Goal: Task Accomplishment & Management: Use online tool/utility

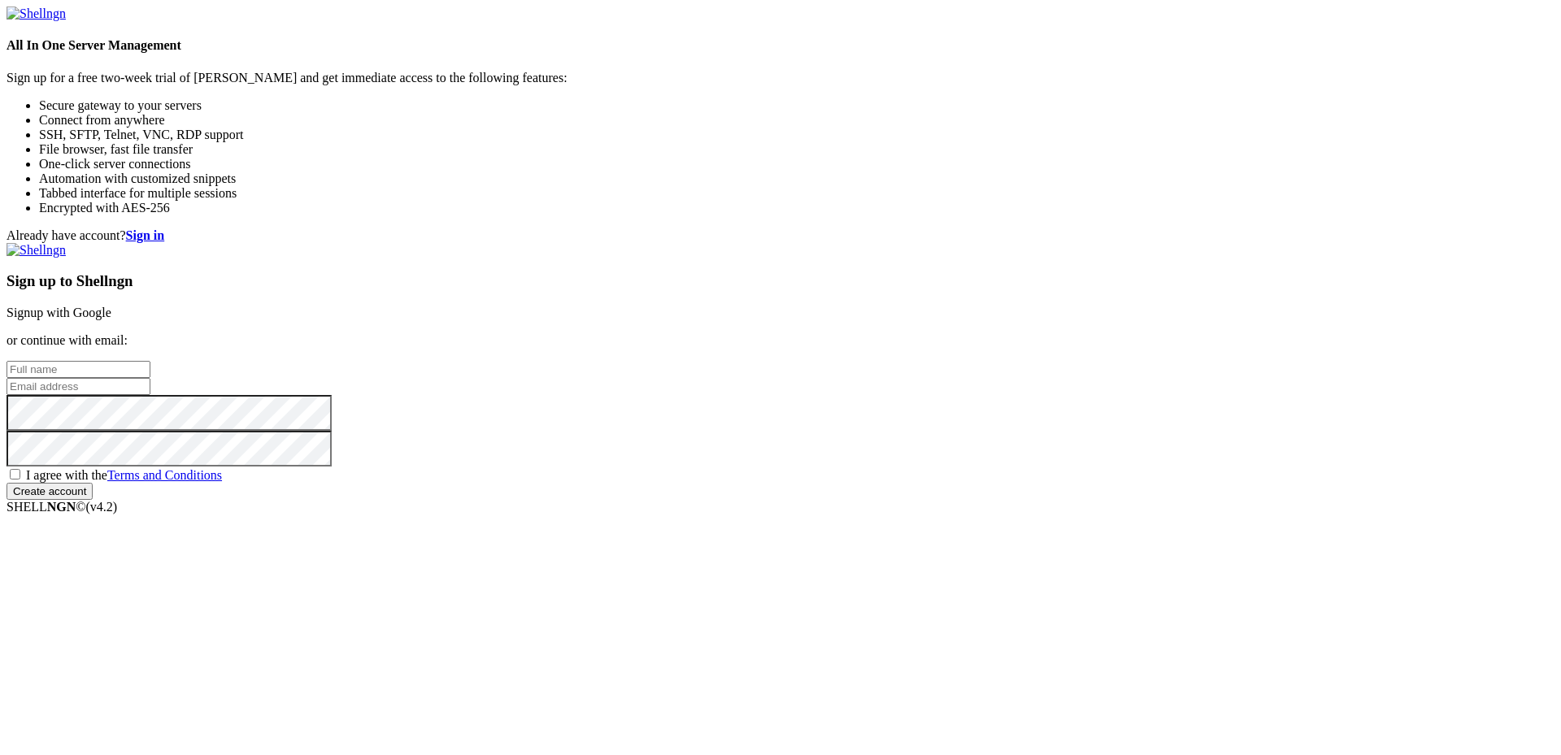
click at [111, 306] on link "Signup with Google" at bounding box center [59, 313] width 105 height 14
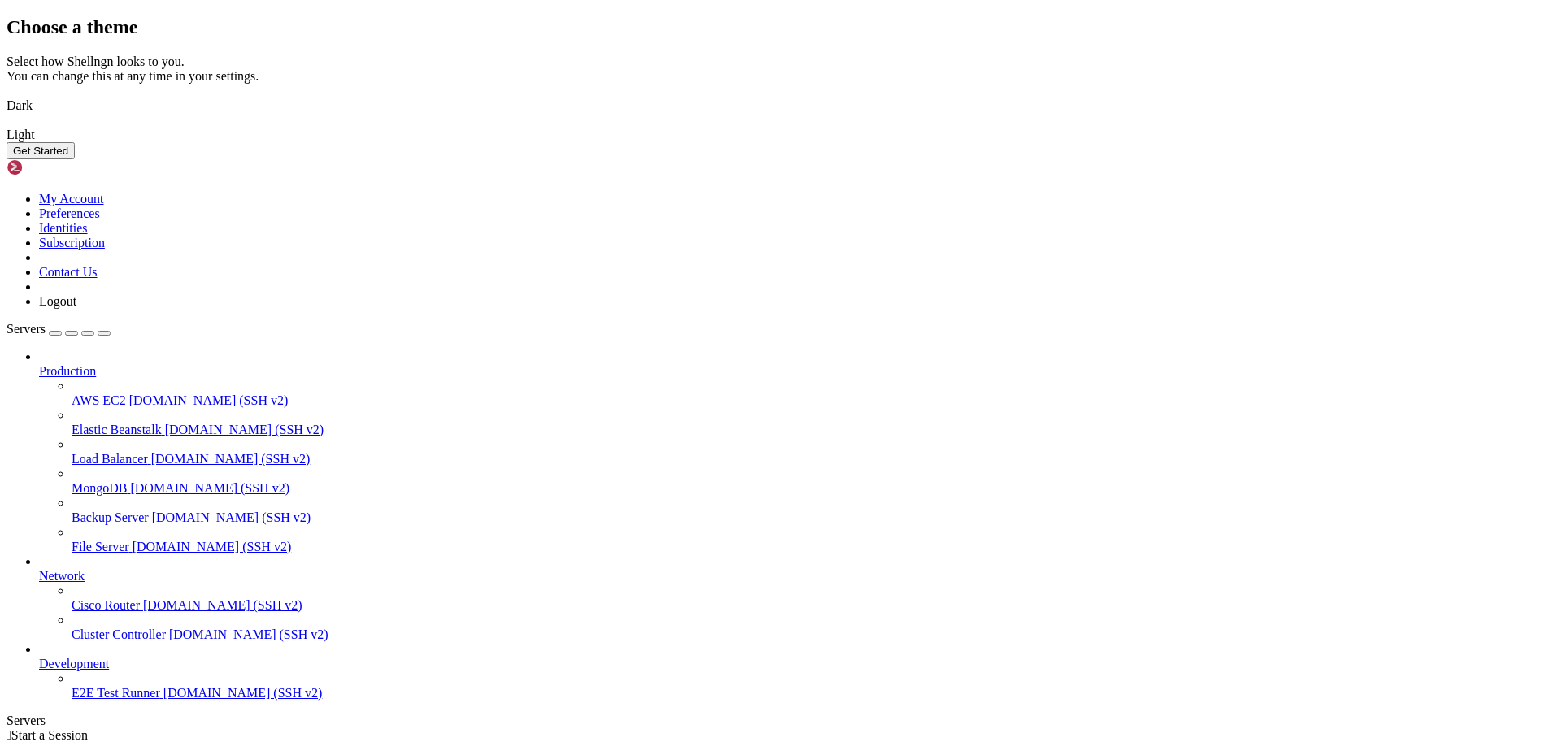
click at [7, 95] on img at bounding box center [7, 95] width 0 height 0
click at [75, 159] on button "Get Started" at bounding box center [41, 150] width 68 height 17
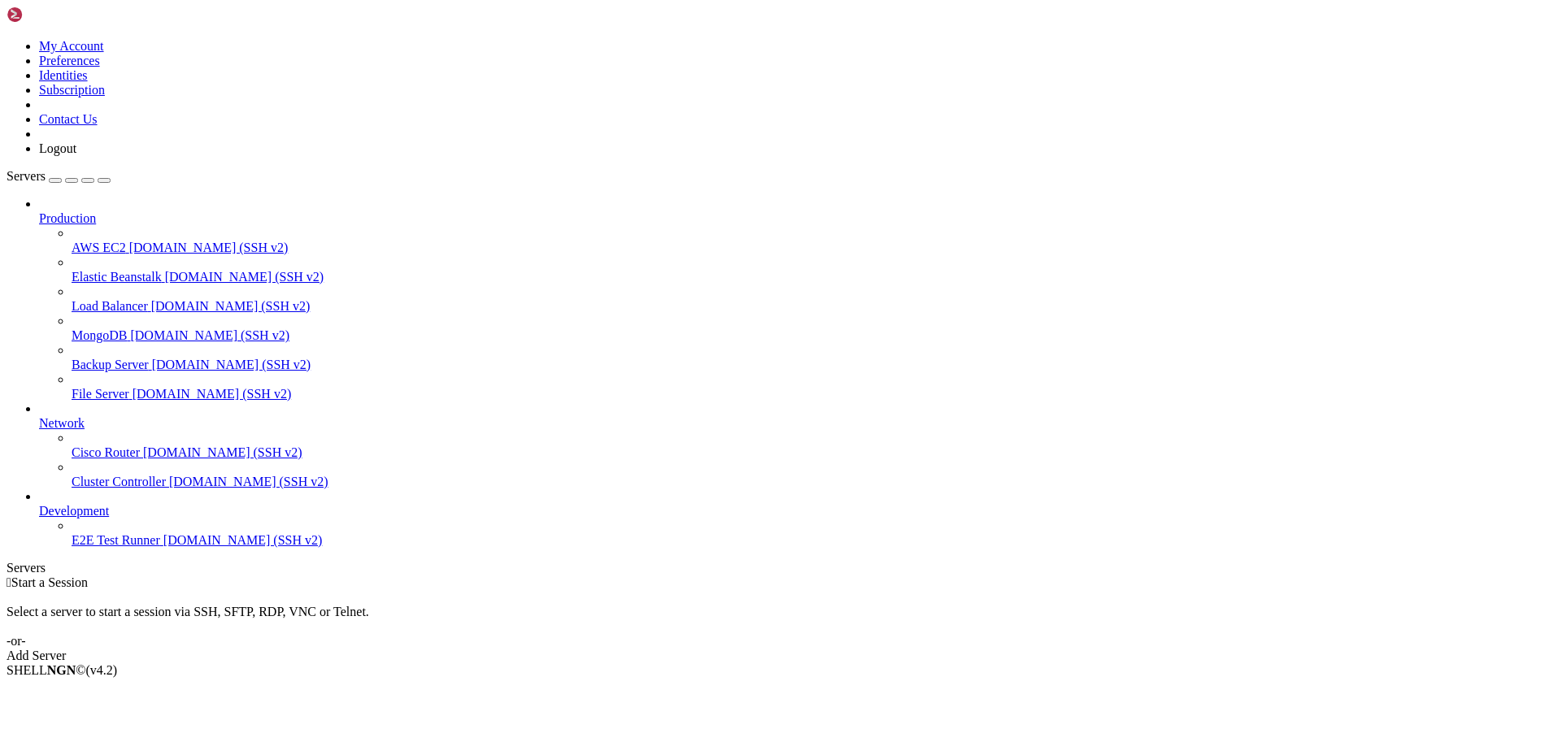
click at [879, 649] on div "Add Server" at bounding box center [781, 656] width 1548 height 15
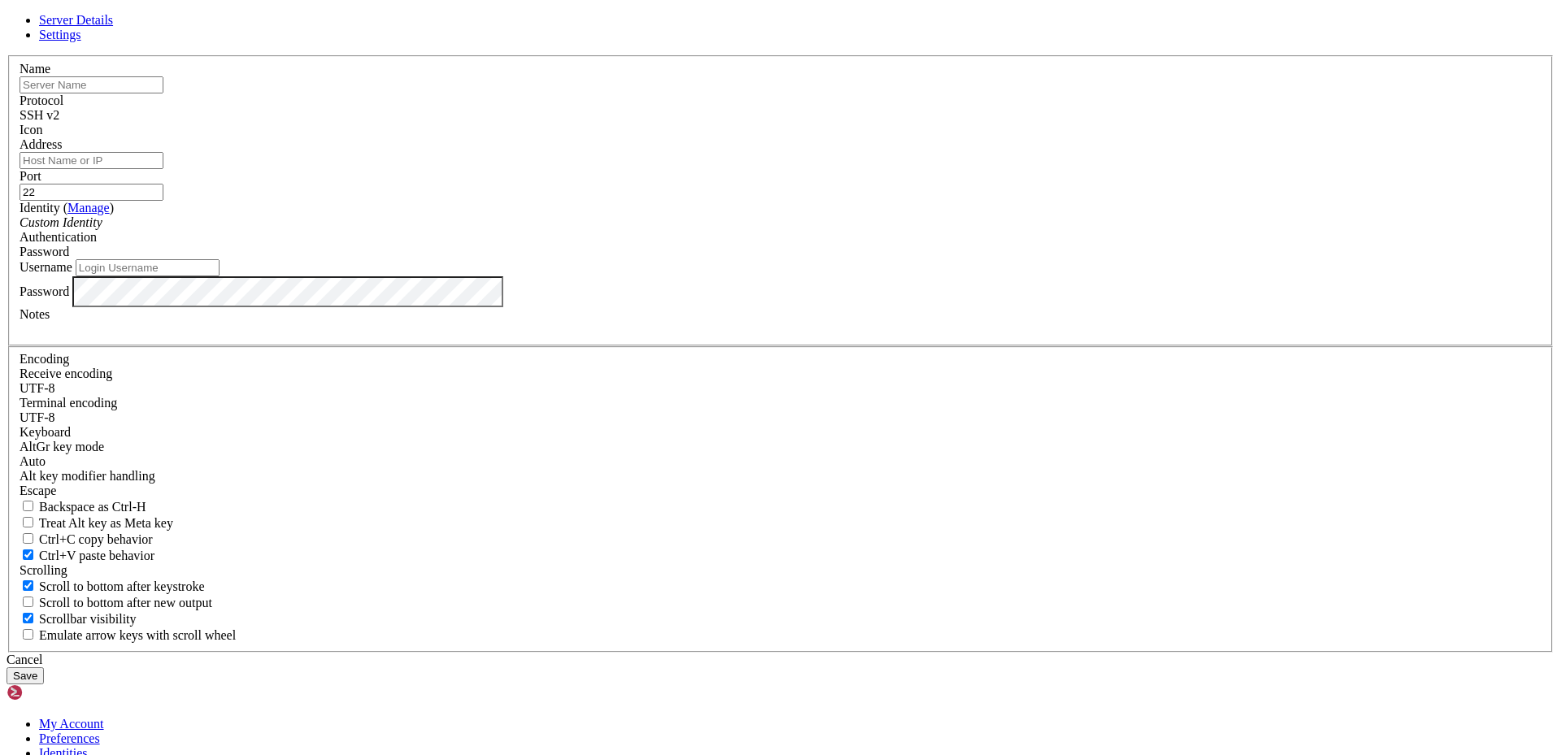
click at [163, 169] on input "Address" at bounding box center [92, 160] width 144 height 17
paste input "[TECHNICAL_ID]"
type input "[TECHNICAL_ID]"
click at [102, 229] on icon "Custom Identity" at bounding box center [61, 222] width 83 height 14
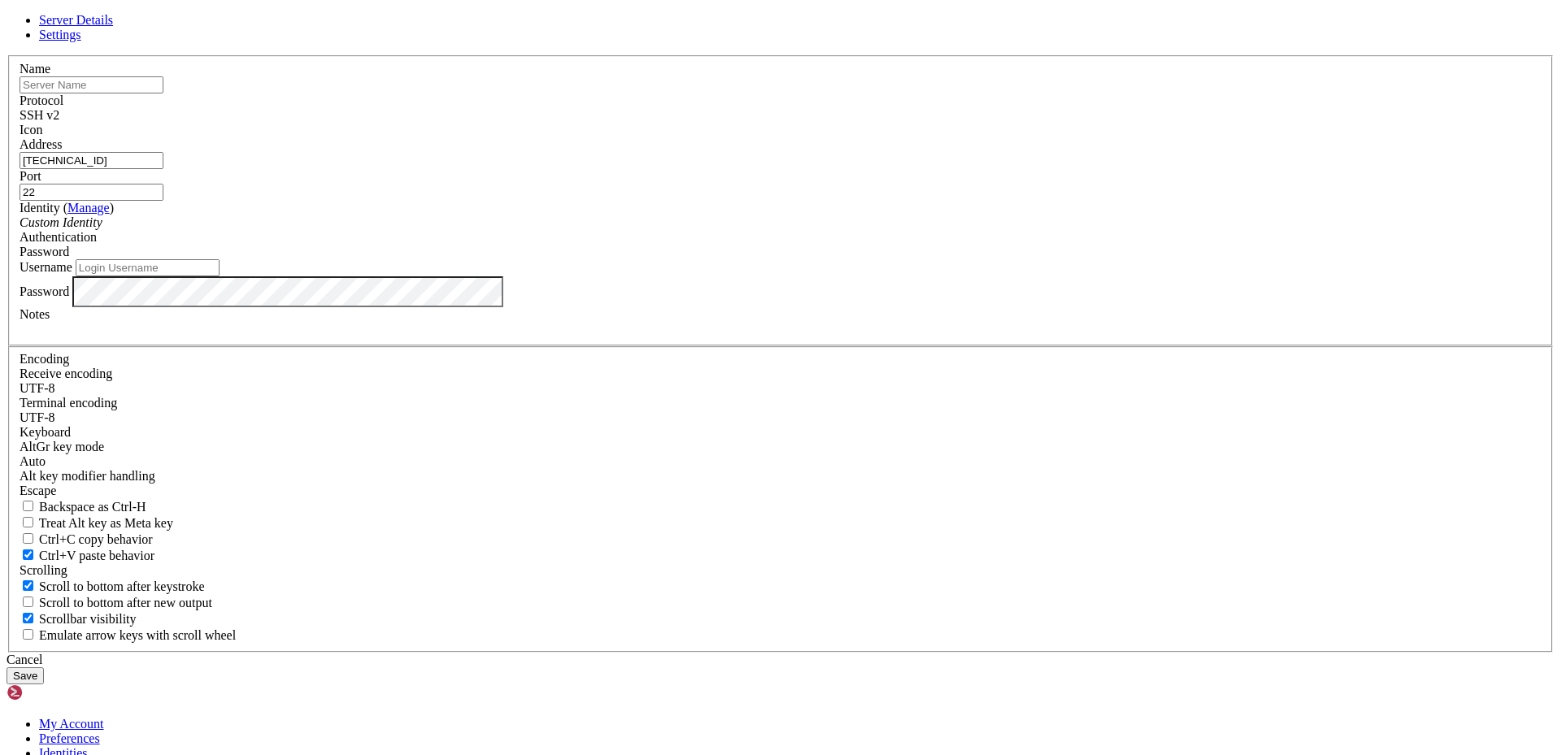
click at [876, 123] on div "SSH v2" at bounding box center [781, 115] width 1522 height 15
click at [69, 259] on span "Password" at bounding box center [45, 252] width 50 height 14
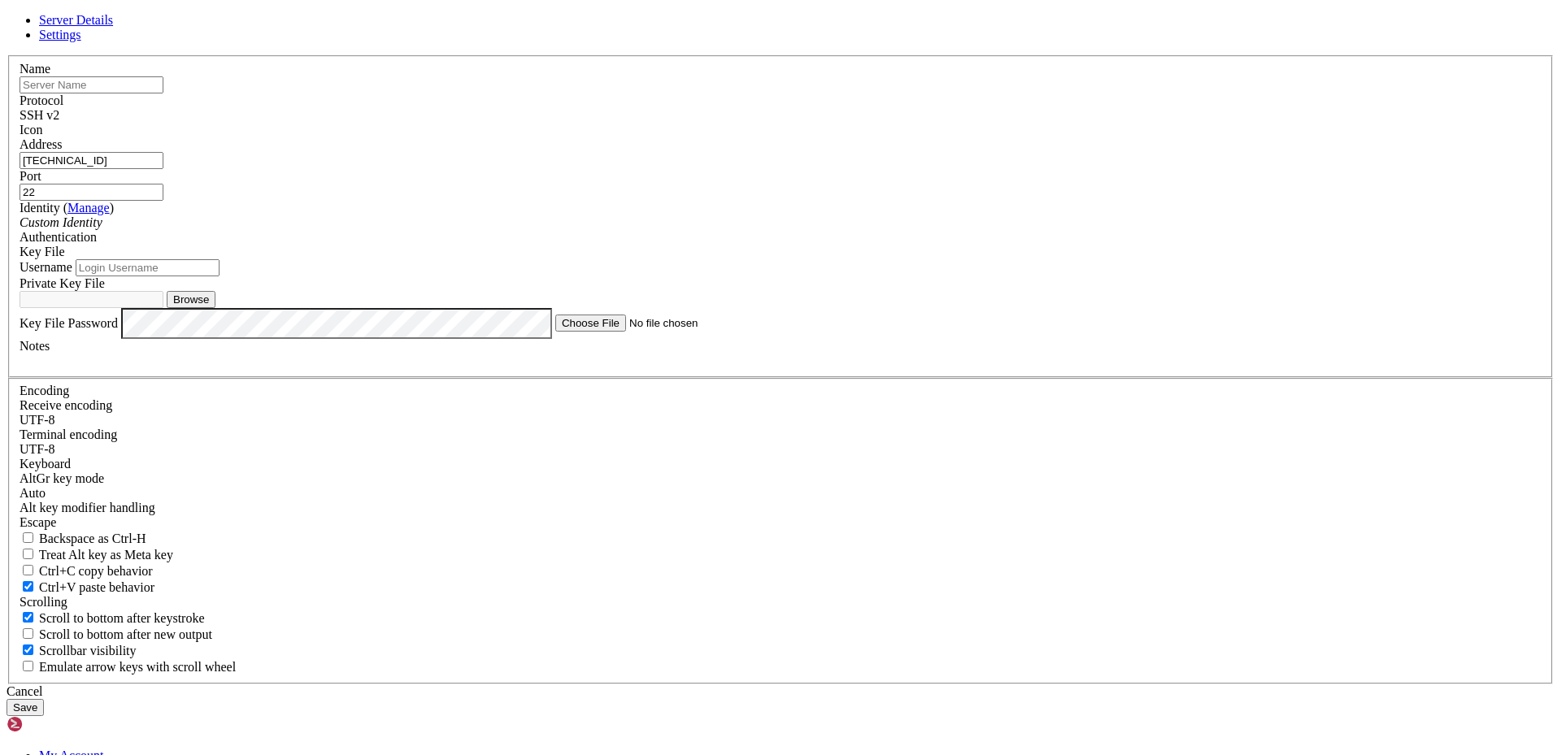
click at [118, 329] on label "Key File Password" at bounding box center [69, 322] width 98 height 14
click at [215, 308] on button "Browse" at bounding box center [191, 299] width 49 height 17
type input "serverkey.pem"
click at [220, 276] on input "Username" at bounding box center [148, 267] width 144 height 17
paste input "ec2-user"
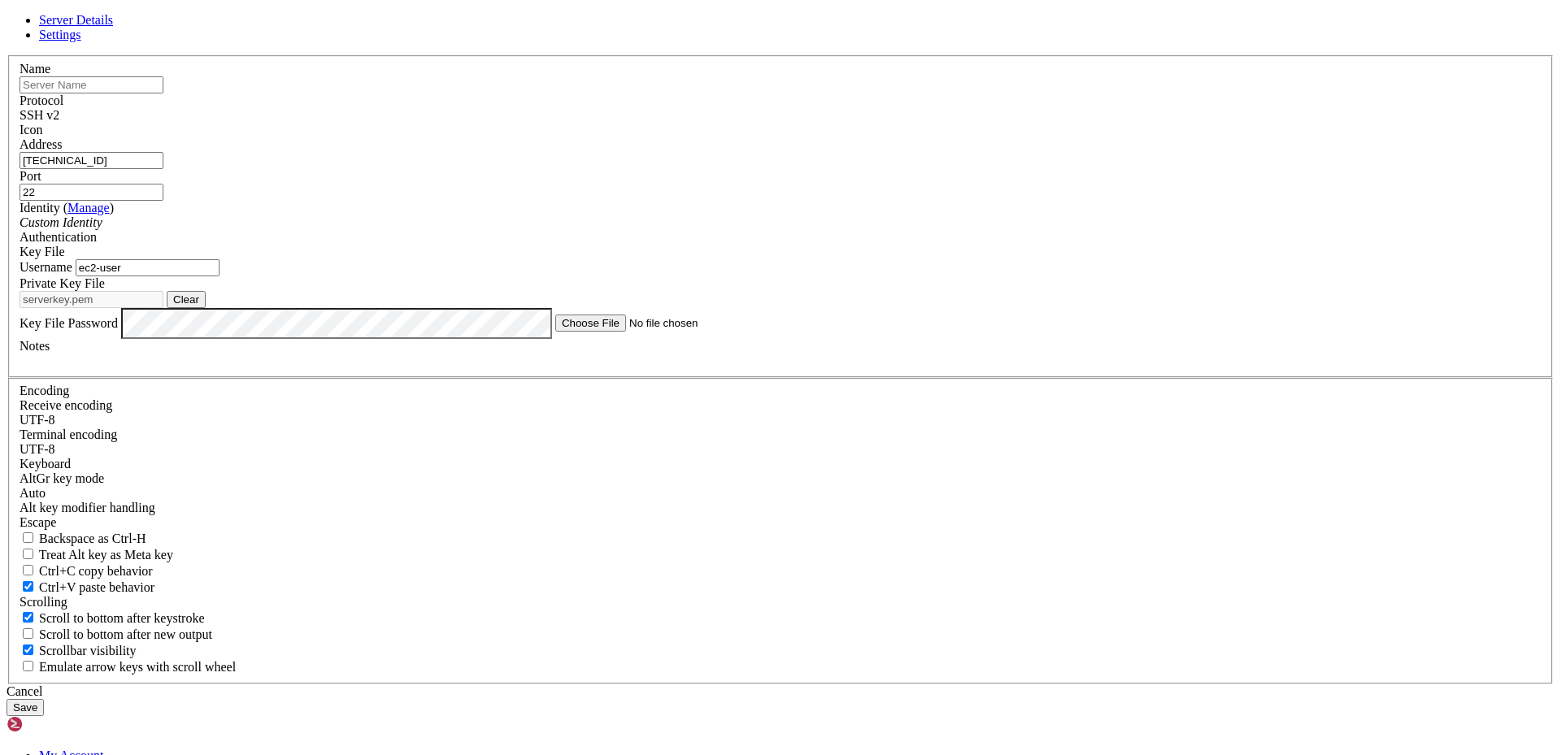
type input "ec2-user"
click at [163, 94] on input "text" at bounding box center [92, 84] width 144 height 17
type input "host"
click at [44, 699] on button "Save" at bounding box center [25, 707] width 37 height 17
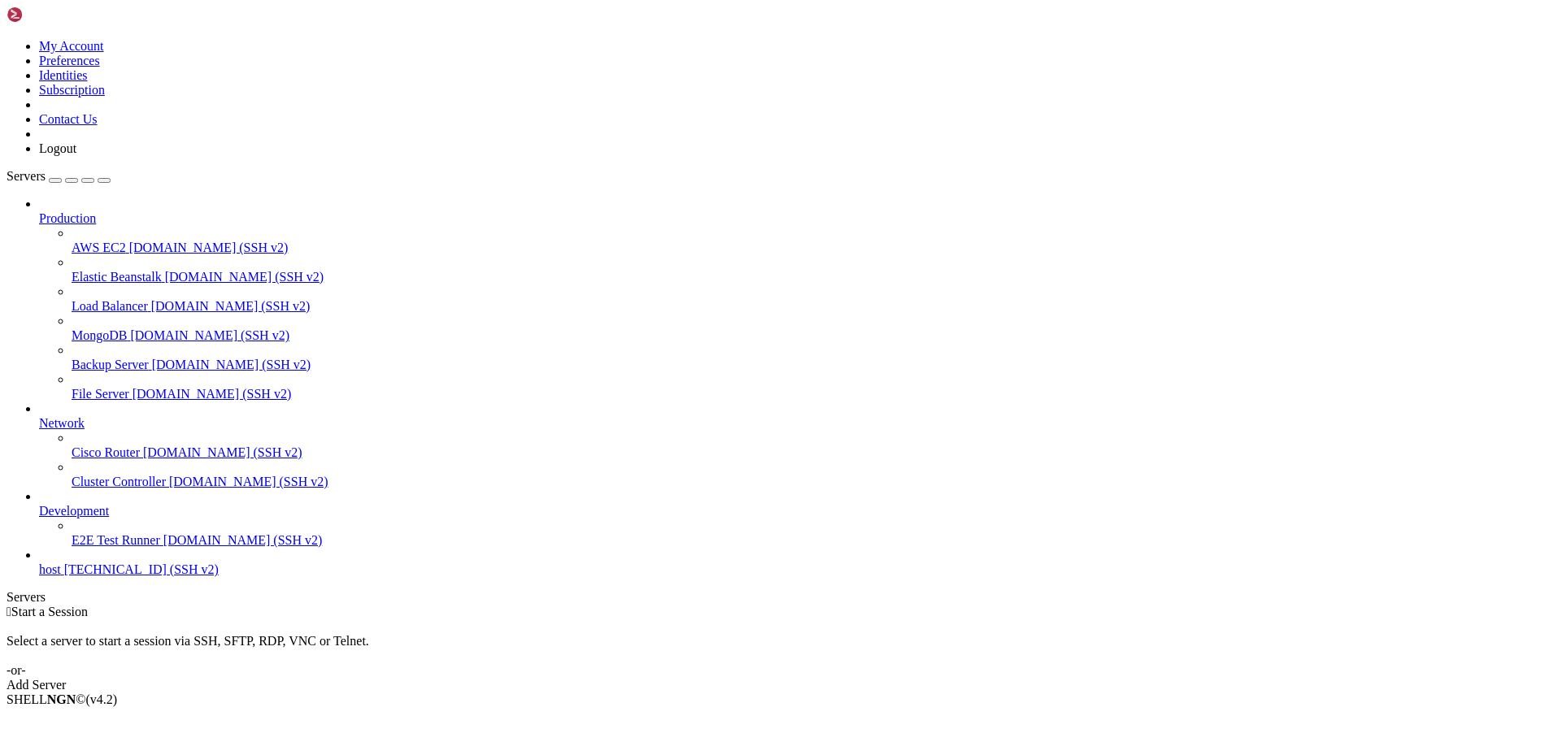
click at [61, 576] on span "host" at bounding box center [50, 570] width 22 height 14
click at [119, 576] on span "[TECHNICAL_ID] (SSH v2)" at bounding box center [141, 570] width 154 height 14
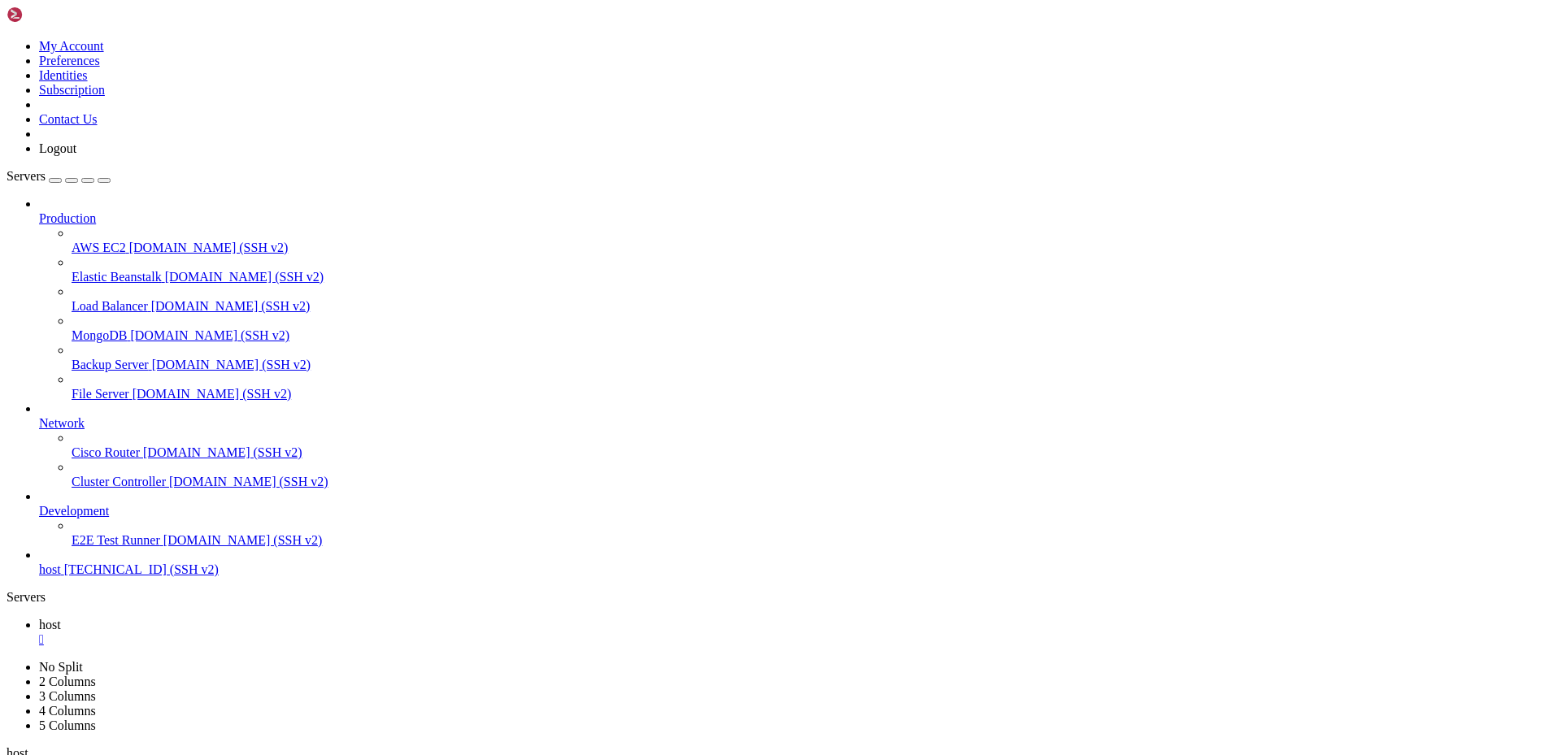
click at [227, 618] on link "host " at bounding box center [797, 632] width 1516 height 29
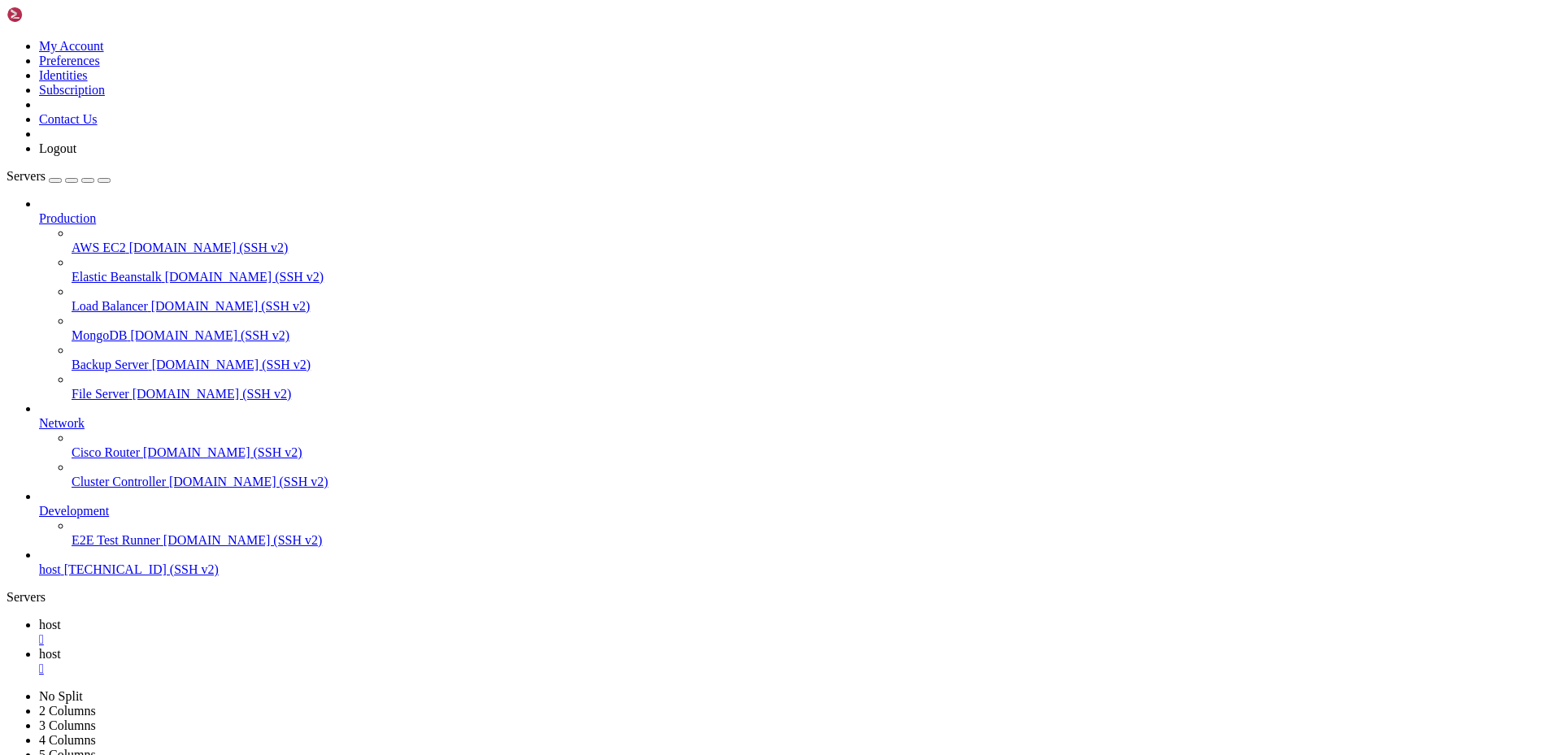
click at [109, 518] on span "Development" at bounding box center [74, 511] width 70 height 14
click at [61, 576] on span "host" at bounding box center [50, 570] width 22 height 14
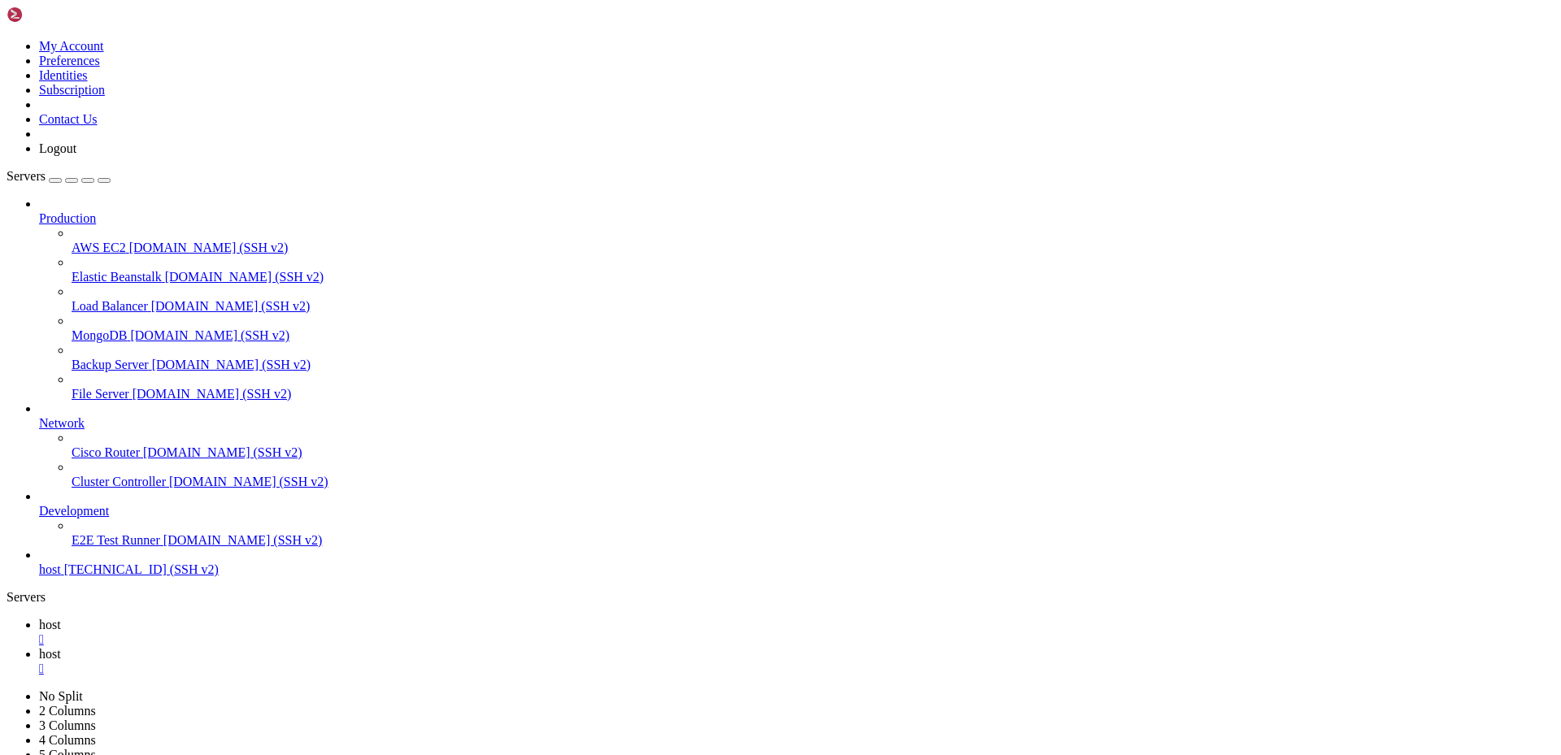
click at [61, 576] on span "host" at bounding box center [50, 570] width 22 height 14
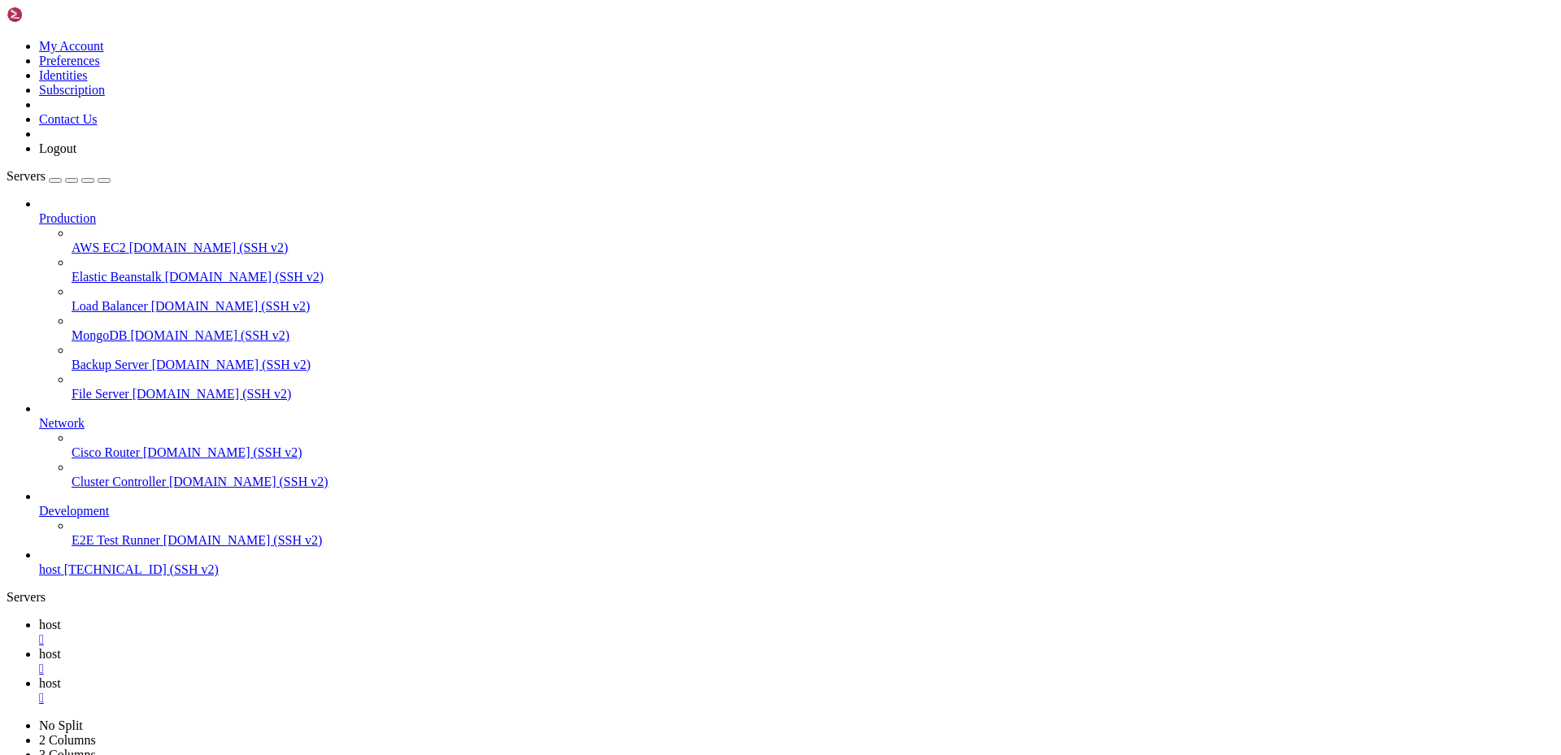
click at [61, 647] on span "host" at bounding box center [50, 654] width 22 height 14
click at [61, 618] on span "host" at bounding box center [50, 625] width 22 height 14
click at [350, 662] on div "" at bounding box center [797, 669] width 1516 height 15
click at [268, 633] on div "" at bounding box center [797, 640] width 1516 height 15
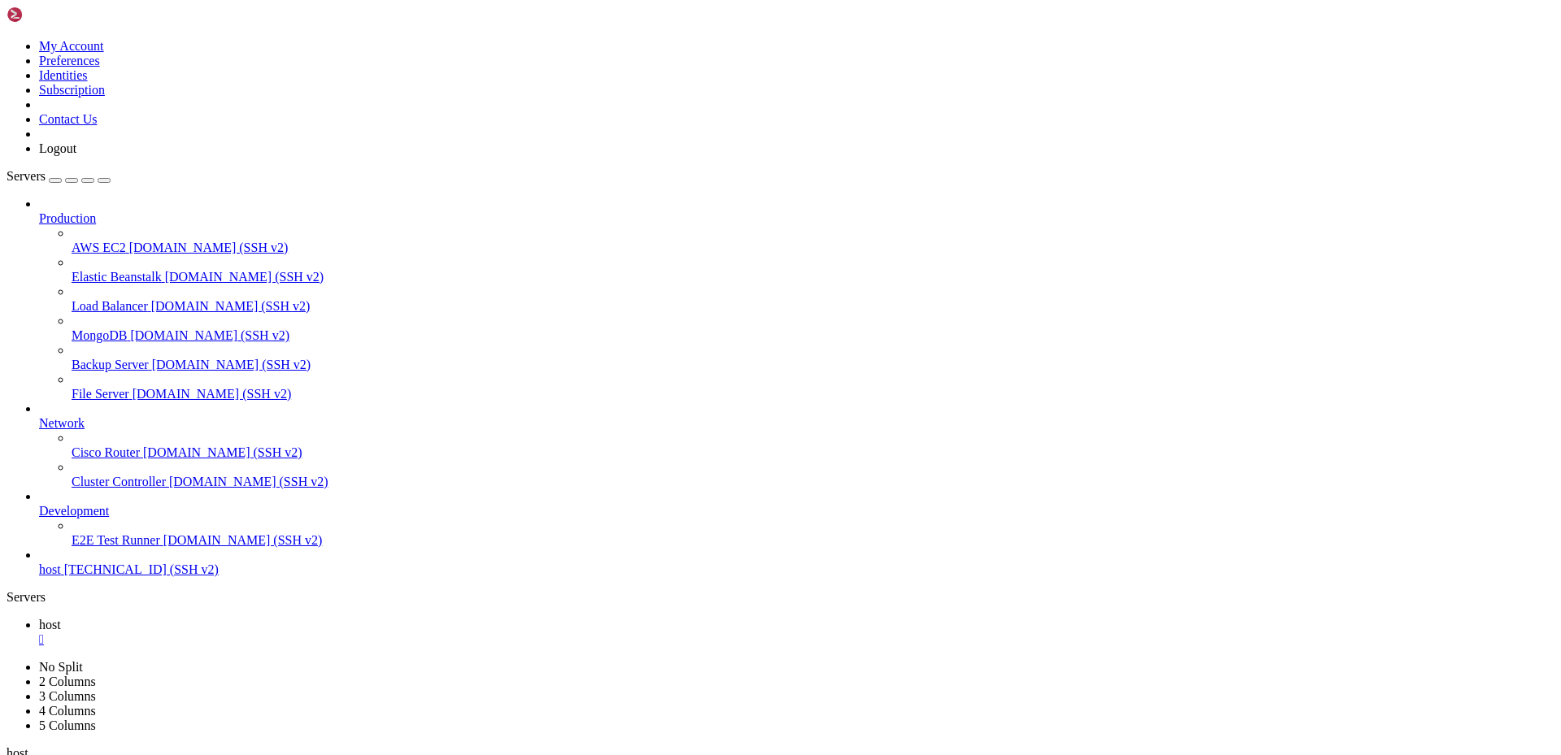
click at [118, 547] on span "E2E Test Runner" at bounding box center [116, 540] width 89 height 14
click at [117, 576] on span "[TECHNICAL_ID] (SSH v2)" at bounding box center [141, 570] width 154 height 14
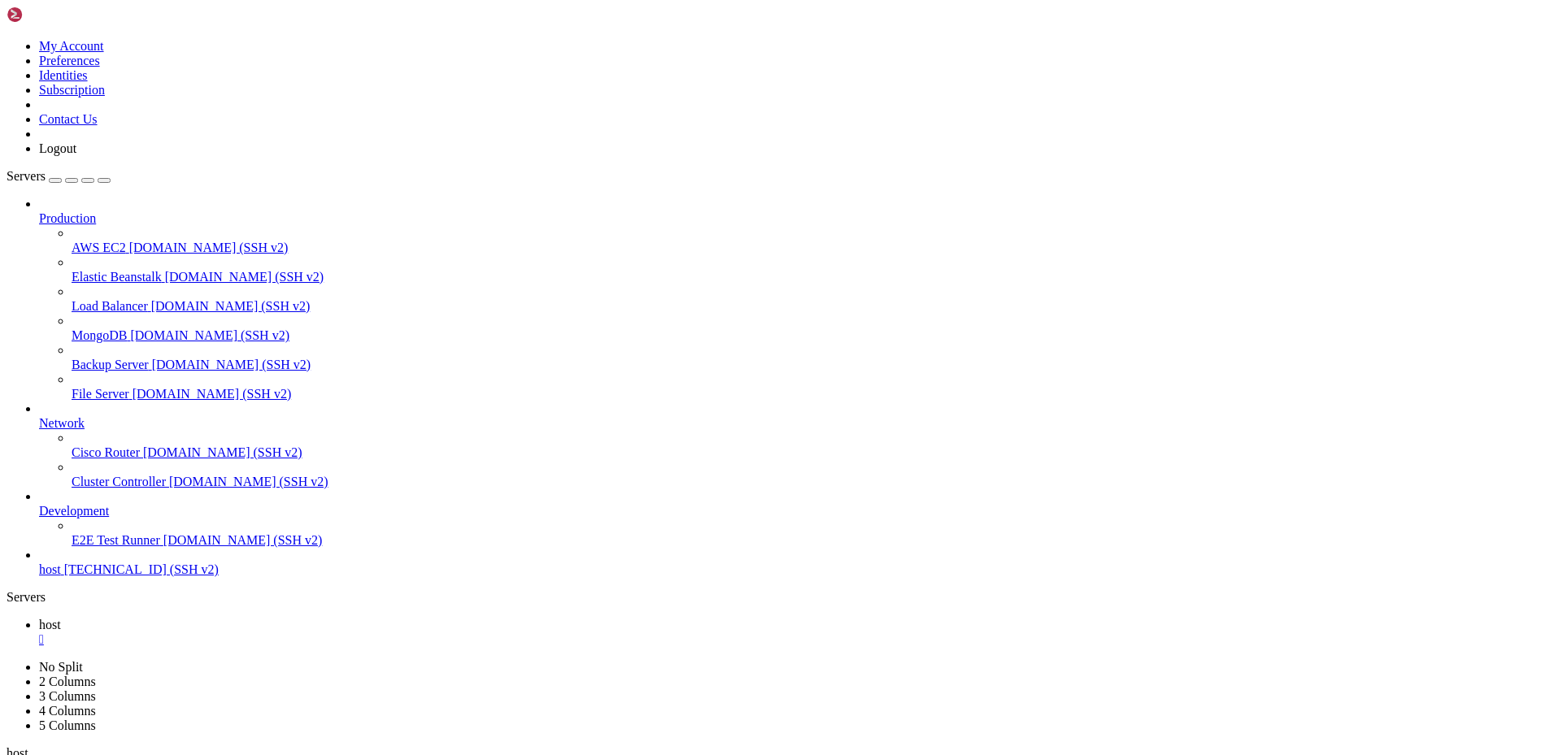
click at [268, 633] on div "" at bounding box center [797, 640] width 1516 height 15
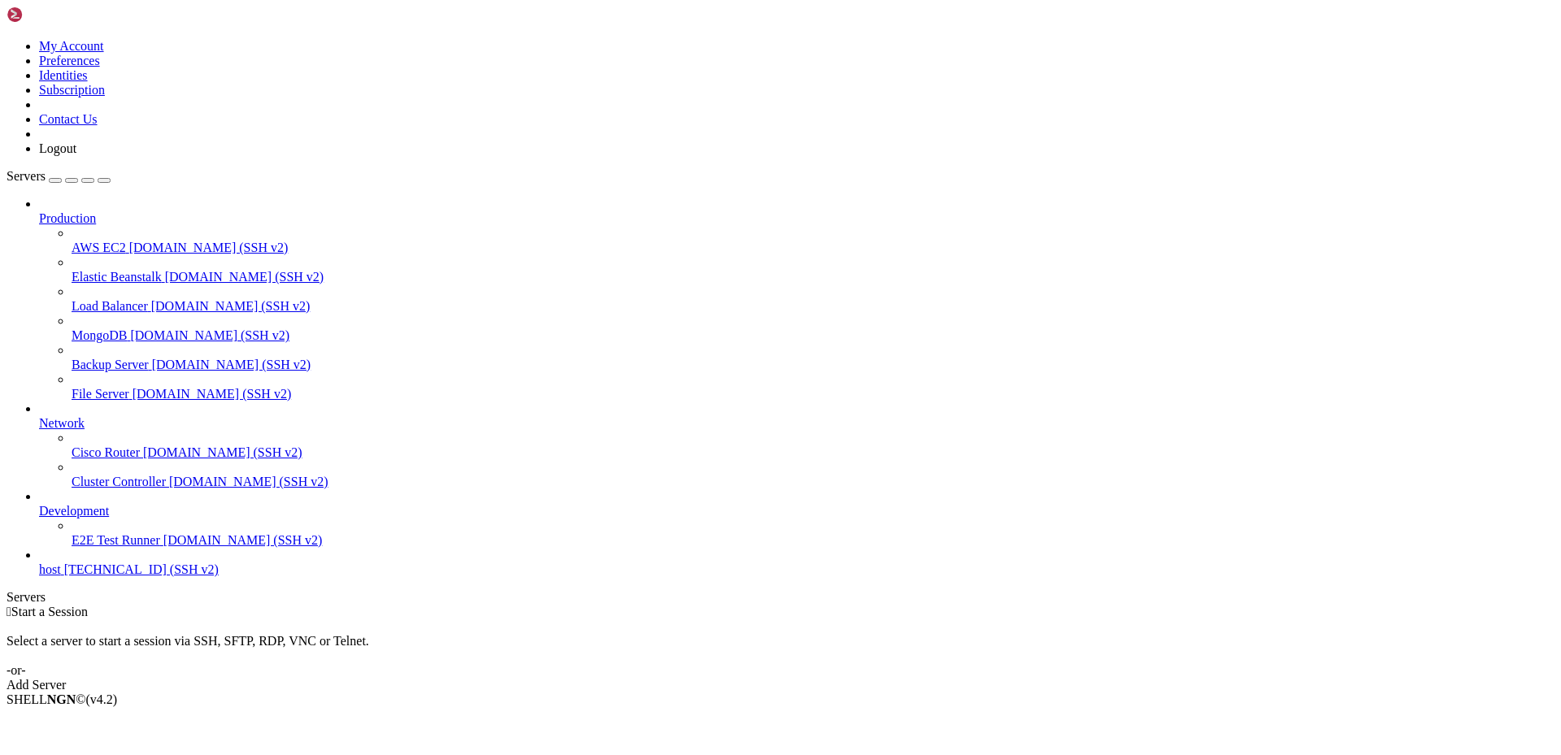
click at [898, 678] on link "Add Server" at bounding box center [781, 685] width 1548 height 15
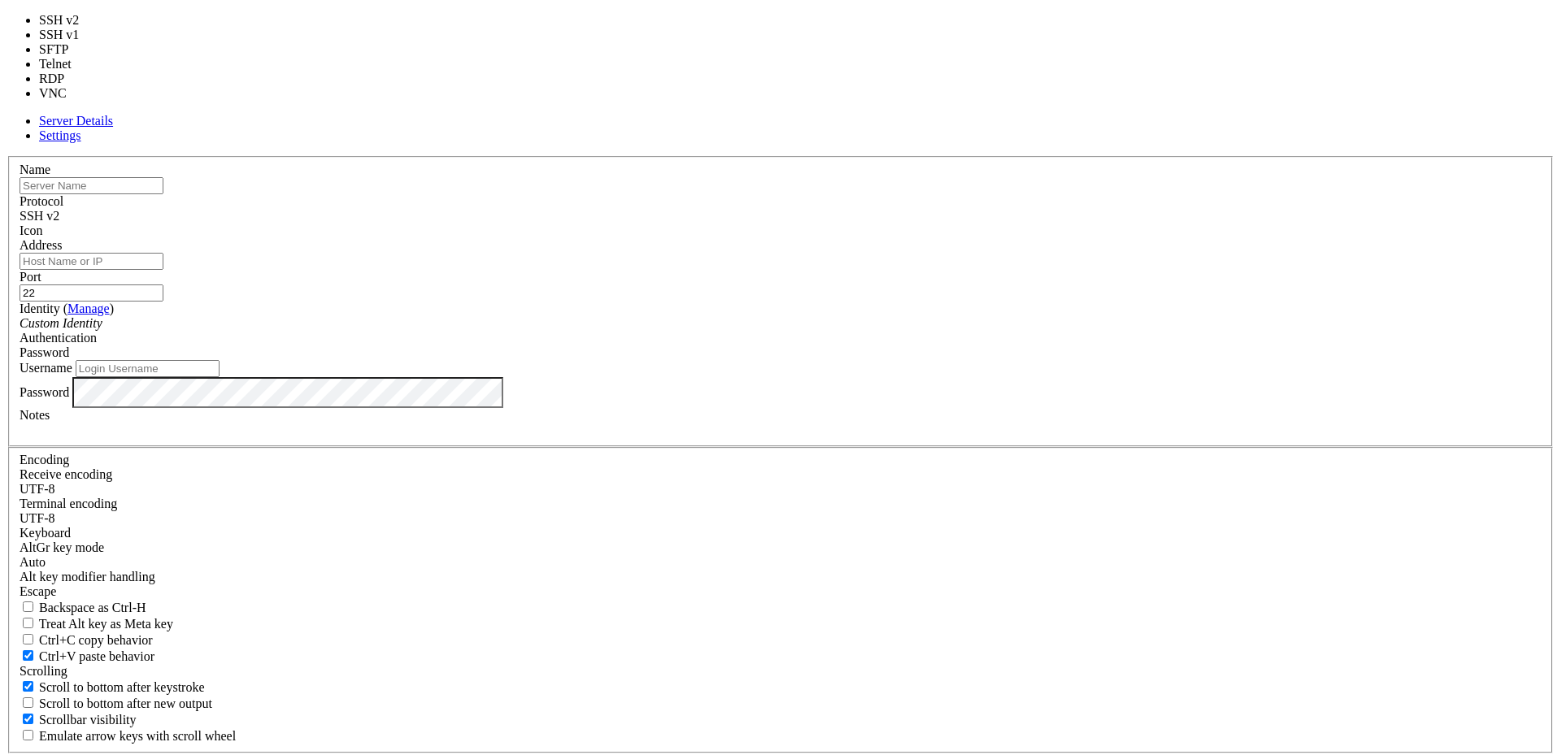
click at [872, 216] on div "SSH v2" at bounding box center [781, 216] width 1522 height 15
click at [878, 220] on div "SSH v1" at bounding box center [781, 216] width 1522 height 15
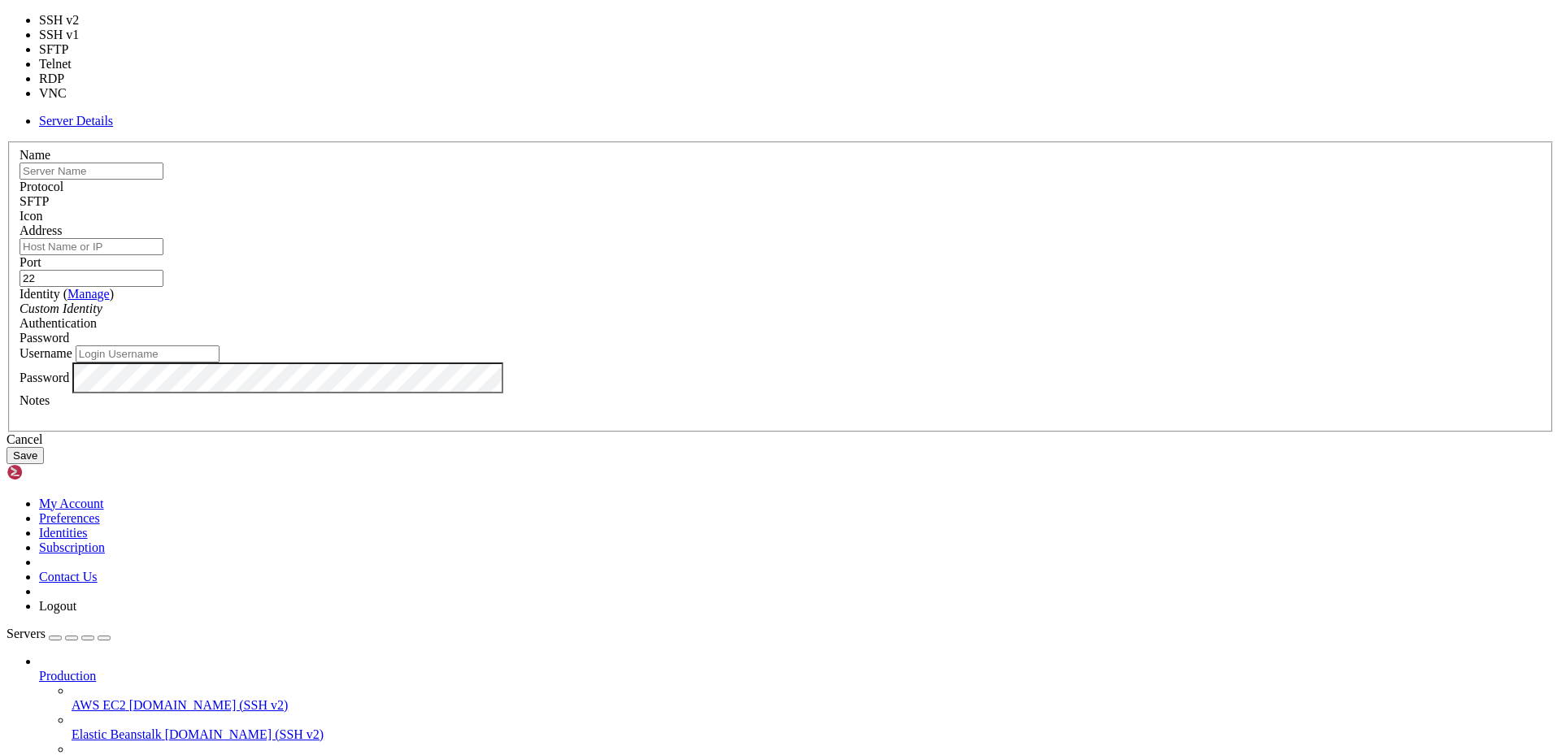
click at [882, 209] on div "SFTP" at bounding box center [781, 201] width 1522 height 15
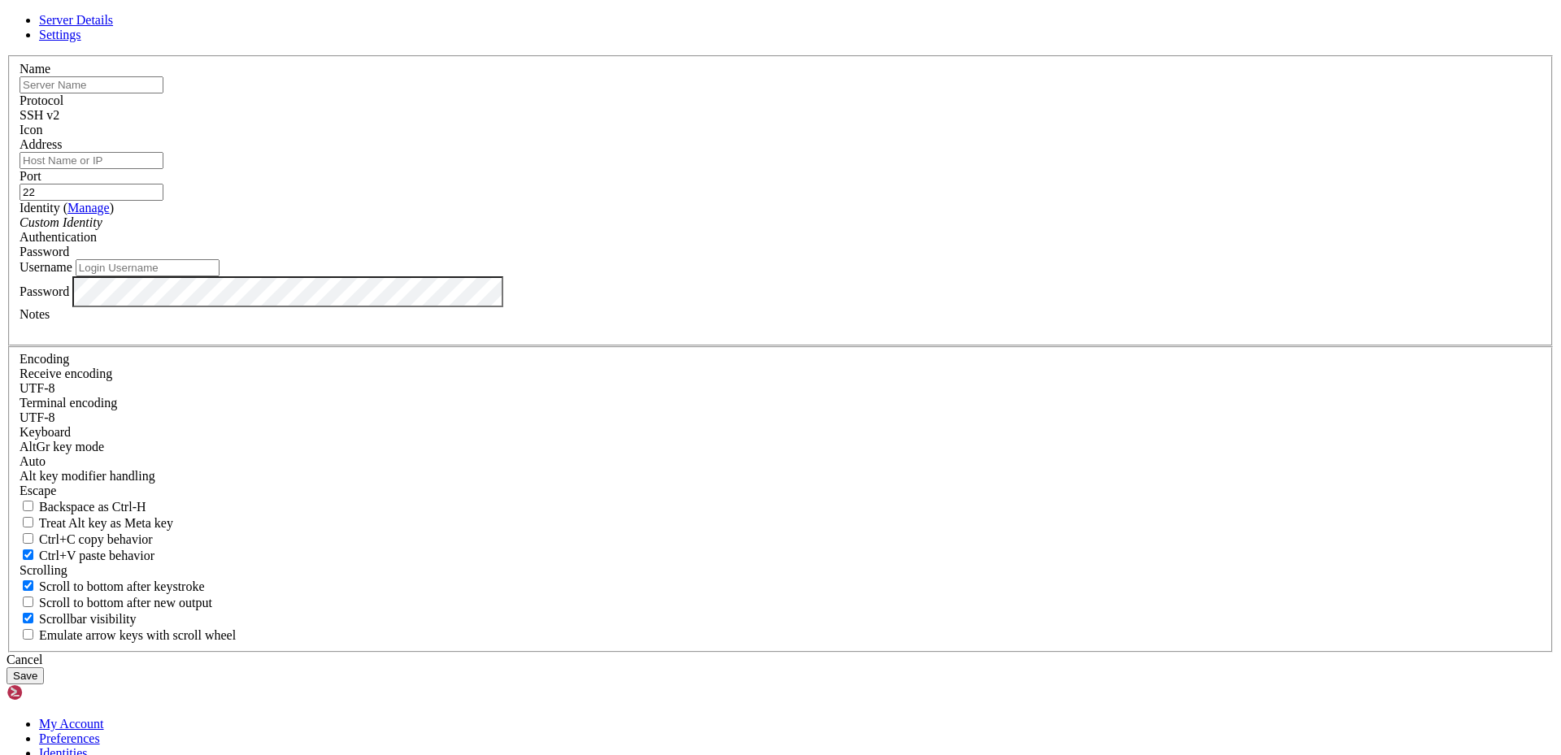
click at [163, 94] on input "text" at bounding box center [92, 84] width 144 height 17
type input "x"
click at [900, 259] on div "Password" at bounding box center [781, 252] width 1522 height 15
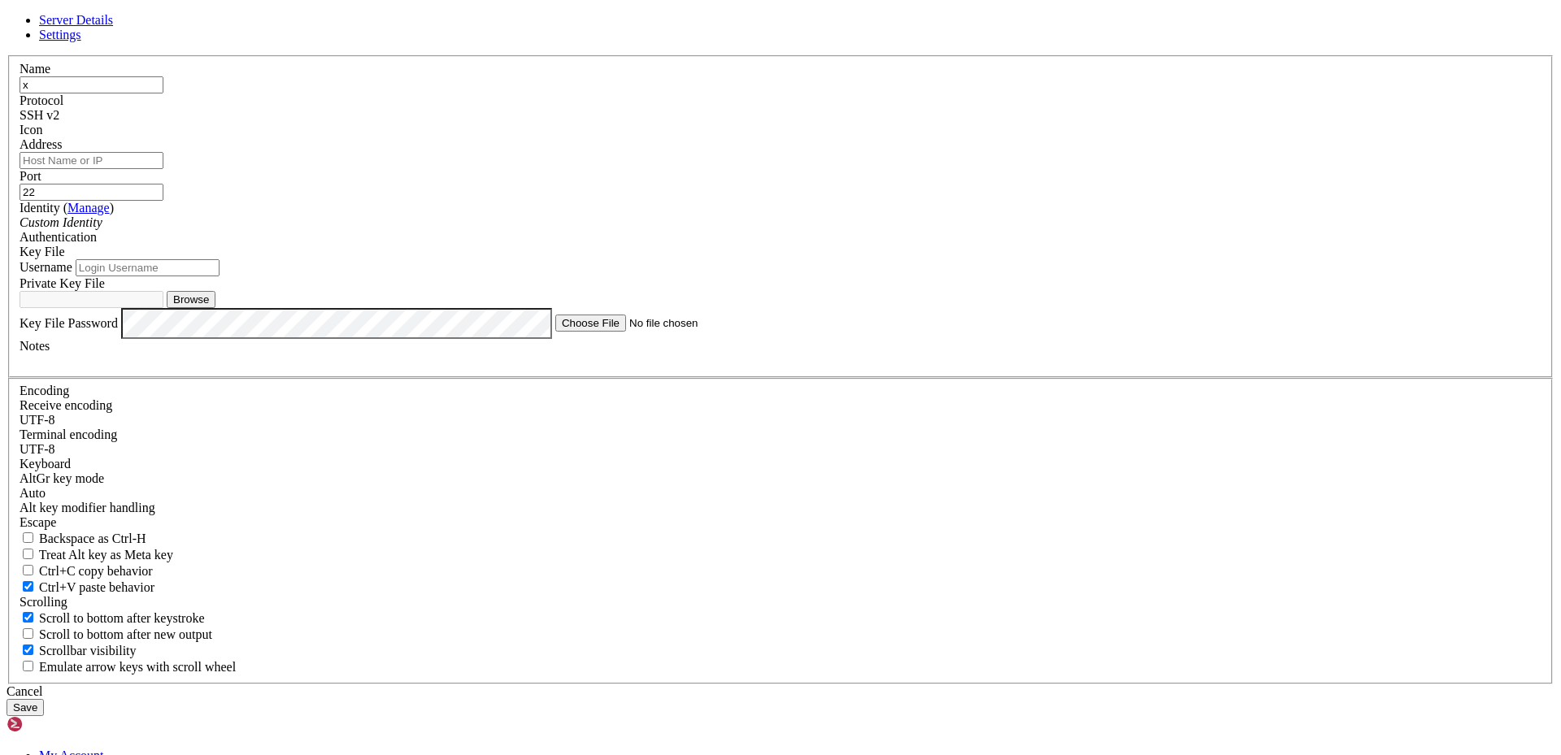
click at [215, 308] on button "Browse" at bounding box center [191, 299] width 49 height 17
type input "serverkey.pem"
click at [44, 699] on button "Save" at bounding box center [25, 707] width 37 height 17
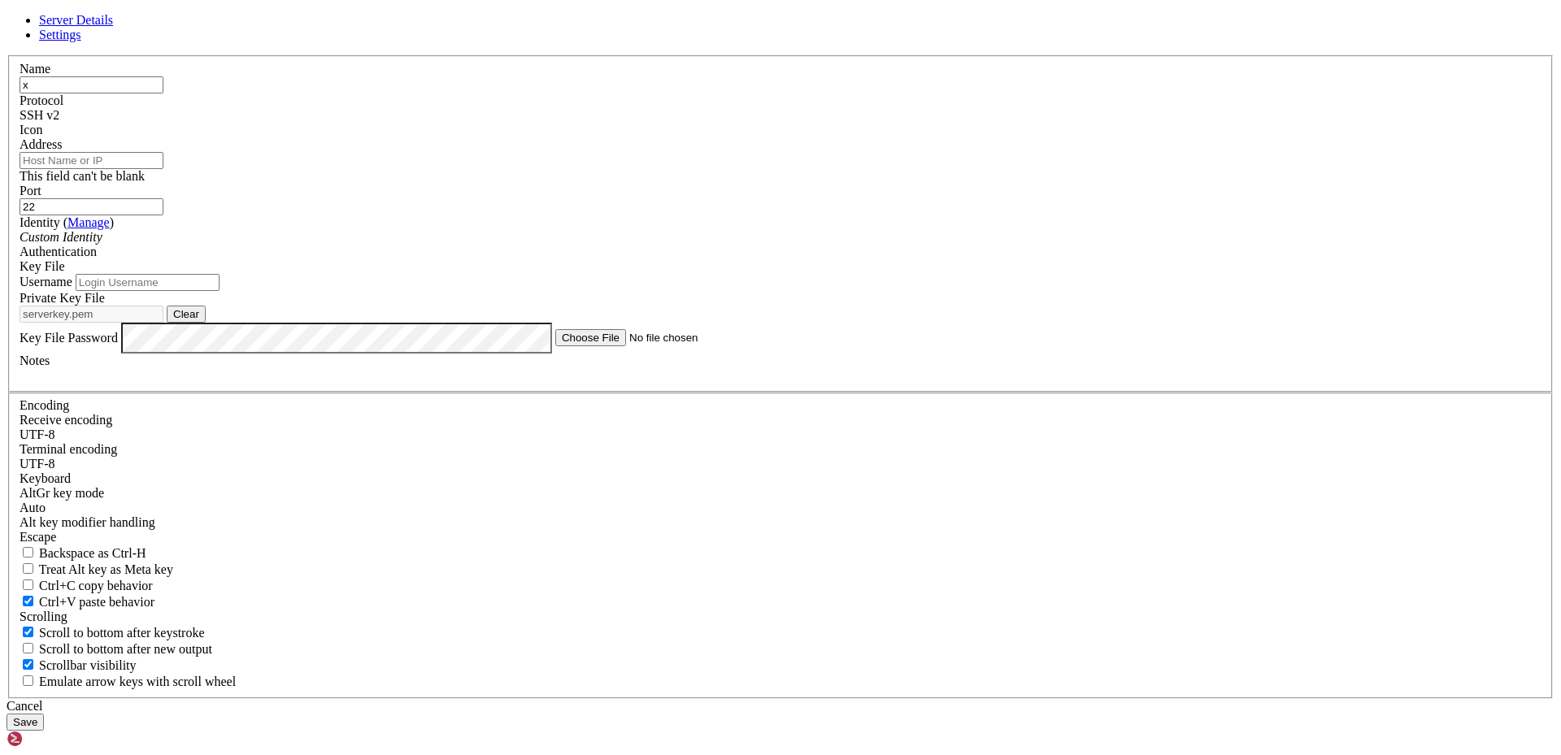
click at [163, 169] on input "Address" at bounding box center [92, 160] width 144 height 17
type input "[TECHNICAL_ID]"
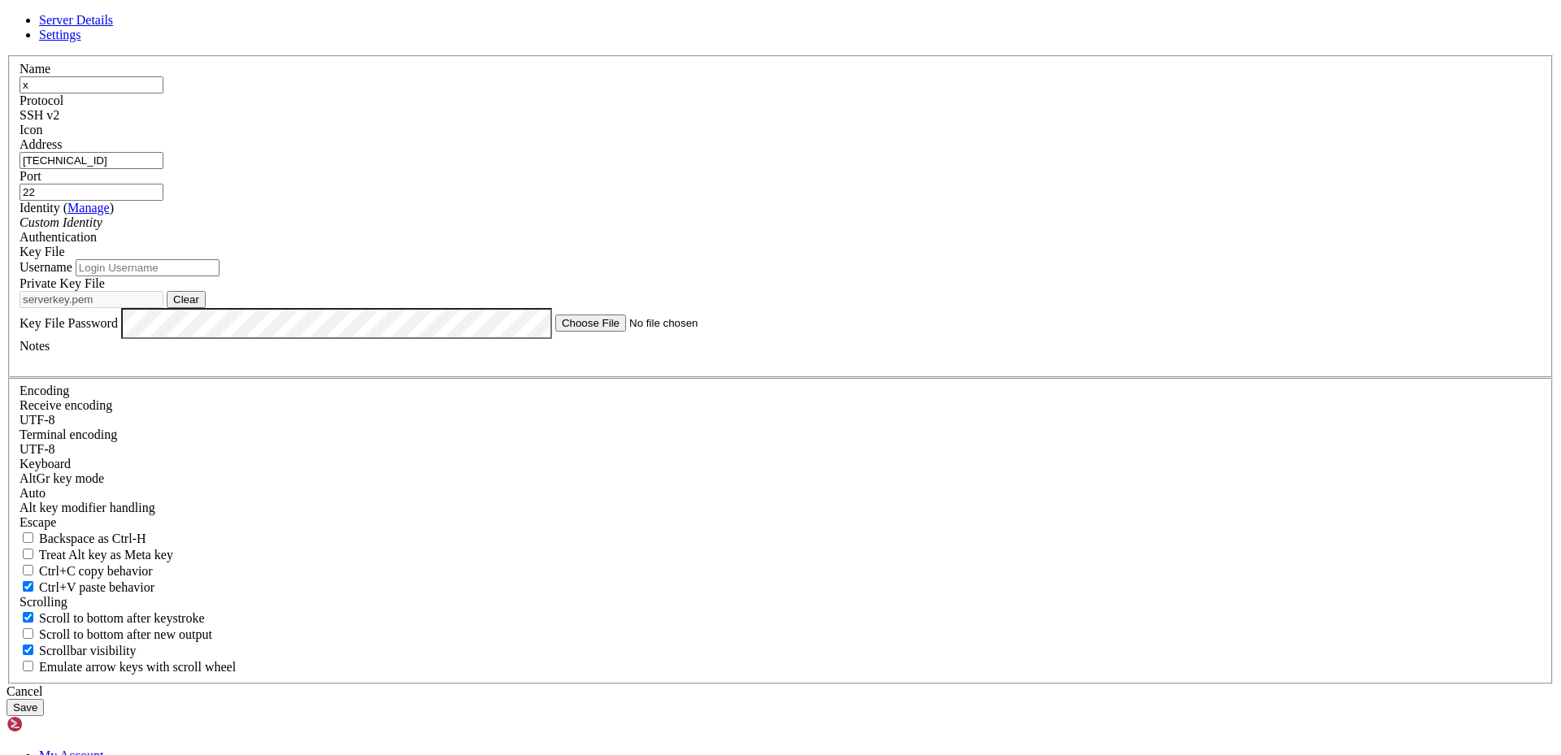
click at [44, 699] on button "Save" at bounding box center [25, 707] width 37 height 17
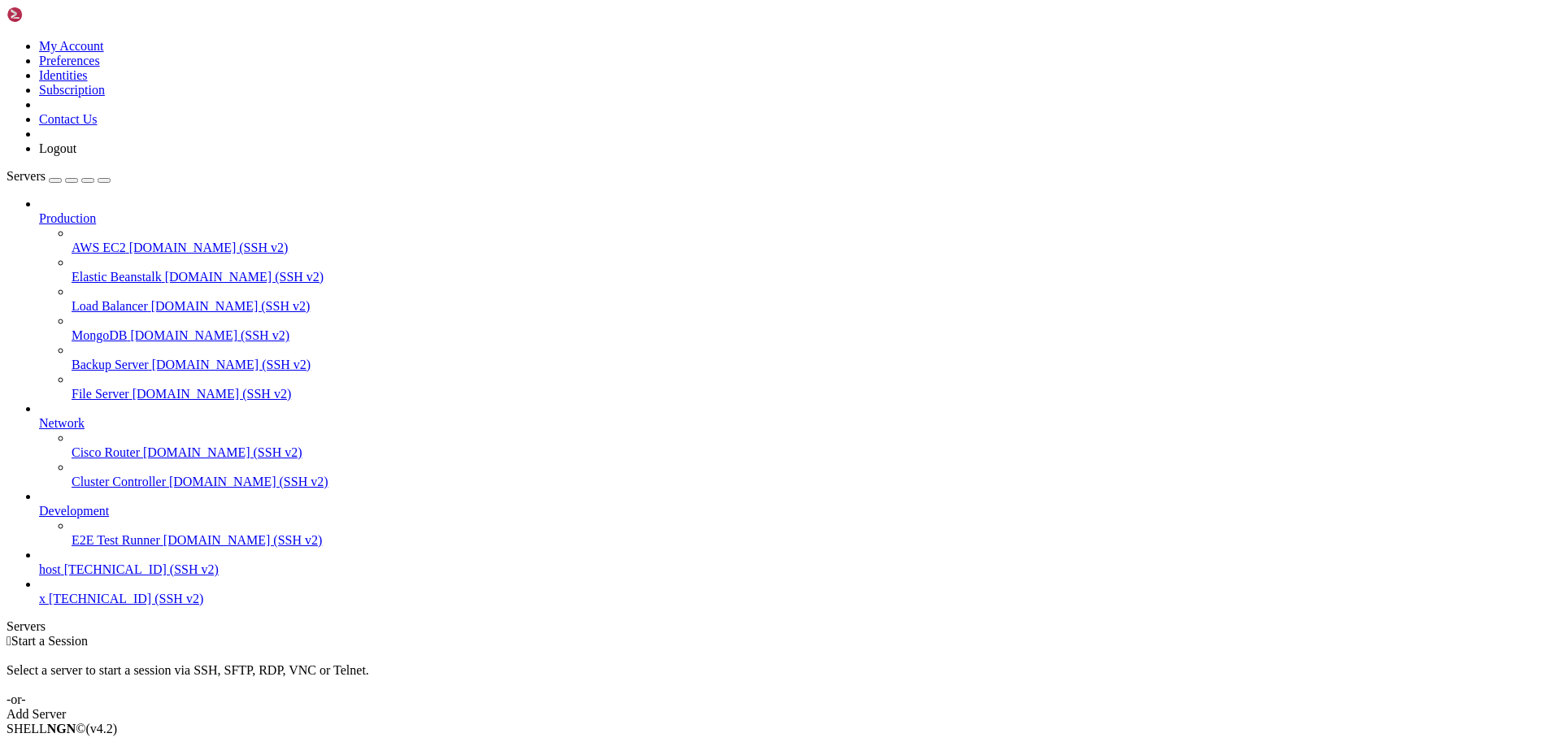
click at [46, 606] on span "x" at bounding box center [42, 599] width 7 height 14
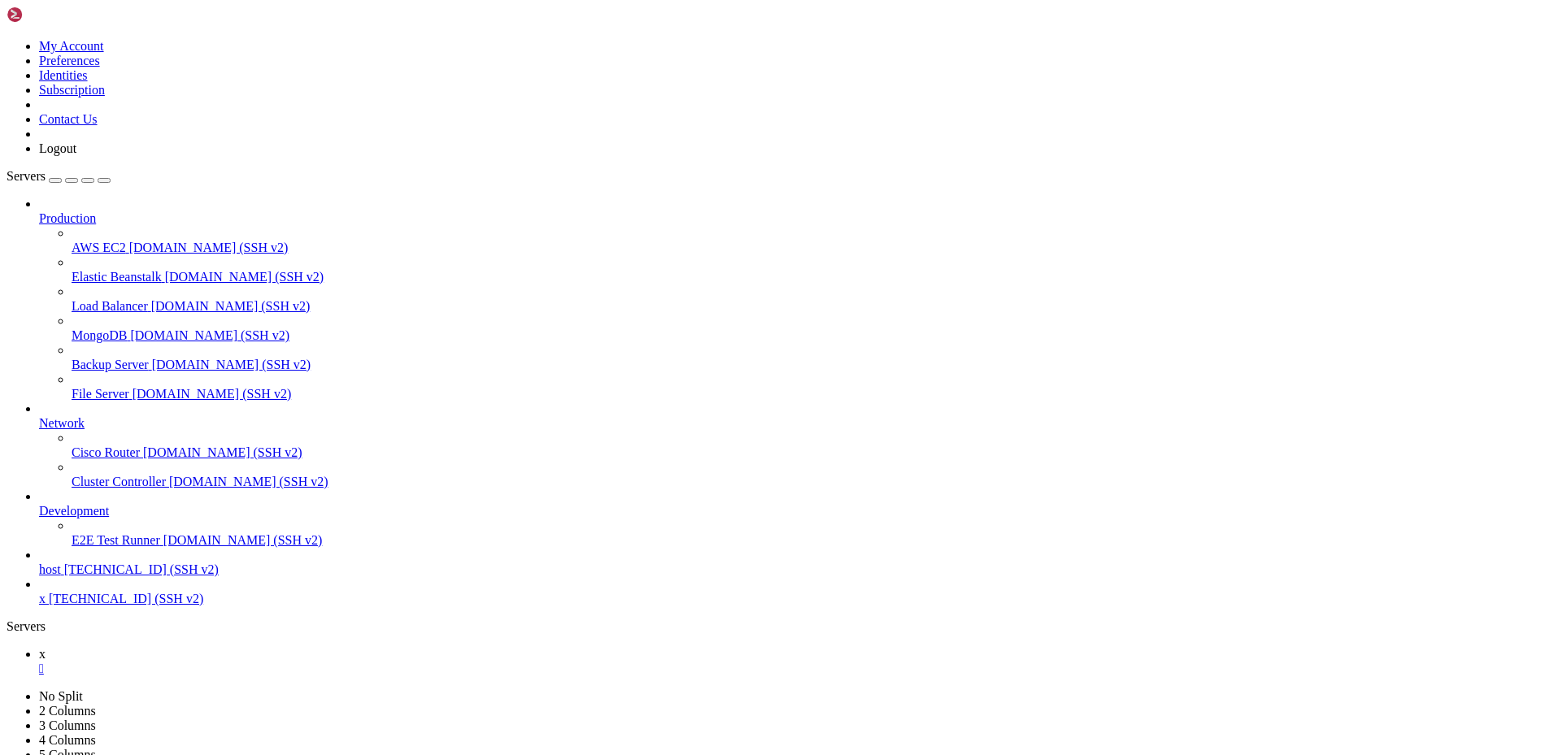
scroll to position [0, 0]
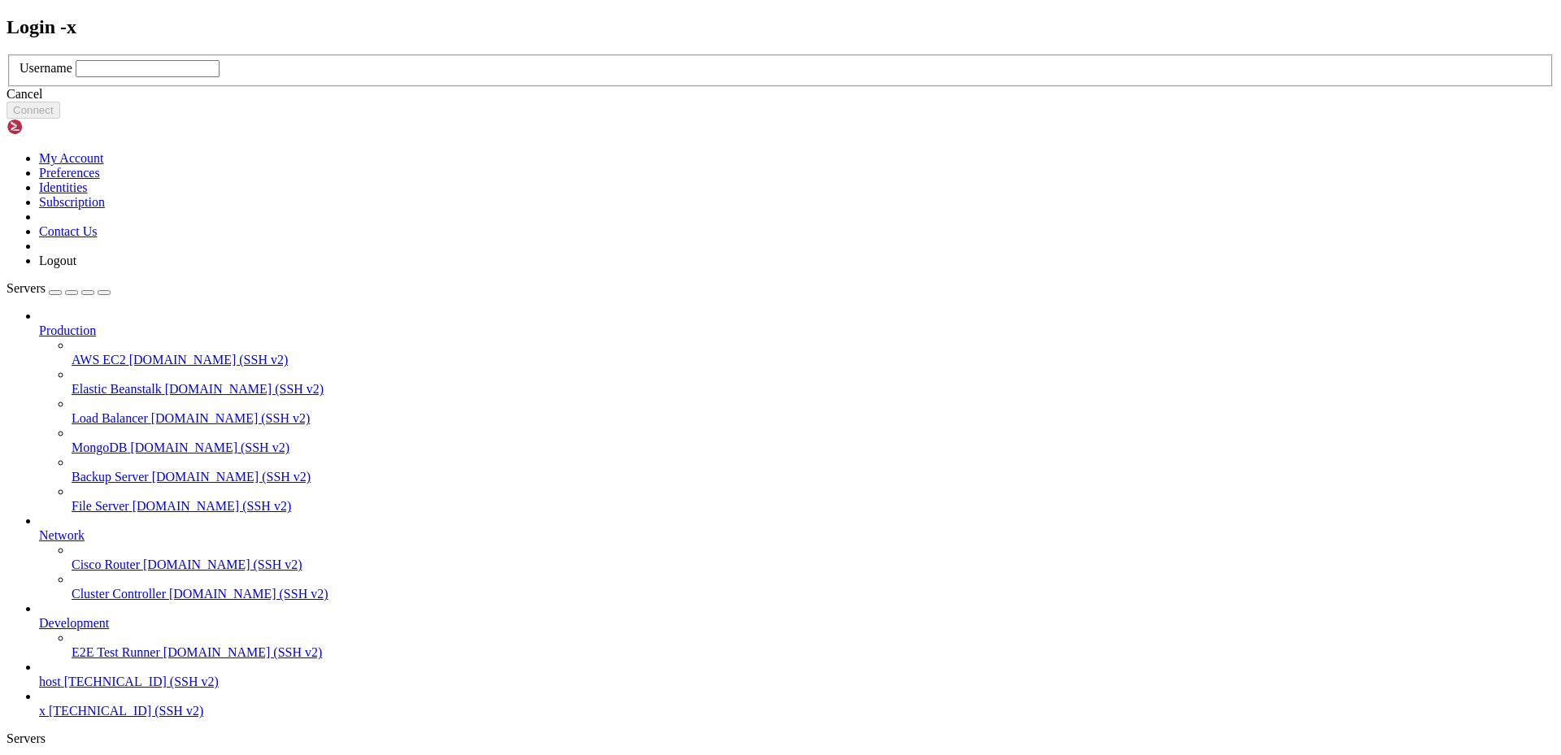
click at [220, 77] on input "text" at bounding box center [148, 68] width 144 height 17
type input "ec2-user"
click at [60, 119] on button "Connect" at bounding box center [34, 110] width 54 height 17
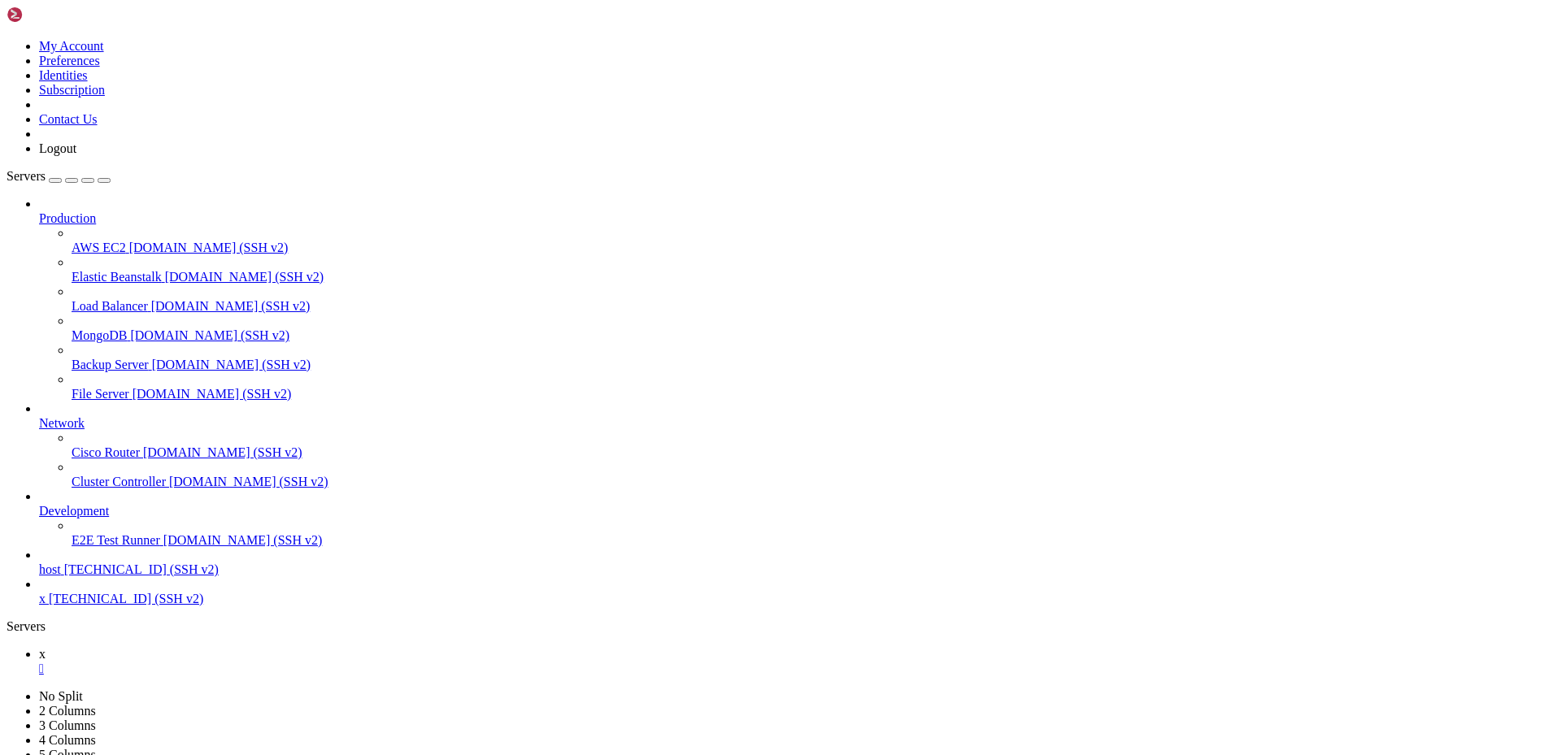
click at [116, 241] on span "AWS EC2" at bounding box center [99, 248] width 54 height 14
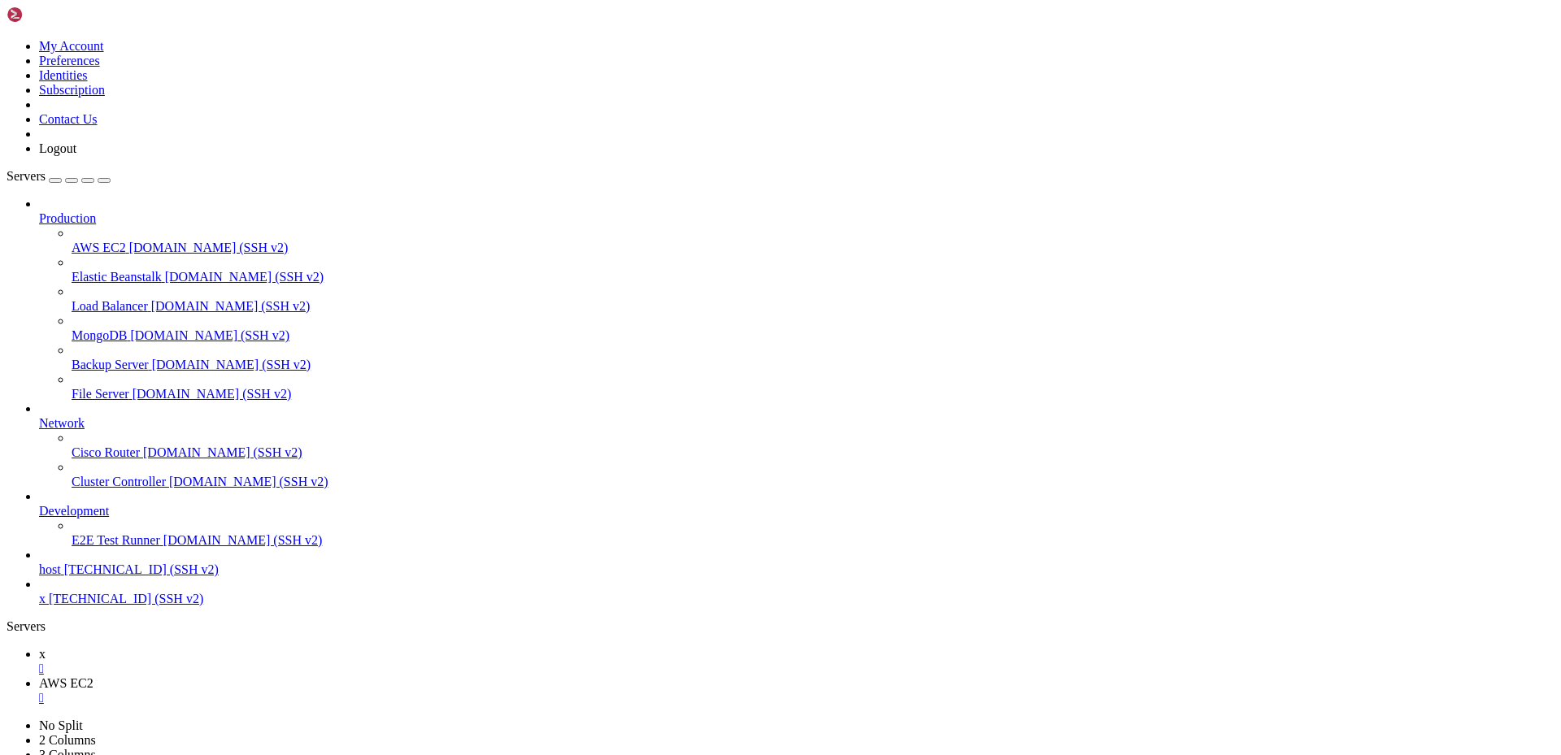
click at [238, 647] on link "x " at bounding box center [797, 661] width 1516 height 29
click at [250, 662] on div "" at bounding box center [797, 669] width 1516 height 15
drag, startPoint x: 85, startPoint y: 1242, endPoint x: 193, endPoint y: 1200, distance: 116.1
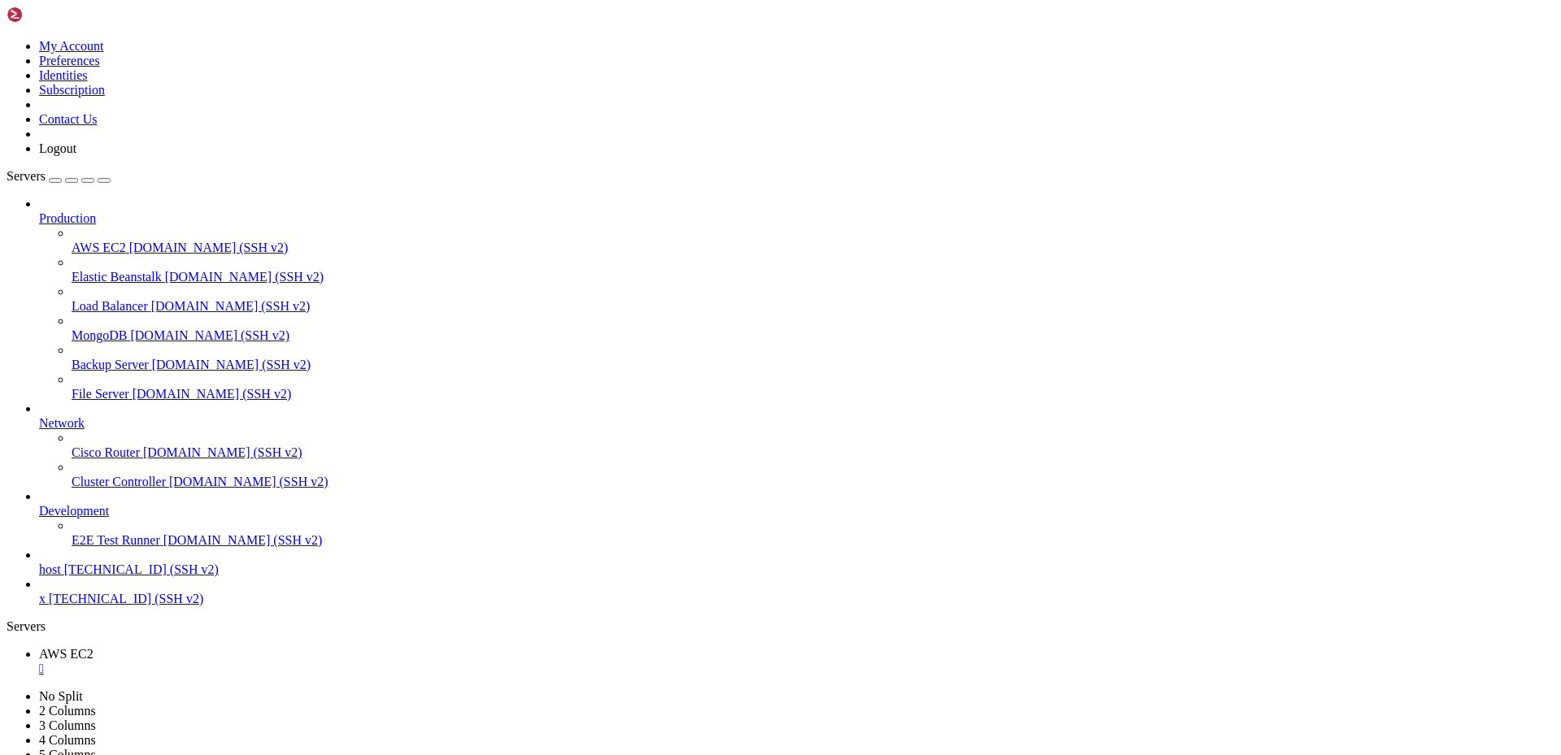
click at [83, 606] on span "[TECHNICAL_ID] (SSH v2)" at bounding box center [126, 599] width 154 height 14
click at [87, 606] on span "[TECHNICAL_ID] (SSH v2)" at bounding box center [126, 599] width 154 height 14
click at [92, 606] on span "[TECHNICAL_ID] (SSH v2)" at bounding box center [126, 599] width 154 height 14
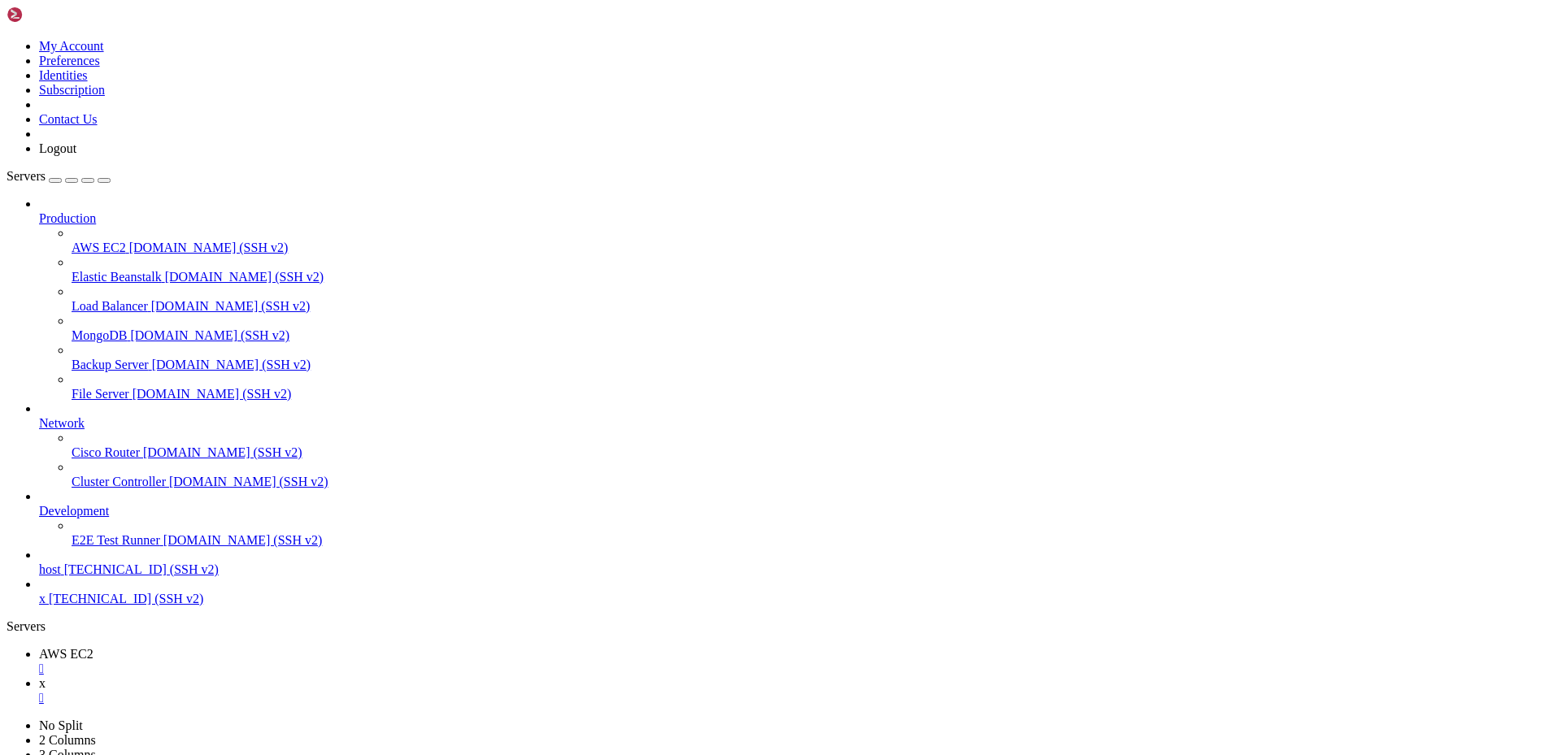
scroll to position [0, 0]
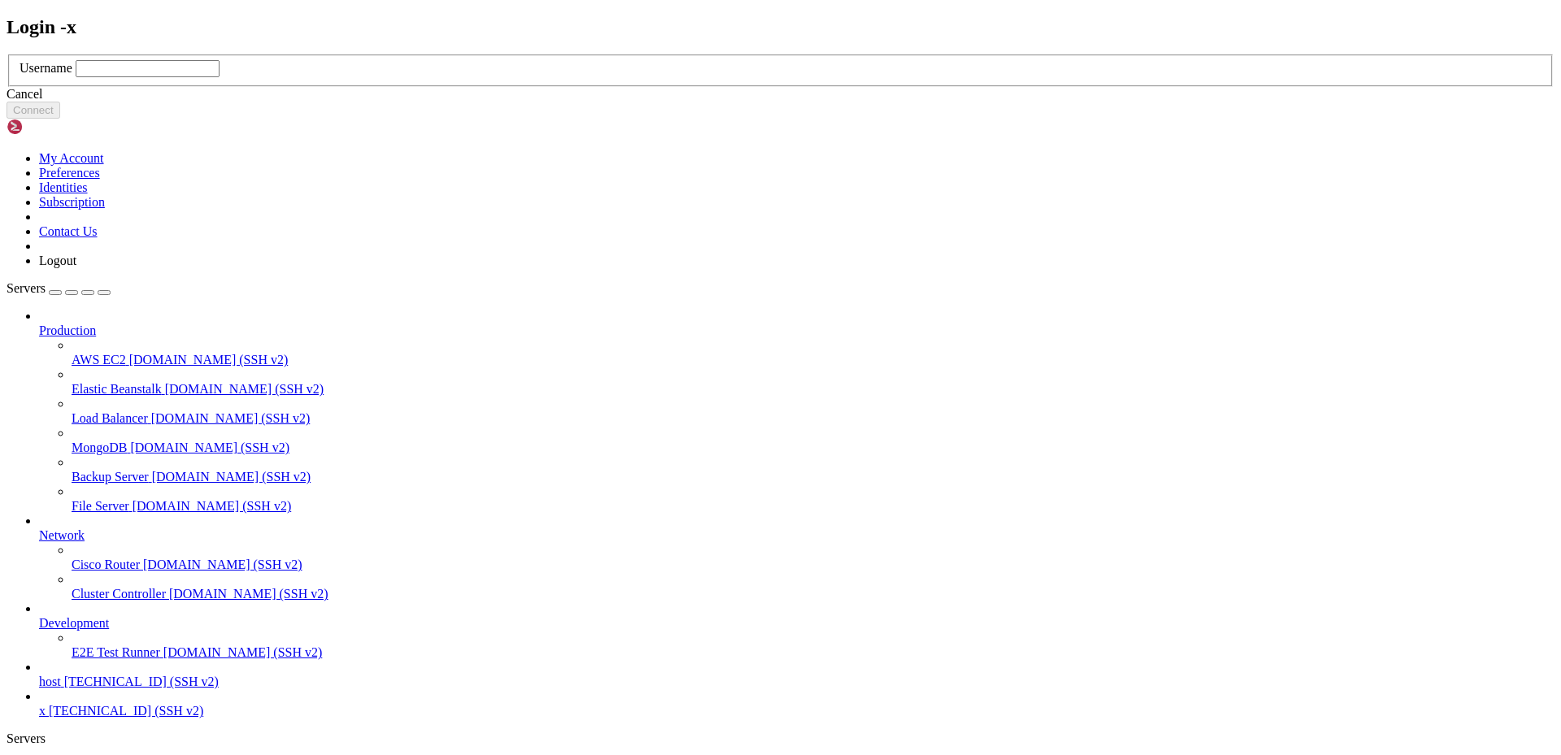
click at [220, 77] on input "text" at bounding box center [148, 68] width 144 height 17
paste input "ec2-user"
type input "ec2-user"
click at [60, 119] on button "Connect" at bounding box center [34, 110] width 54 height 17
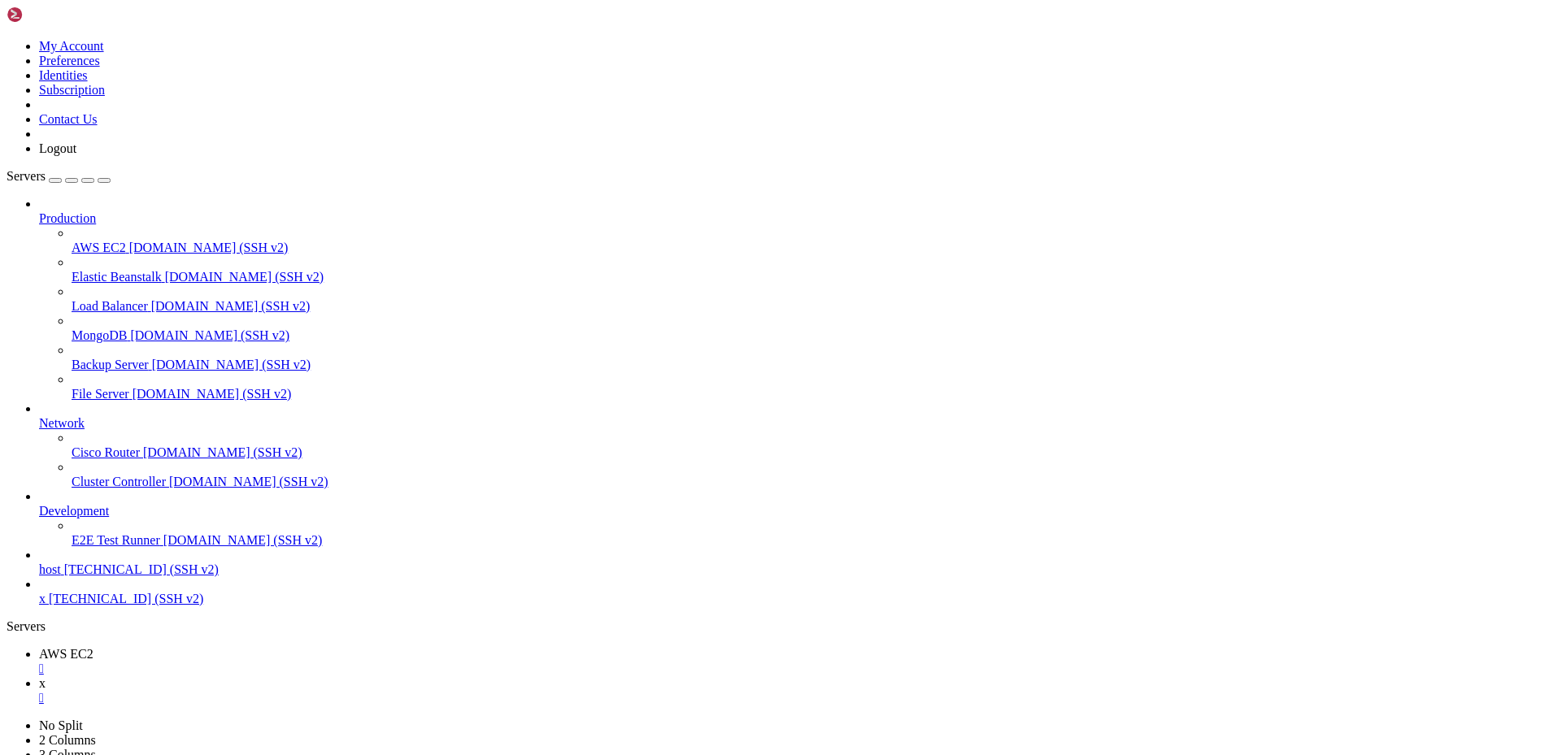
click at [94, 647] on span "AWS EC2" at bounding box center [66, 654] width 54 height 14
drag, startPoint x: 343, startPoint y: 1217, endPoint x: 367, endPoint y: 1218, distance: 23.6
drag, startPoint x: 235, startPoint y: 1213, endPoint x: 189, endPoint y: 1216, distance: 46.4
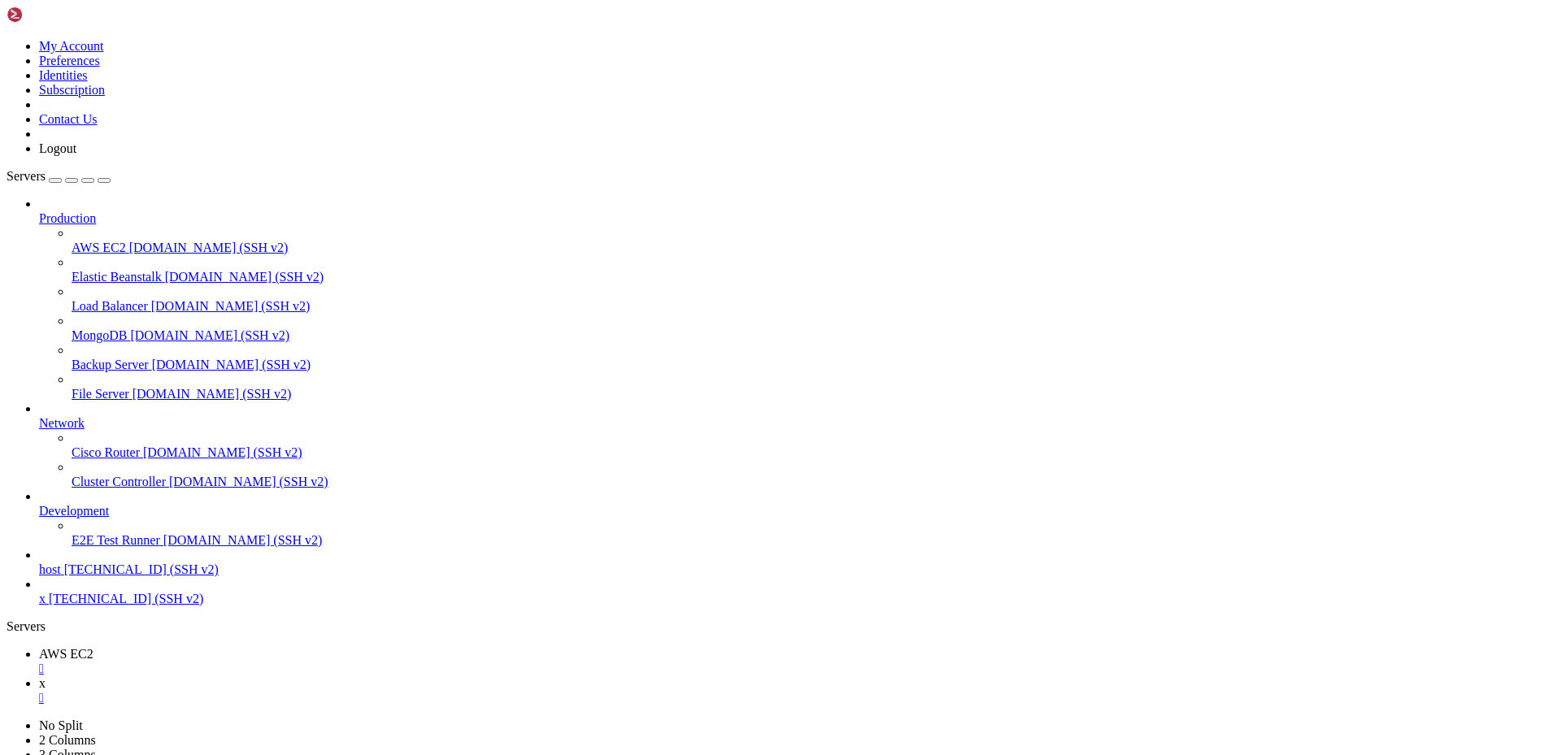
drag, startPoint x: 472, startPoint y: 1220, endPoint x: 551, endPoint y: 1229, distance: 80.3
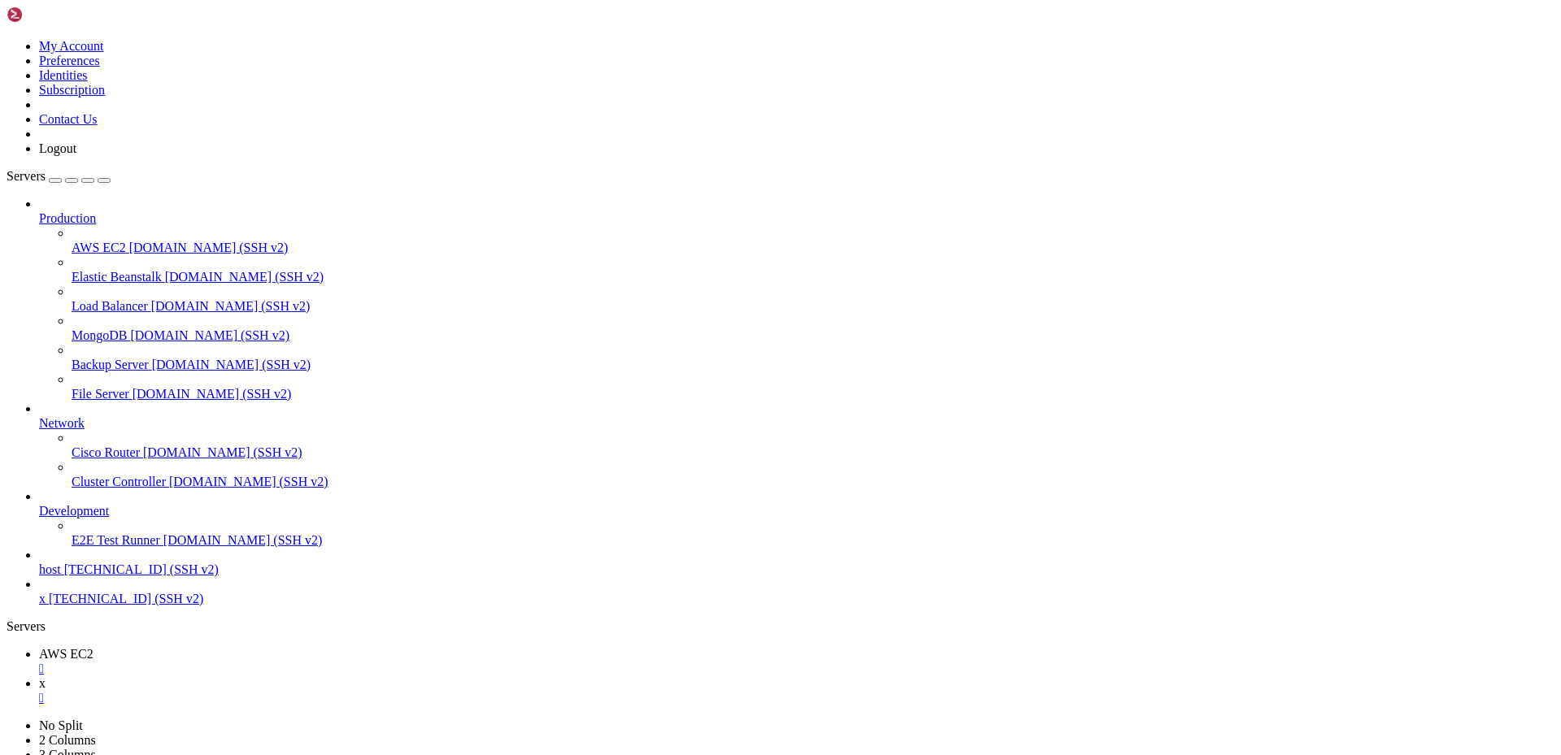
drag, startPoint x: 587, startPoint y: 1140, endPoint x: 648, endPoint y: 1137, distance: 61.1
drag, startPoint x: 41, startPoint y: 975, endPoint x: 284, endPoint y: 1155, distance: 301.6
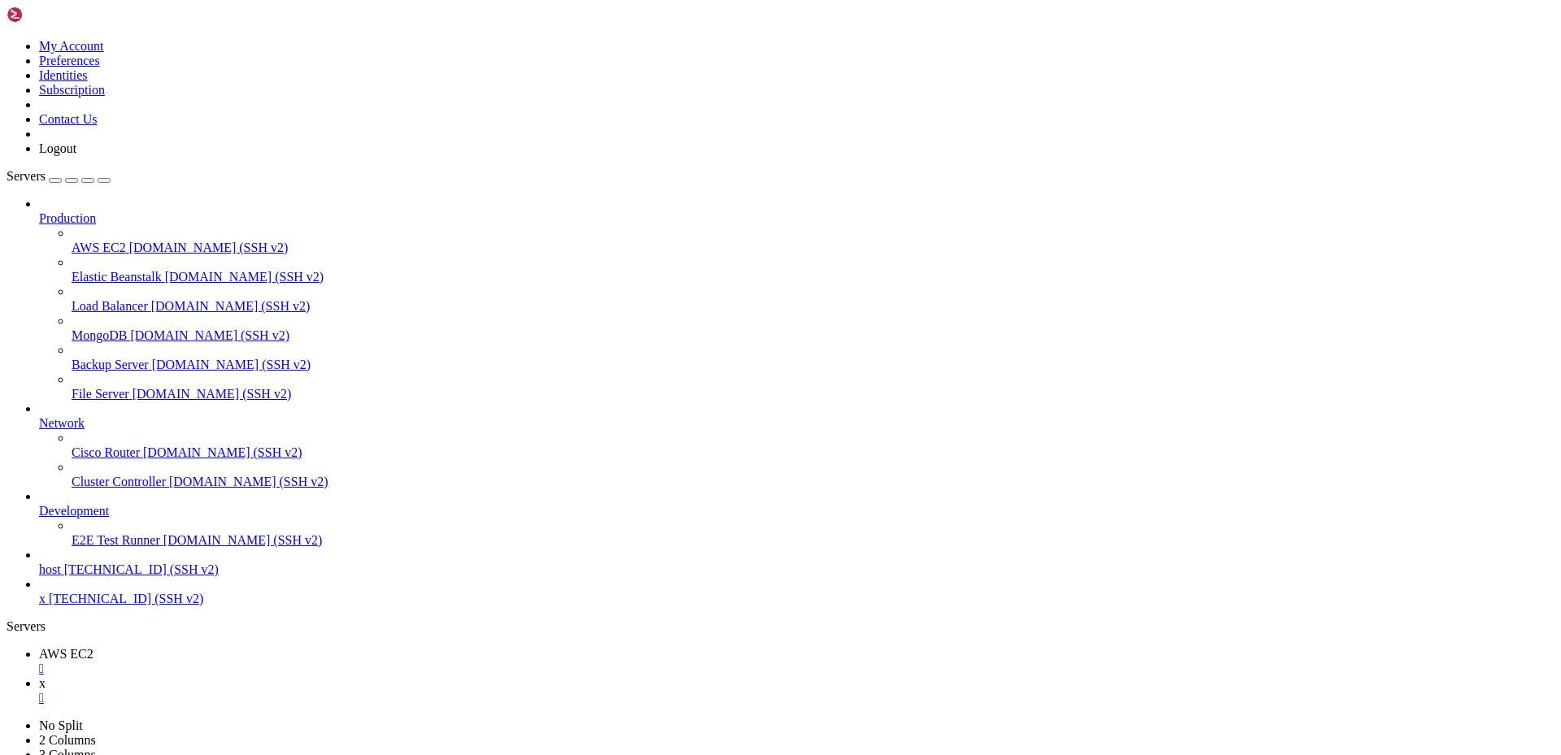
drag, startPoint x: 285, startPoint y: 1234, endPoint x: 276, endPoint y: 1246, distance: 15.1
drag, startPoint x: 881, startPoint y: 1346, endPoint x: 812, endPoint y: 1349, distance: 69.2
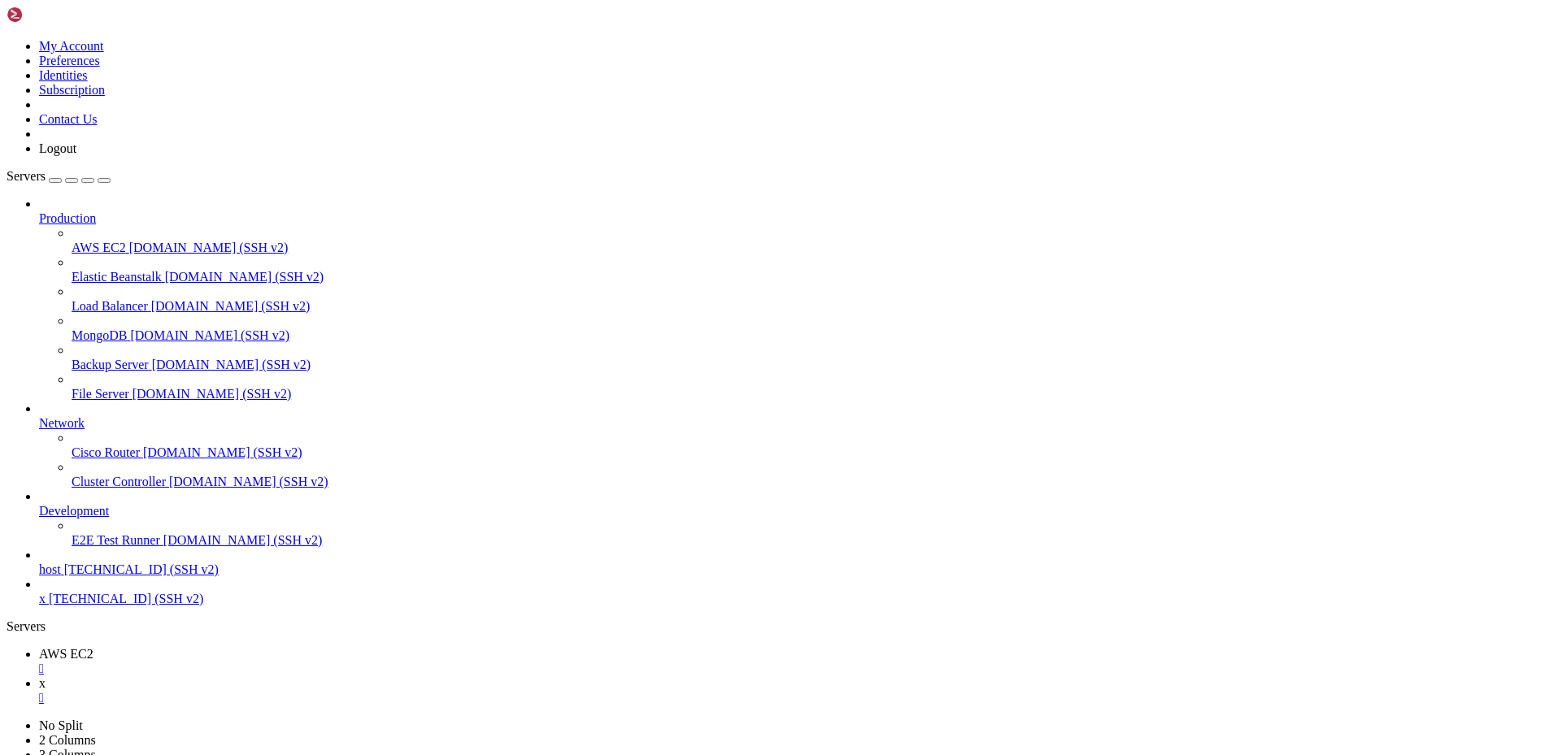
click at [39, 676] on icon at bounding box center [39, 683] width 0 height 14
click at [94, 647] on span "AWS EC2" at bounding box center [66, 654] width 54 height 14
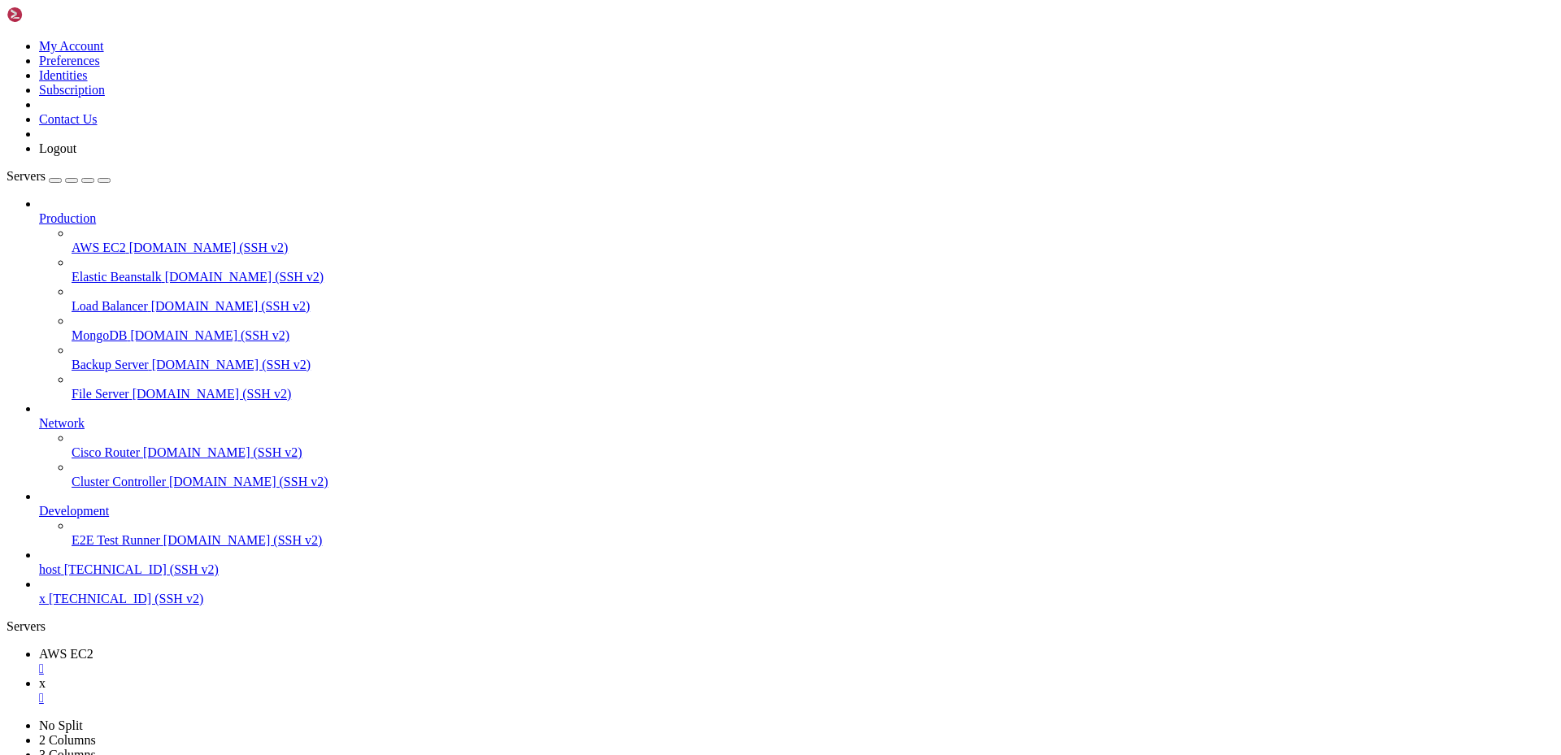
click at [330, 676] on link "x " at bounding box center [797, 690] width 1516 height 29
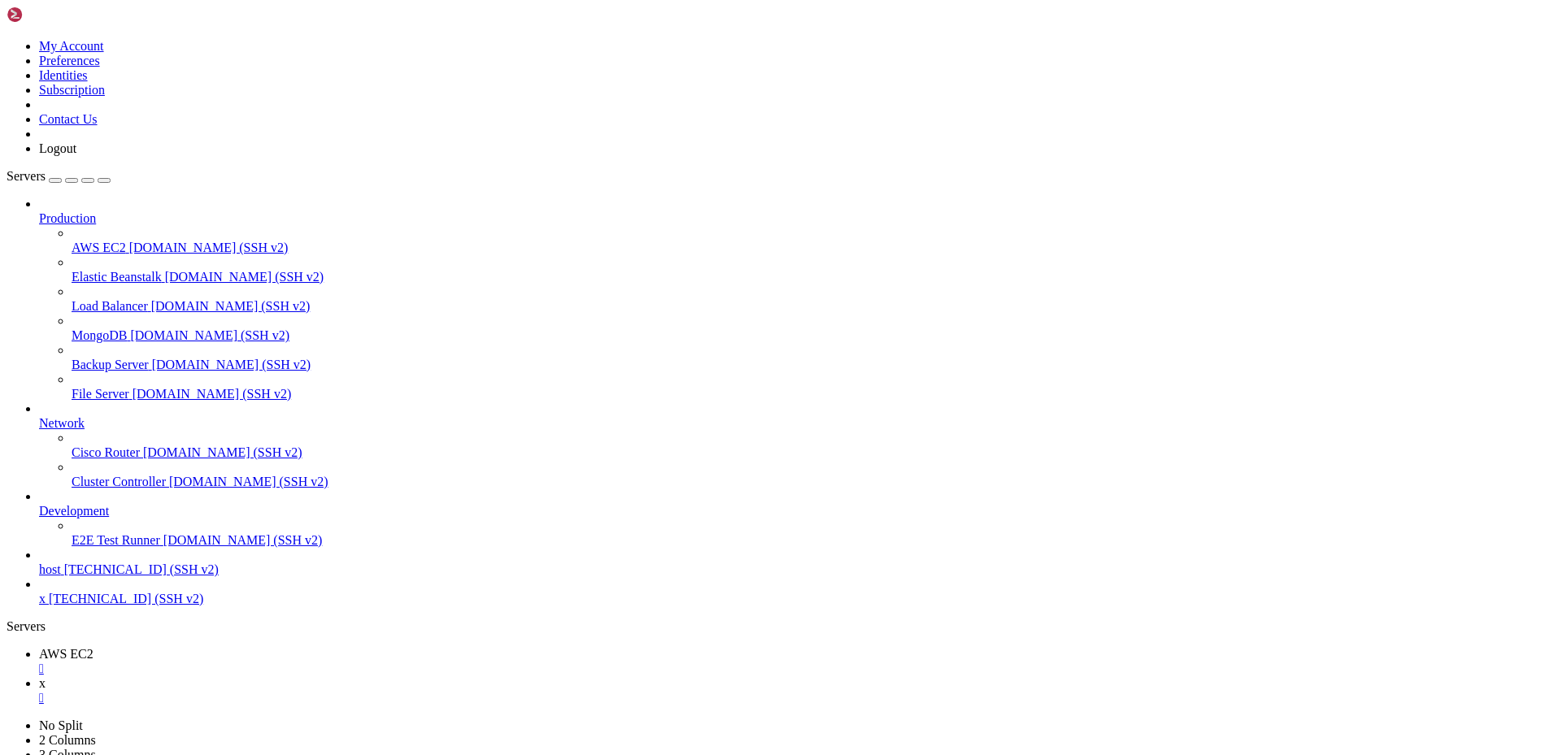
click at [72, 576] on span "[TECHNICAL_ID] (SSH v2)" at bounding box center [141, 570] width 154 height 14
click at [357, 691] on div "" at bounding box center [797, 698] width 1516 height 15
drag, startPoint x: 263, startPoint y: 15, endPoint x: 357, endPoint y: 9, distance: 93.7
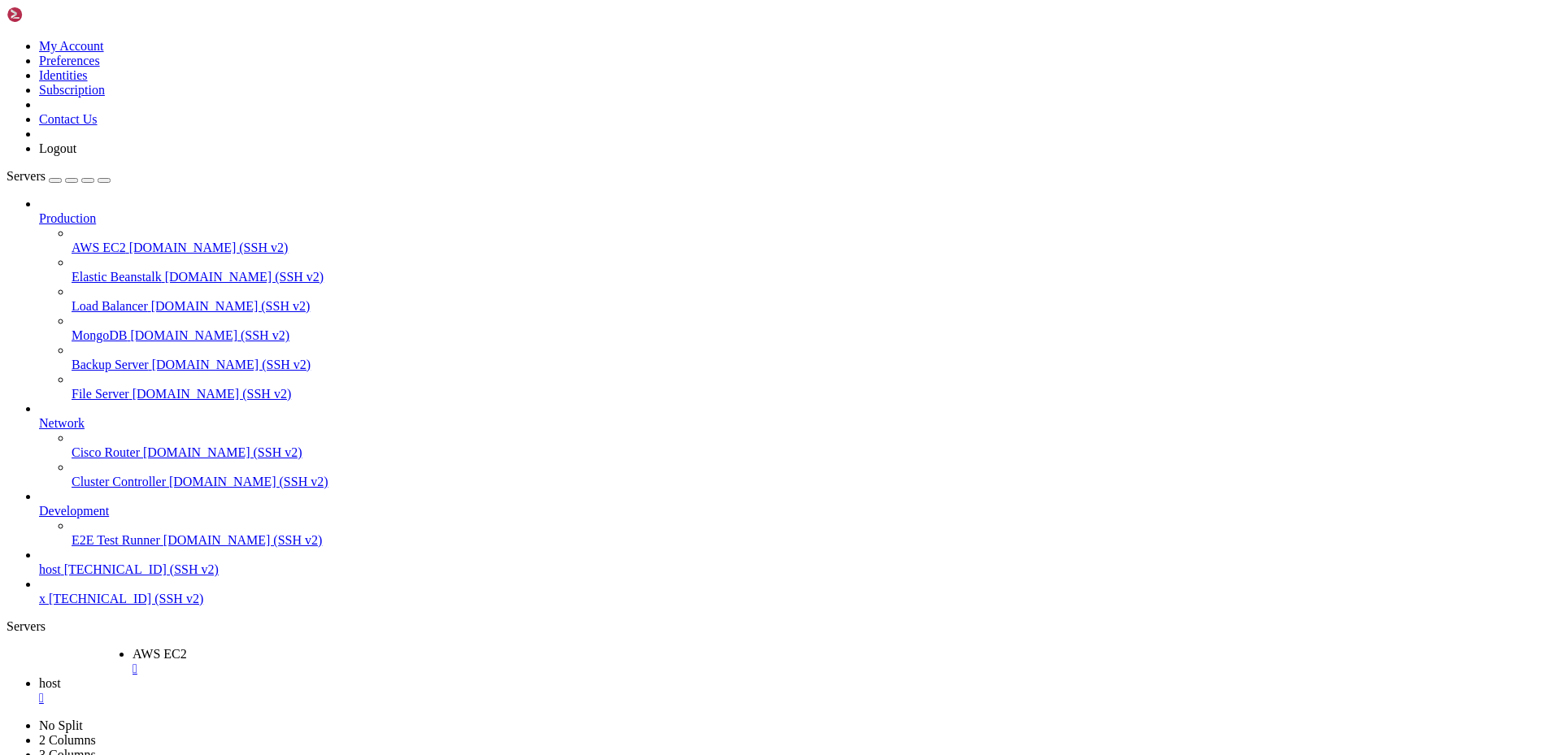
click at [357, 647] on ul "AWS EC2  host " at bounding box center [781, 676] width 1548 height 59
click at [293, 662] on div "" at bounding box center [797, 669] width 1516 height 15
click at [118, 241] on span "AWS EC2" at bounding box center [99, 248] width 54 height 14
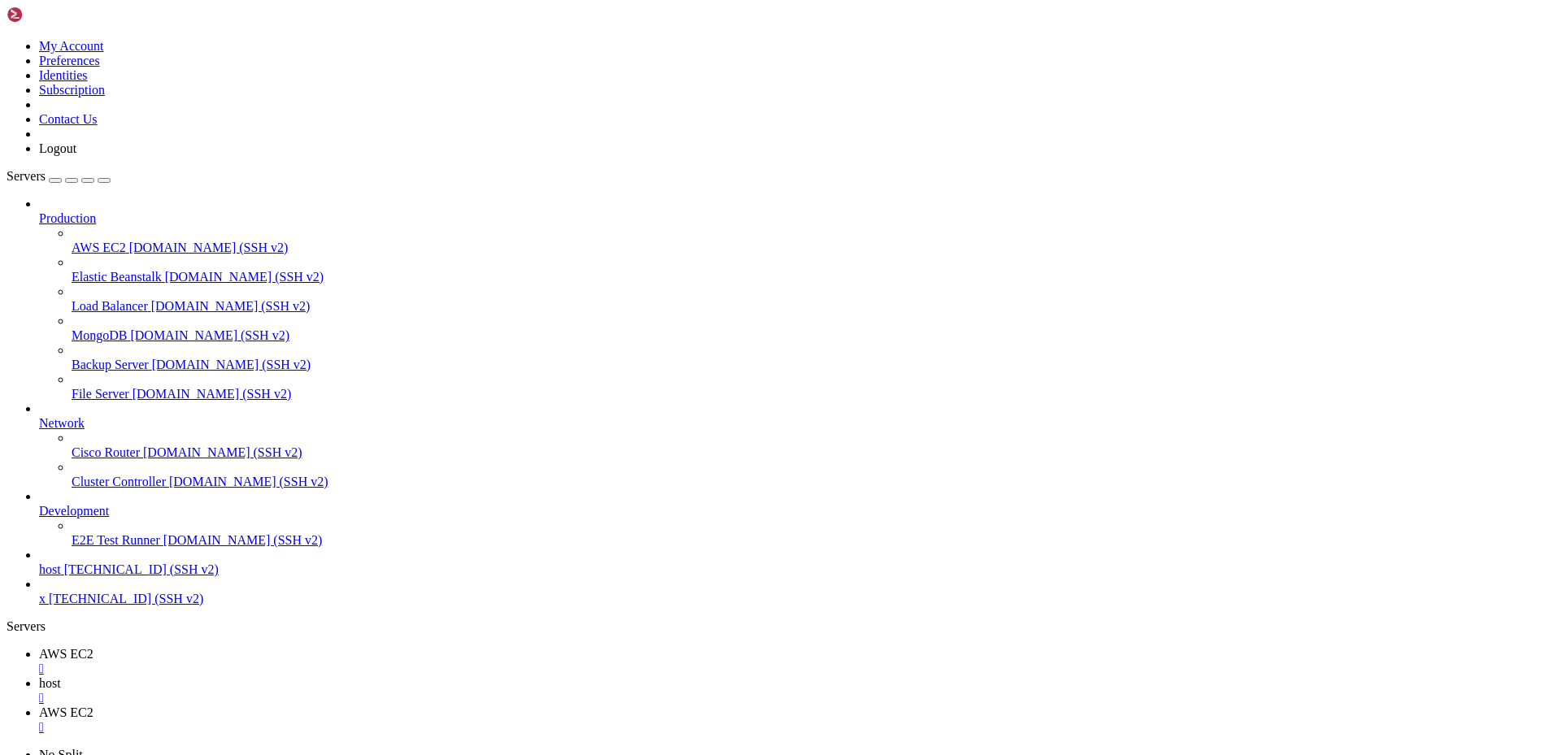
click at [481, 720] on div "" at bounding box center [797, 727] width 1516 height 15
click at [55, 180] on div "button" at bounding box center [55, 180] width 0 height 0
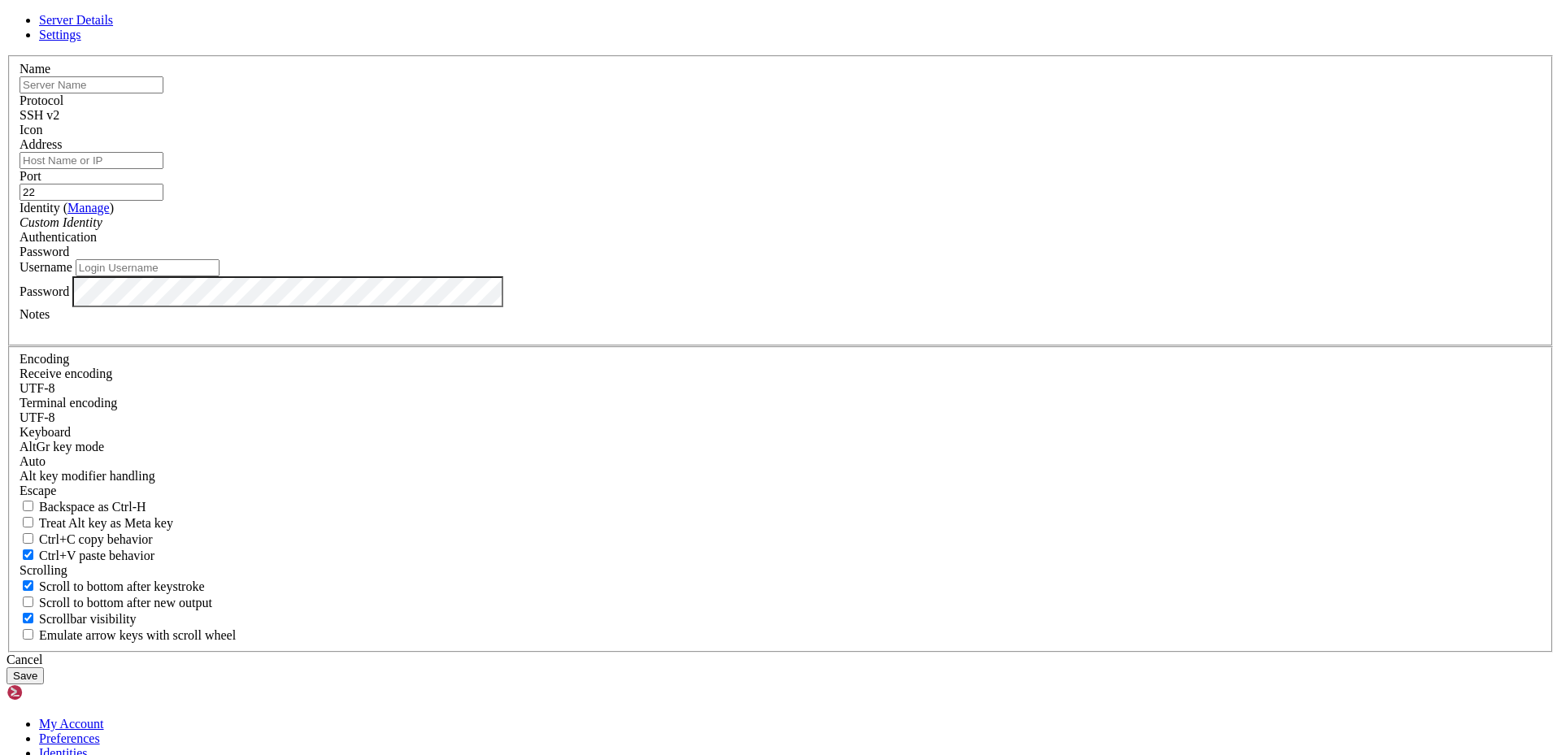
click at [752, 230] on div "Custom Identity" at bounding box center [781, 222] width 1522 height 15
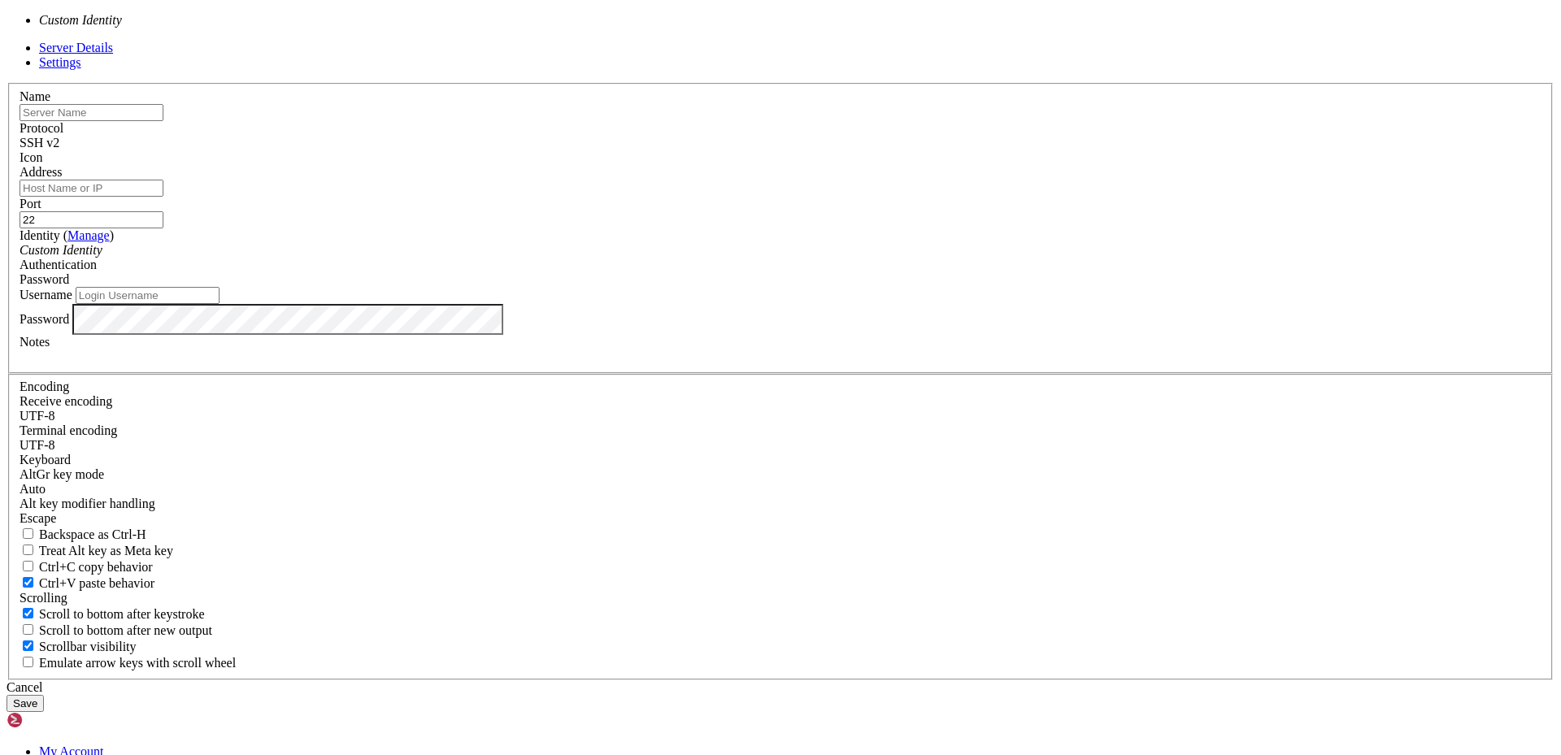
click at [110, 242] on link "Manage" at bounding box center [88, 235] width 42 height 14
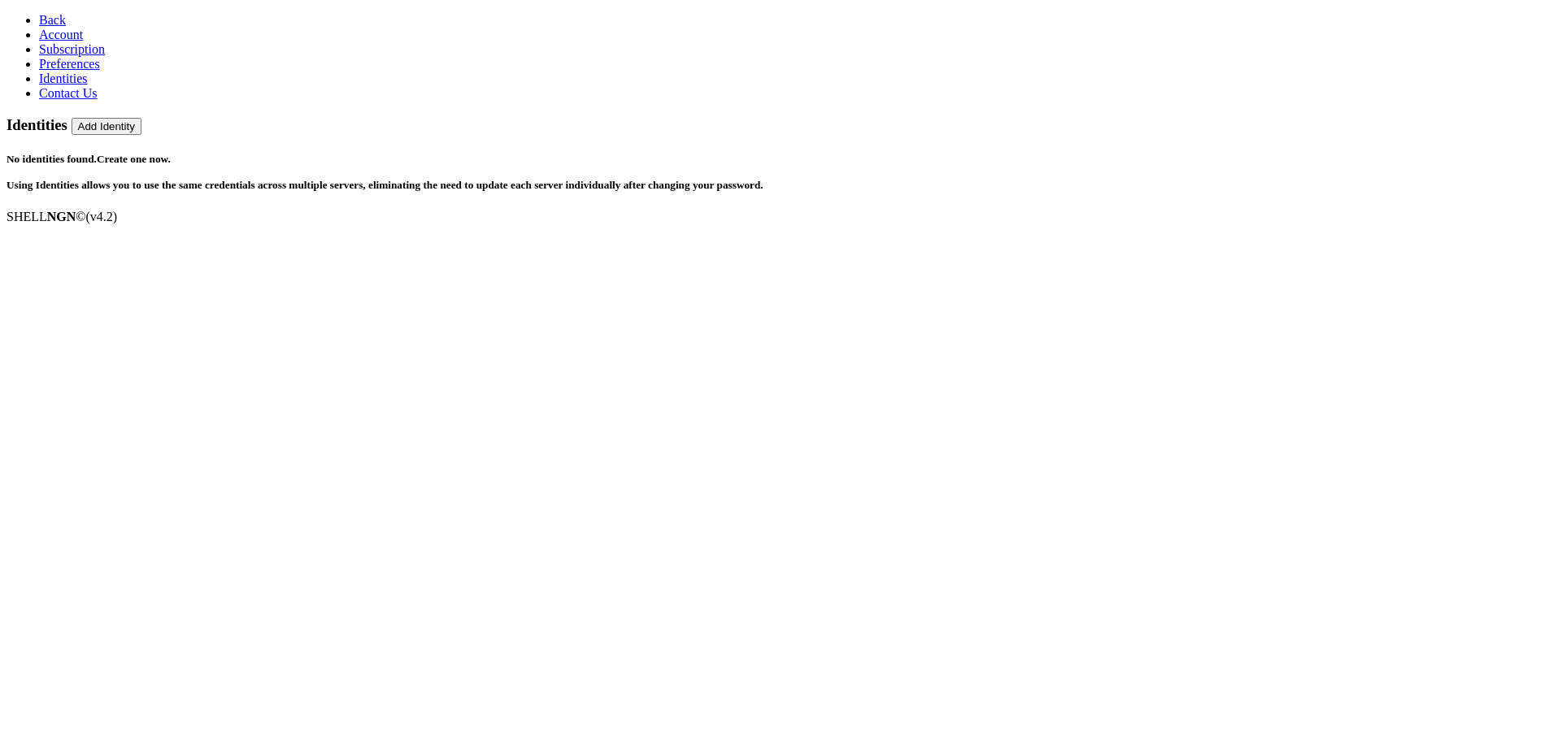
click at [39, 13] on link "Back" at bounding box center [52, 20] width 27 height 14
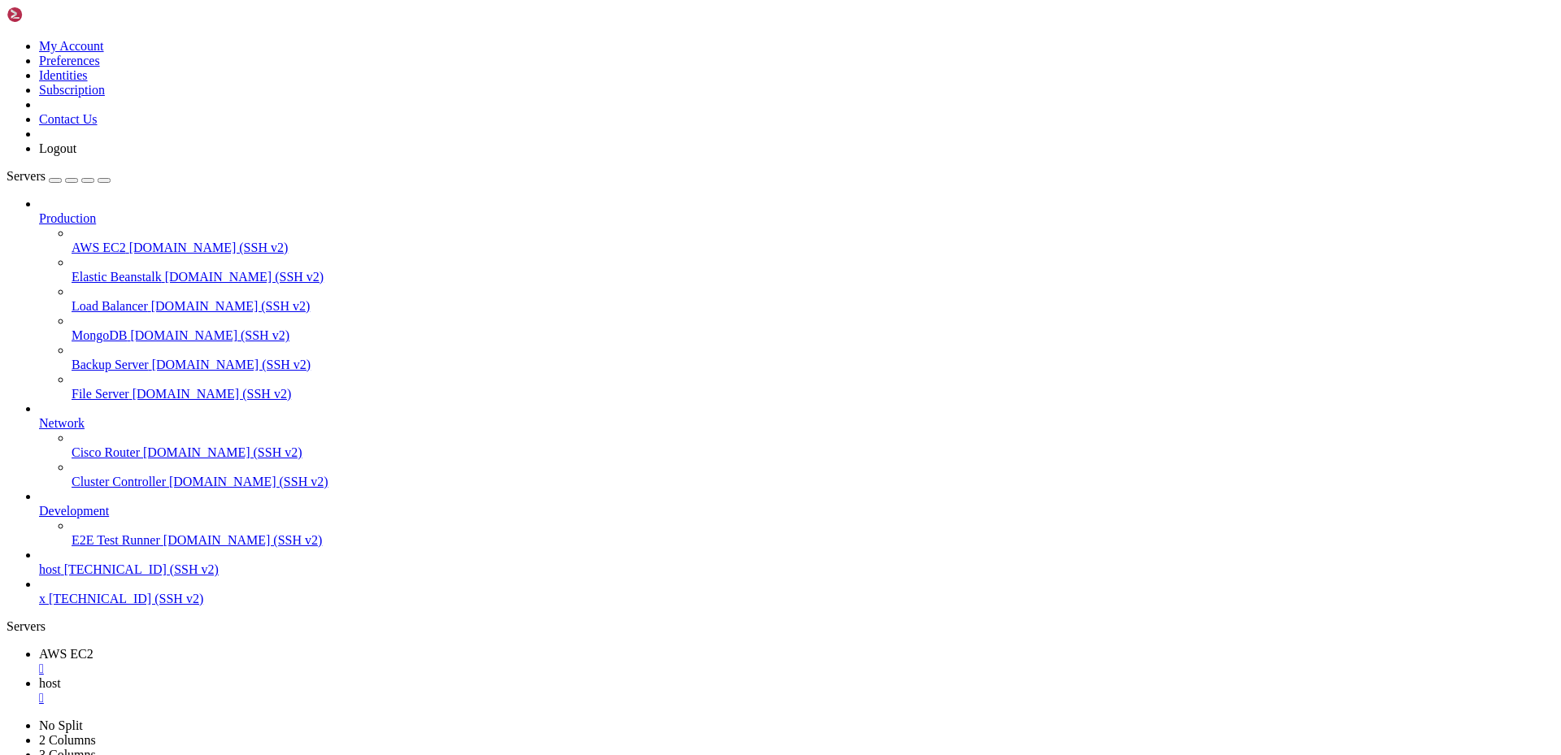
click at [285, 647] on link "AWS EC2 " at bounding box center [797, 661] width 1516 height 29
click at [155, 547] on span "E2E Test Runner" at bounding box center [116, 540] width 89 height 14
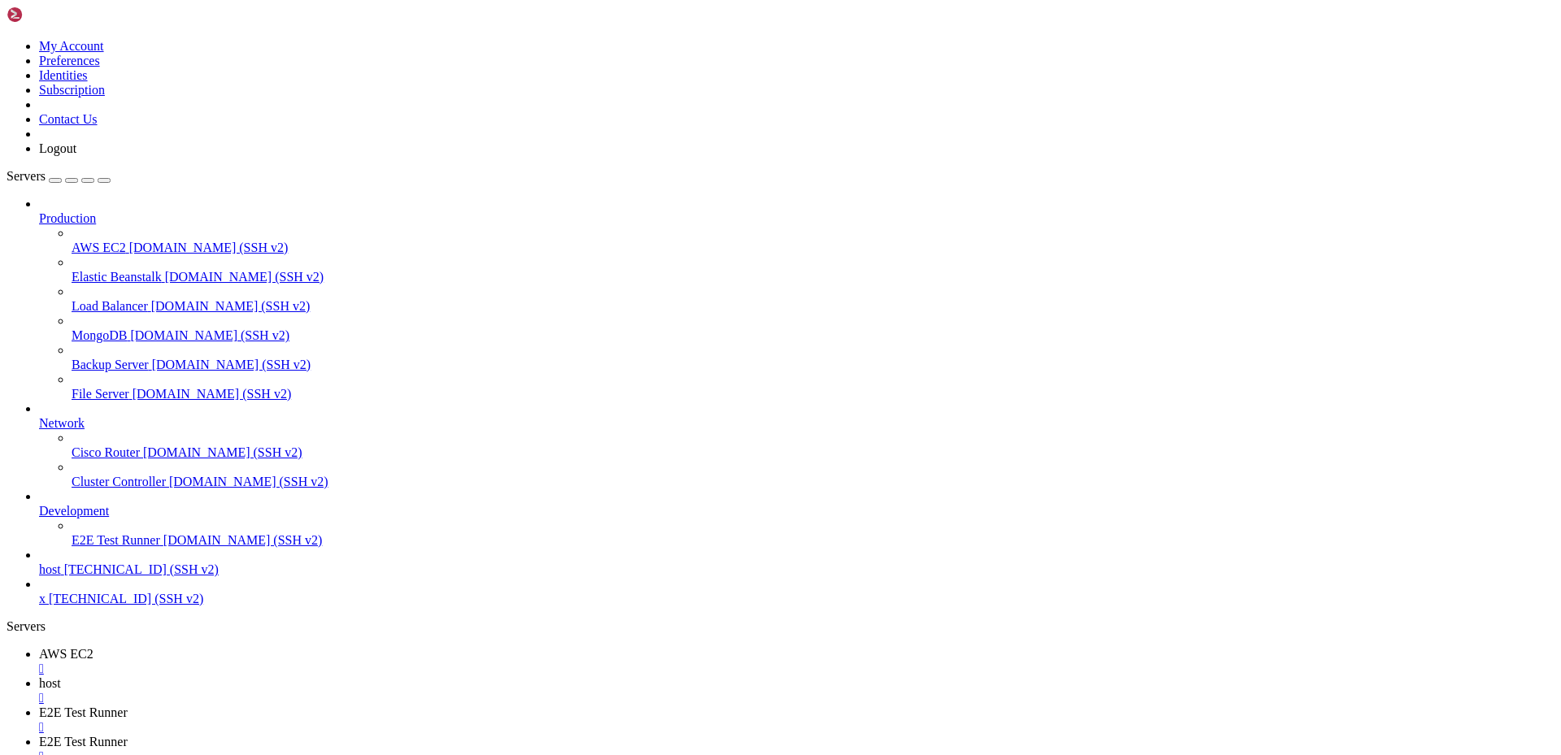
click at [654, 750] on div "" at bounding box center [797, 757] width 1516 height 15
click at [510, 720] on div "" at bounding box center [797, 727] width 1516 height 15
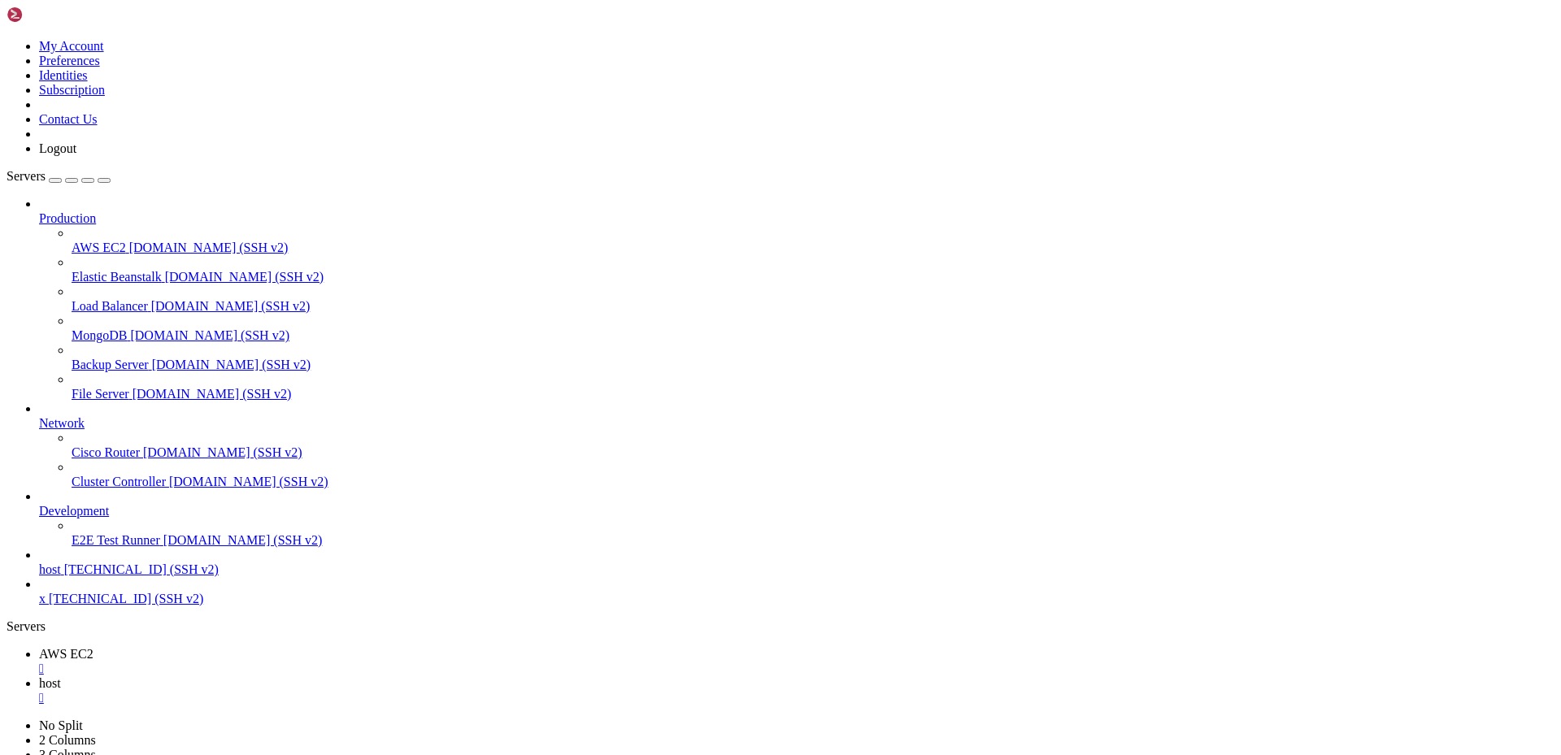
click at [72, 180] on div "button" at bounding box center [72, 180] width 0 height 0
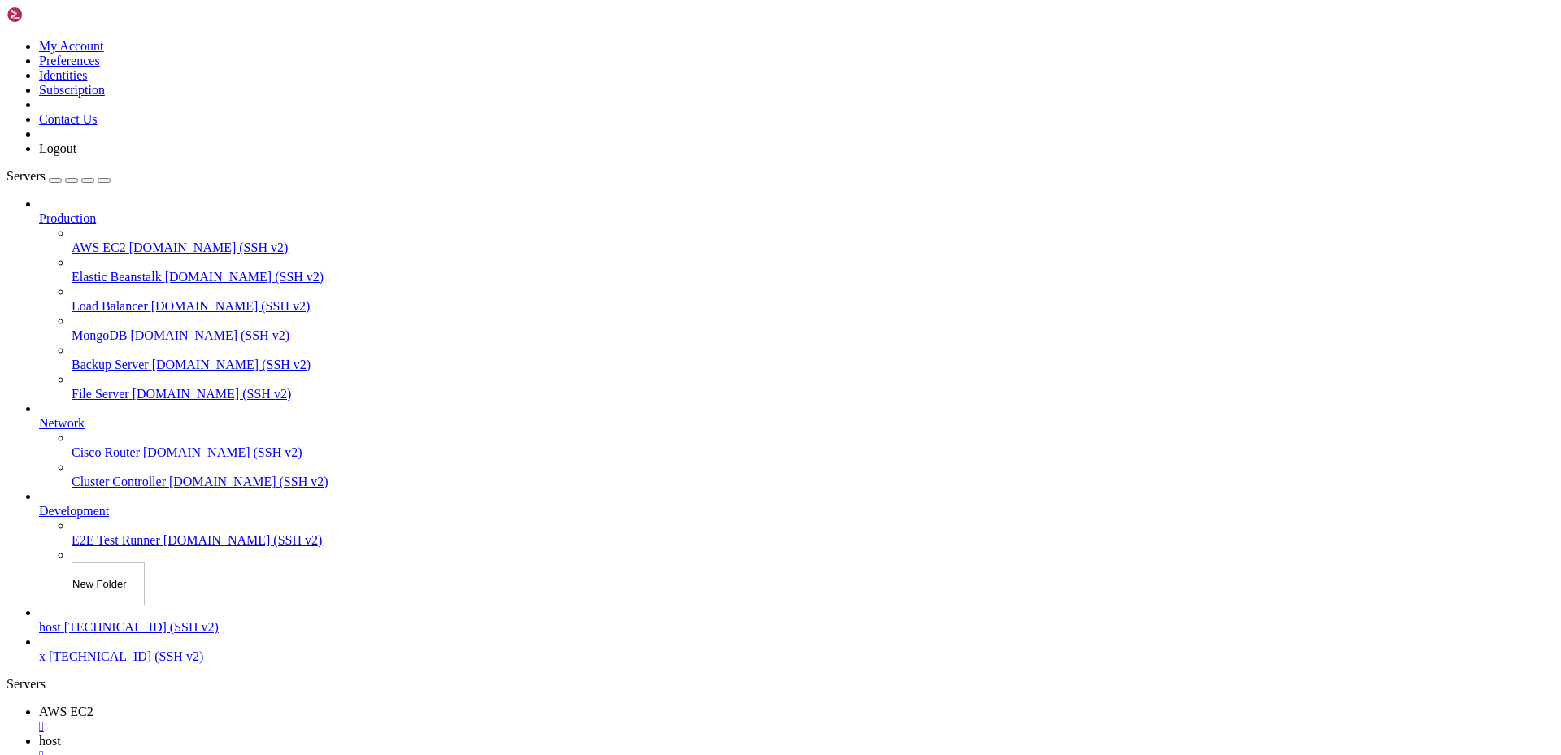
click at [135, 169] on div "Servers Production AWS EC2 [DOMAIN_NAME] (SSH v2) Elastic Beanstalk [DOMAIN_NAM…" at bounding box center [781, 416] width 1548 height 495
click at [7, 39] on icon at bounding box center [7, 39] width 0 height 0
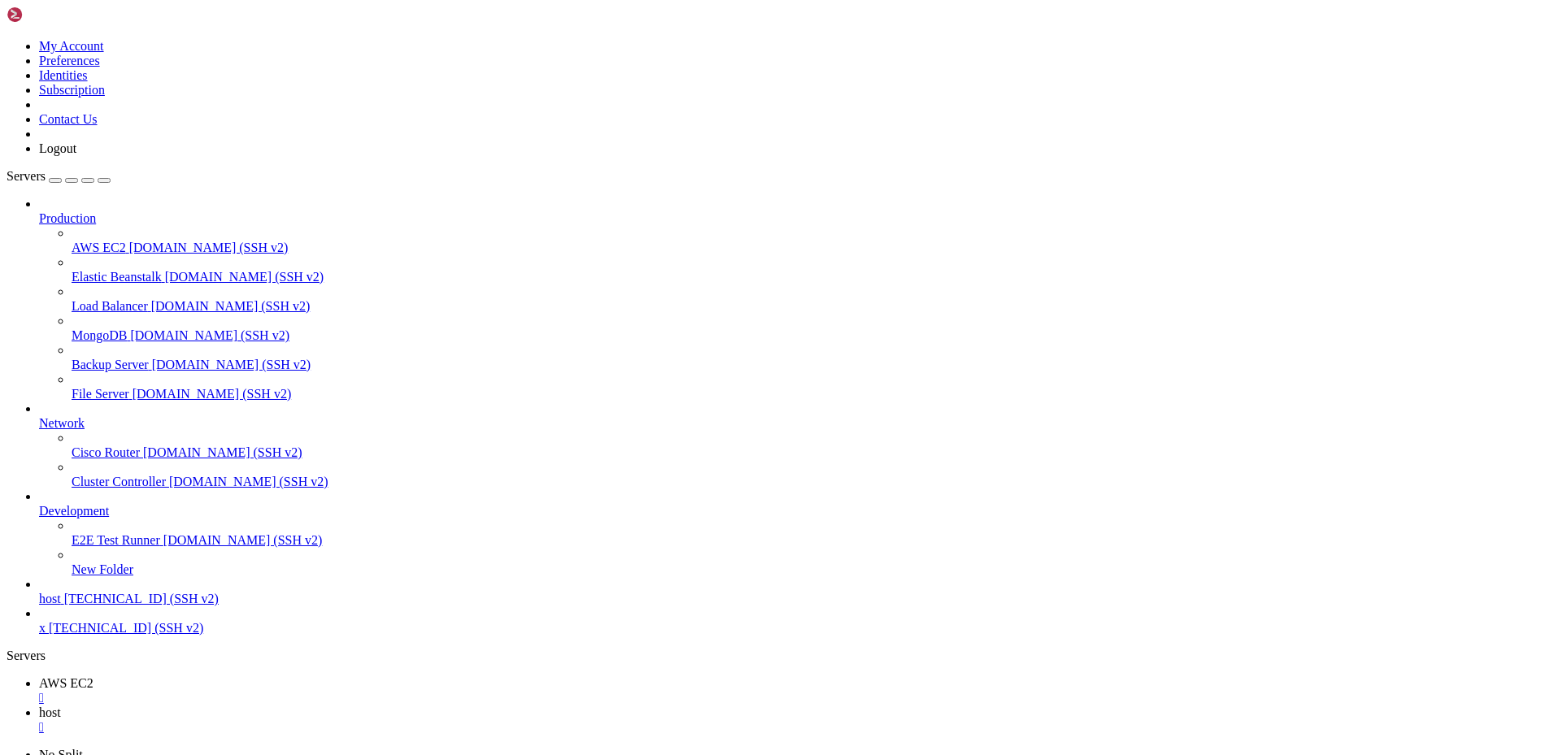
click at [94, 676] on span "AWS EC2" at bounding box center [66, 683] width 54 height 14
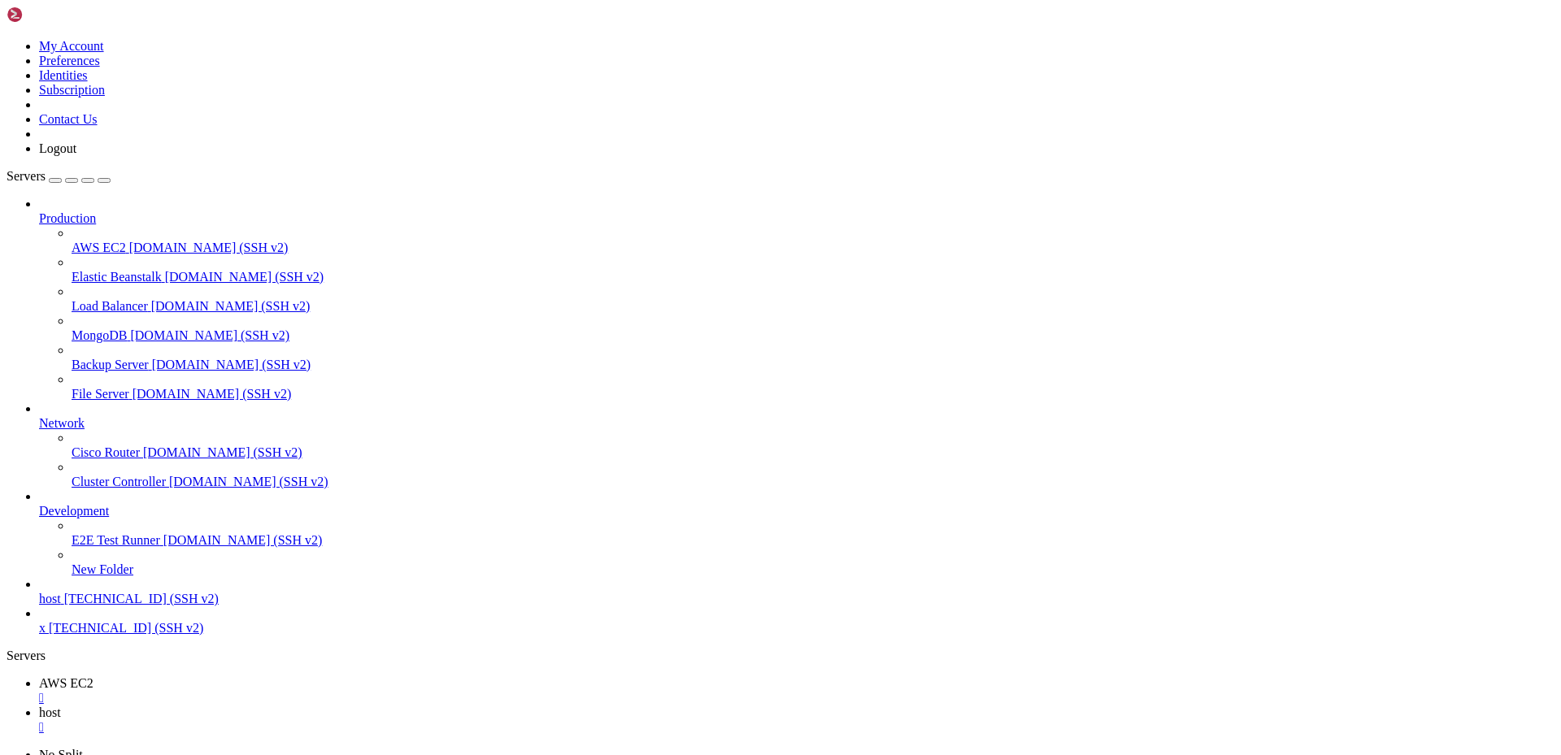
click at [111, 606] on span "[TECHNICAL_ID] (SSH v2)" at bounding box center [141, 599] width 154 height 14
click at [61, 606] on span "host" at bounding box center [50, 599] width 22 height 14
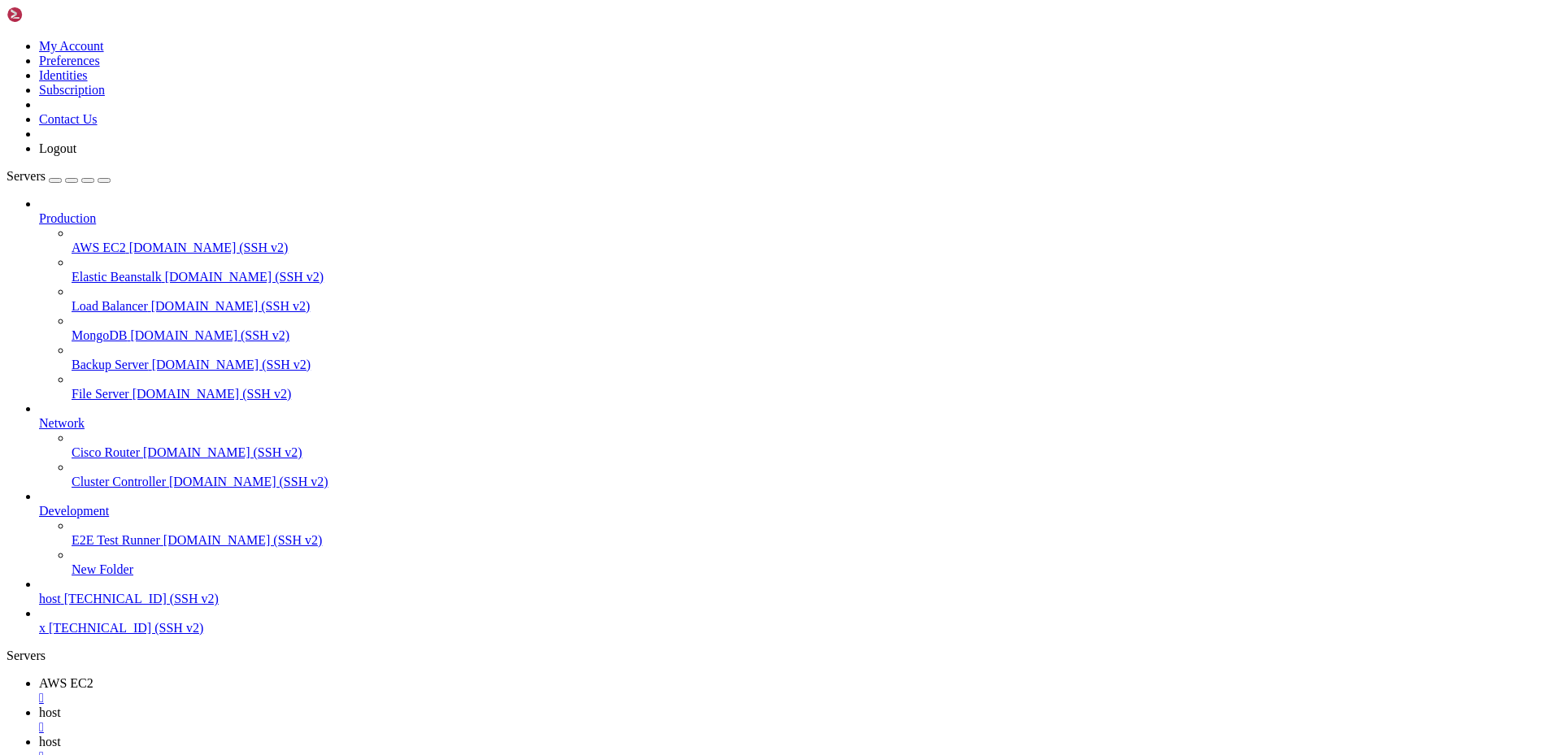
click at [378, 706] on link "host " at bounding box center [797, 720] width 1516 height 29
click at [291, 691] on div "" at bounding box center [797, 698] width 1516 height 15
click at [291, 706] on link "host " at bounding box center [797, 720] width 1516 height 29
click at [267, 691] on div "" at bounding box center [797, 698] width 1516 height 15
click at [271, 691] on div "" at bounding box center [797, 698] width 1516 height 15
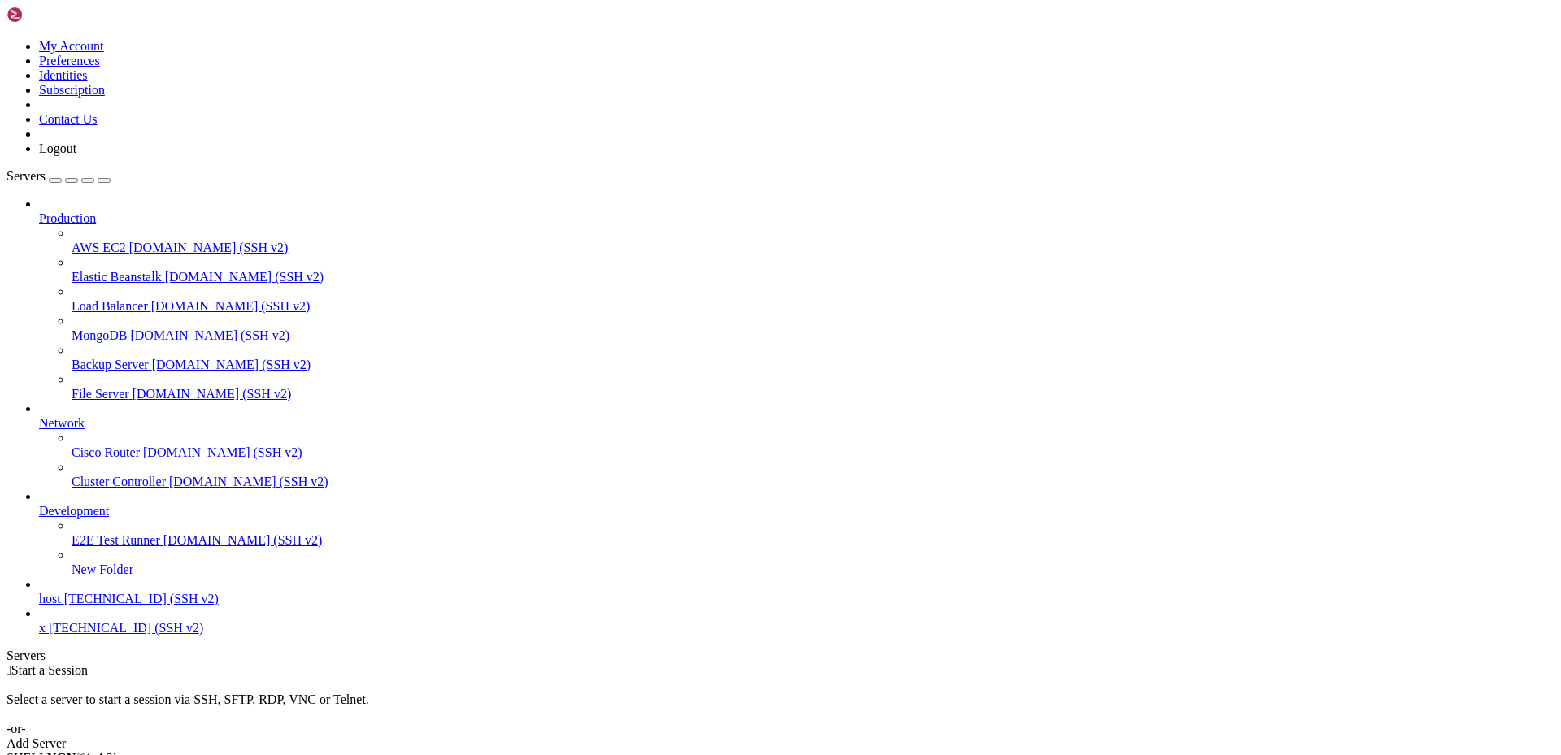
click at [888, 737] on link "Add Server" at bounding box center [781, 744] width 1548 height 15
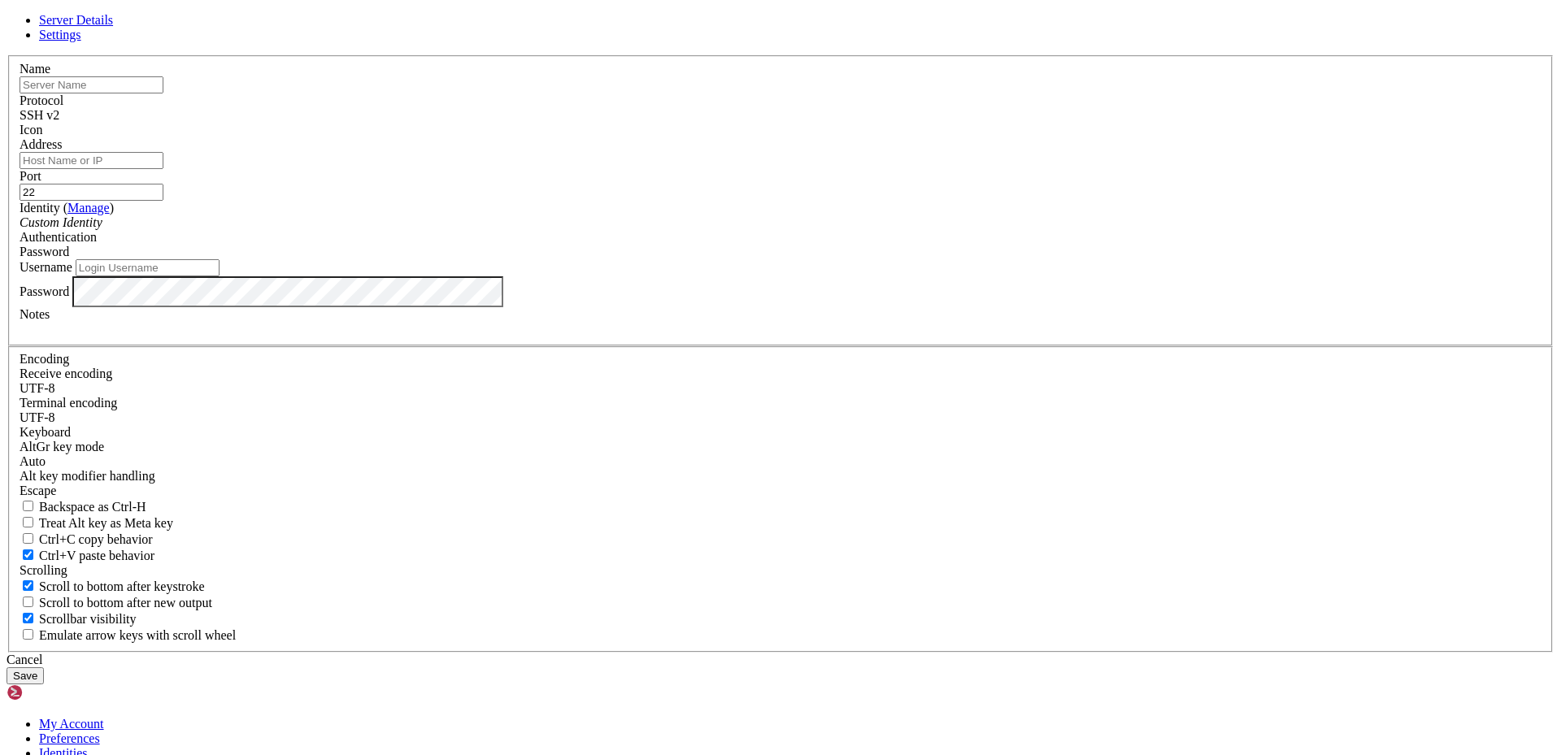
click at [163, 169] on input "Address" at bounding box center [92, 160] width 144 height 17
paste input "ssh -i "serverkey.pem" [EMAIL_ADDRESS][DOMAIN_NAME]"
drag, startPoint x: 637, startPoint y: 288, endPoint x: 528, endPoint y: 305, distance: 110.3
click at [528, 305] on div "Server Details Settings Name Protocol SSH v2 Icon" at bounding box center [781, 349] width 1548 height 672
click at [163, 169] on input "ssh -i "serverkey.pem" [EMAIL_ADDRESS][DOMAIN_NAME]" at bounding box center [92, 160] width 144 height 17
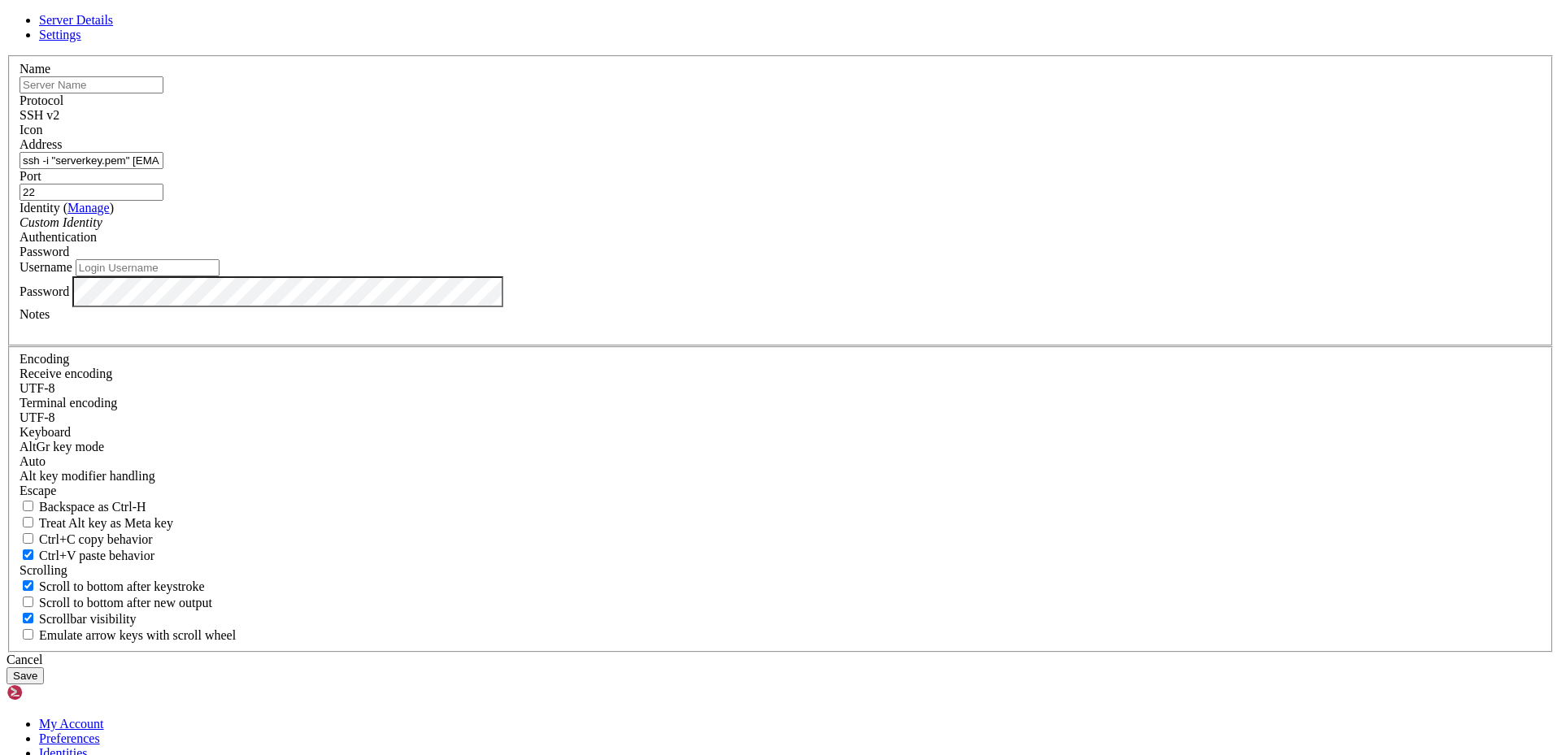
click at [163, 169] on input "ssh -i "serverkey.pem" [EMAIL_ADDRESS][DOMAIN_NAME]" at bounding box center [92, 160] width 144 height 17
drag, startPoint x: 756, startPoint y: 289, endPoint x: 665, endPoint y: 323, distance: 97.3
click at [665, 323] on fieldset "Name Protocol SSH v2 Icon Address ssh -i "serverkey.pem" [EMAIL_ADDRESS][DOMAIN…" at bounding box center [780, 200] width 1545 height 291
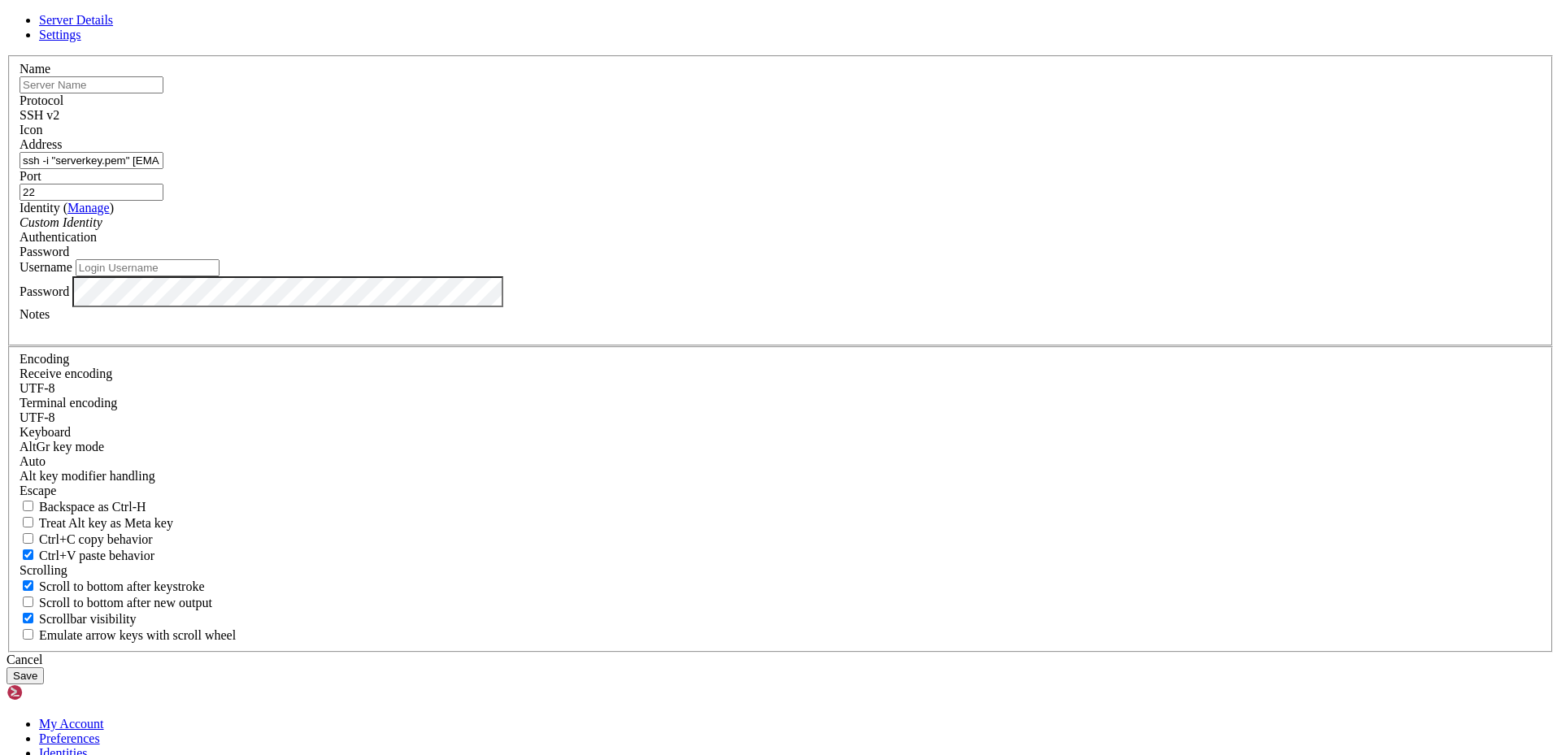
click at [163, 169] on input "ssh -i "serverkey.pem" [EMAIL_ADDRESS][DOMAIN_NAME]" at bounding box center [92, 160] width 144 height 17
drag, startPoint x: 768, startPoint y: 288, endPoint x: 602, endPoint y: 318, distance: 168.6
click at [602, 318] on fieldset "Name Protocol SSH v2 Icon Address ssh -i "serverkey.pem" [EMAIL_ADDRESS][DOMAIN…" at bounding box center [780, 200] width 1545 height 291
paste input "3-212-54-151"
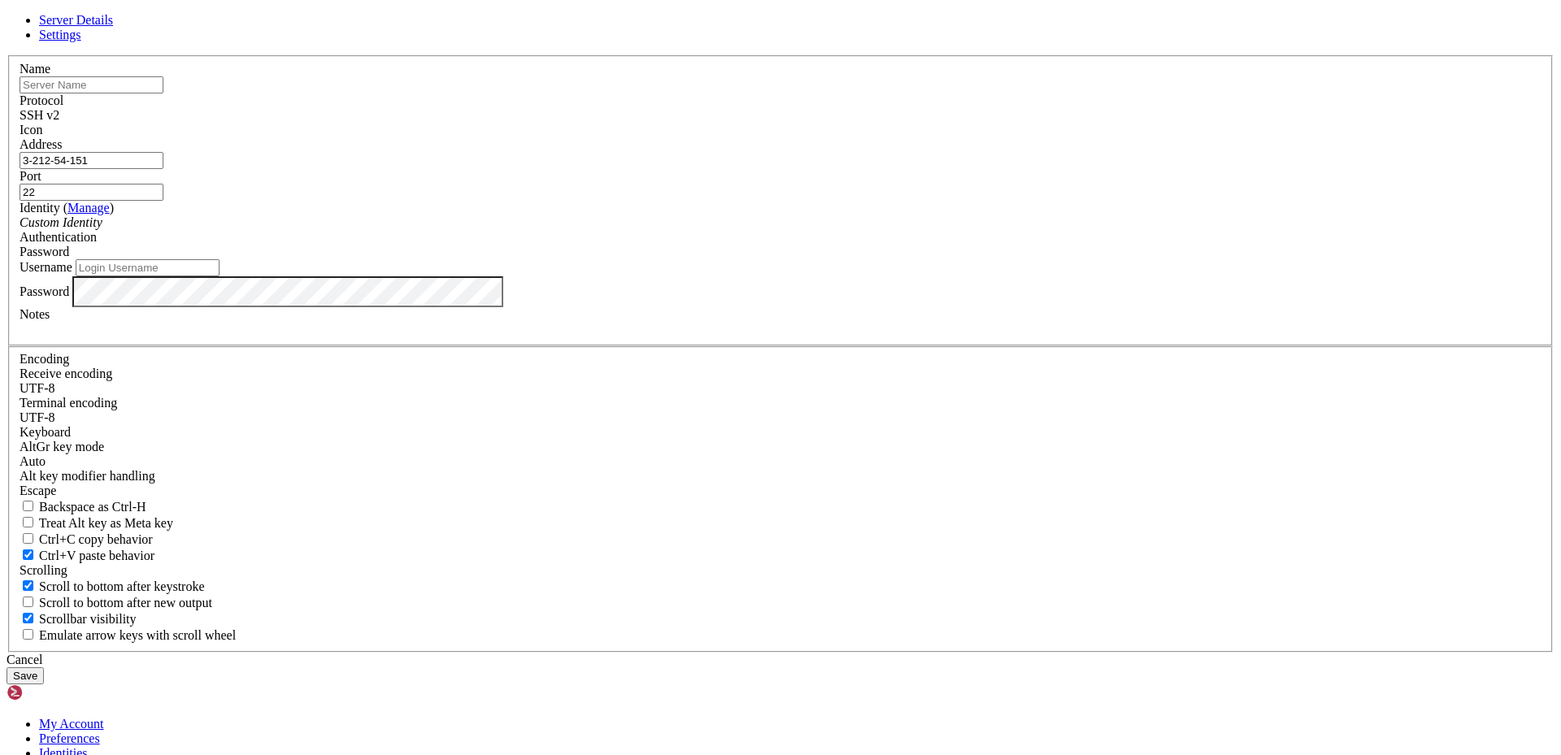
scroll to position [0, 0]
type input "3-212-54-151"
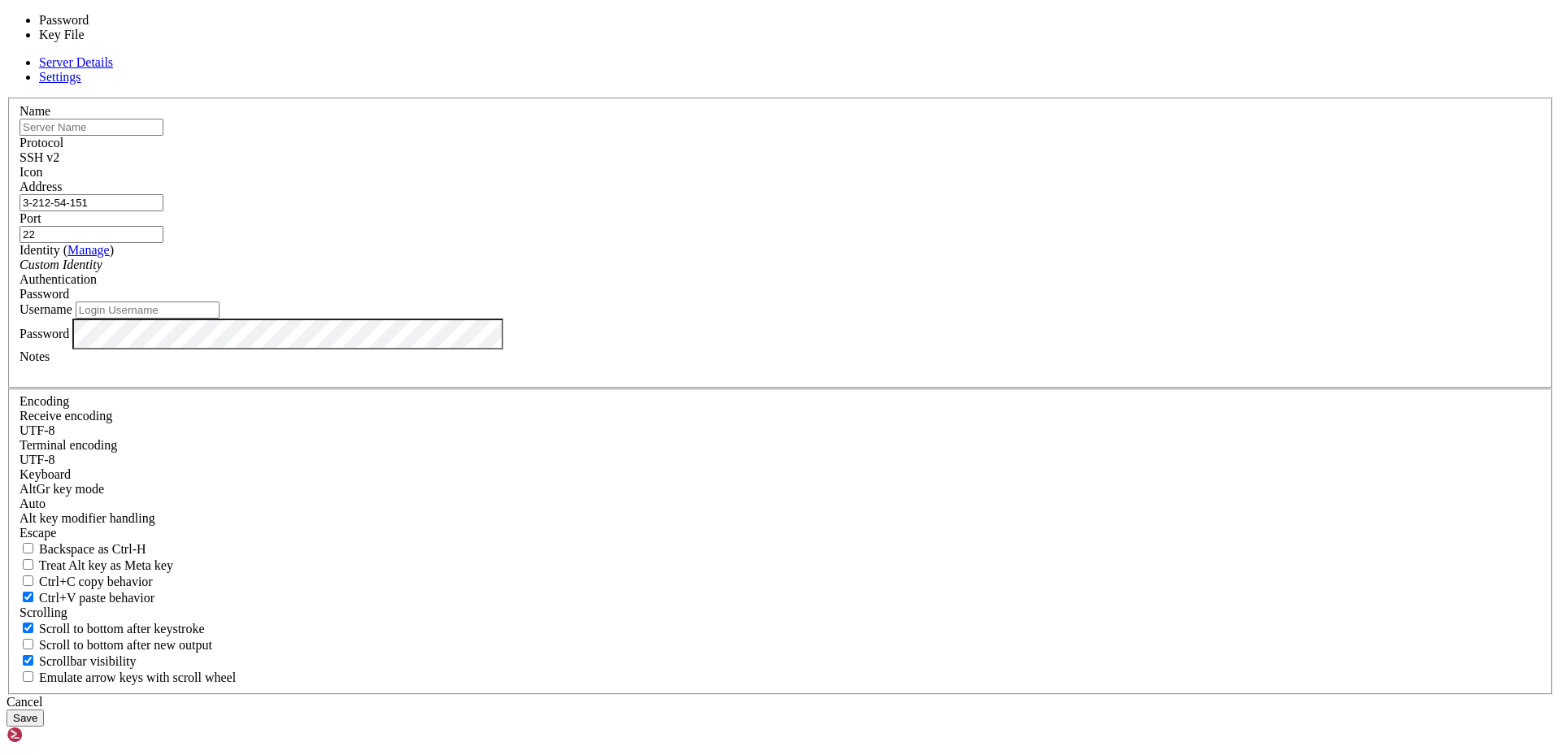
click at [903, 302] on div "Password" at bounding box center [781, 294] width 1522 height 15
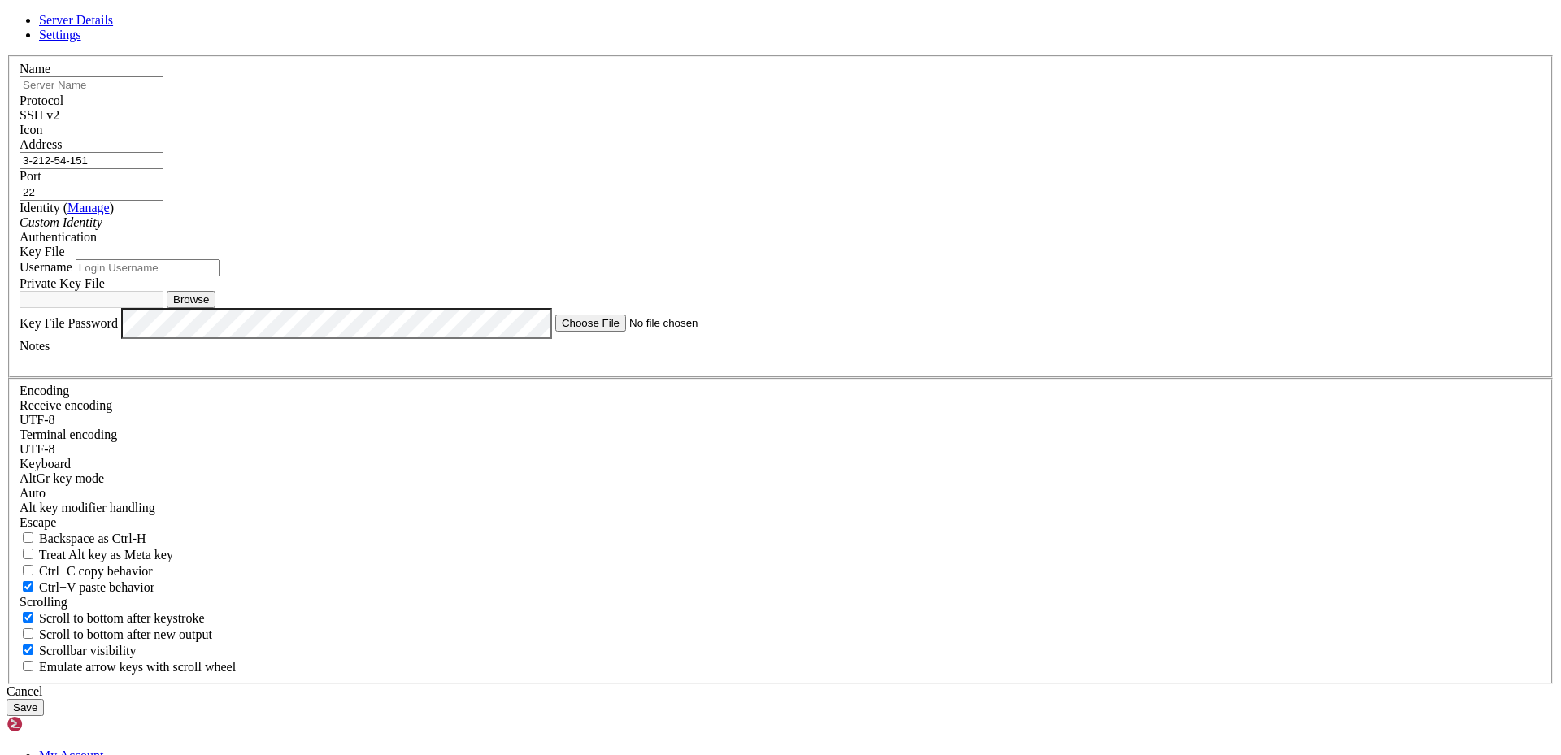
click at [215, 308] on button "Browse" at bounding box center [191, 299] width 49 height 17
type input "serverkey.pem"
click at [163, 94] on input "text" at bounding box center [92, 84] width 144 height 17
type input "c"
click at [44, 699] on button "Save" at bounding box center [25, 707] width 37 height 17
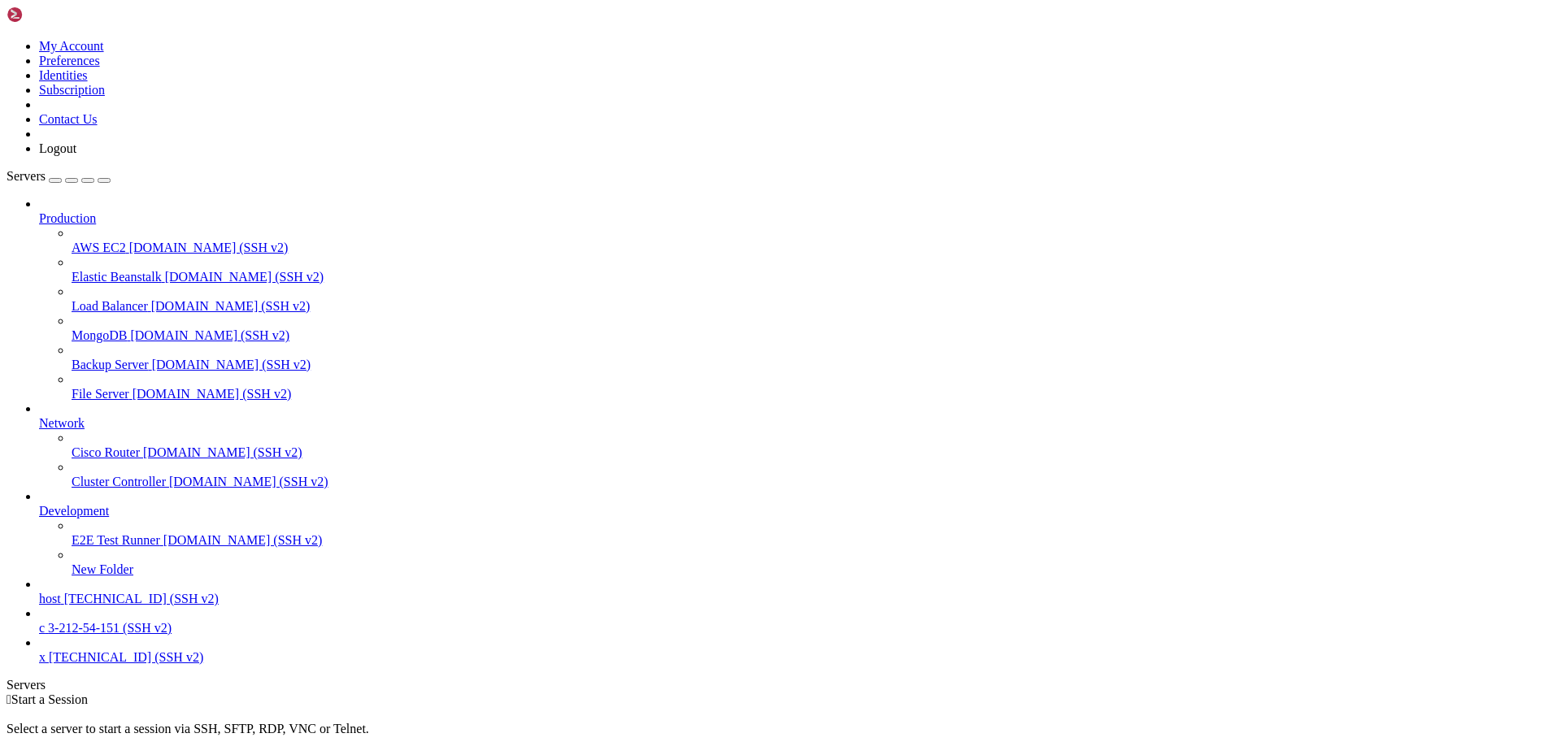
scroll to position [30, 0]
click at [45, 635] on span "c" at bounding box center [42, 628] width 6 height 14
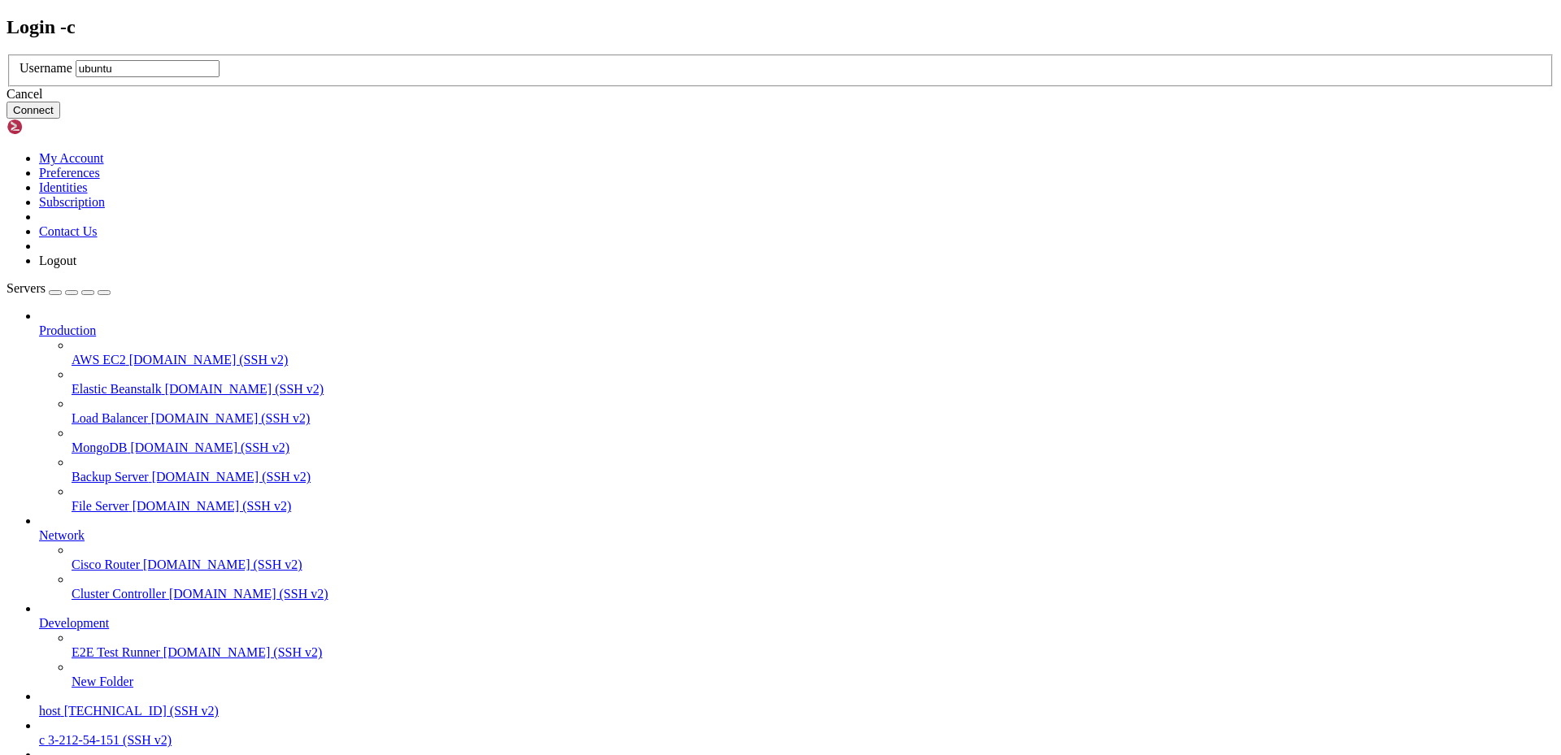
type input "ubuntu"
click at [60, 119] on button "Connect" at bounding box center [34, 110] width 54 height 17
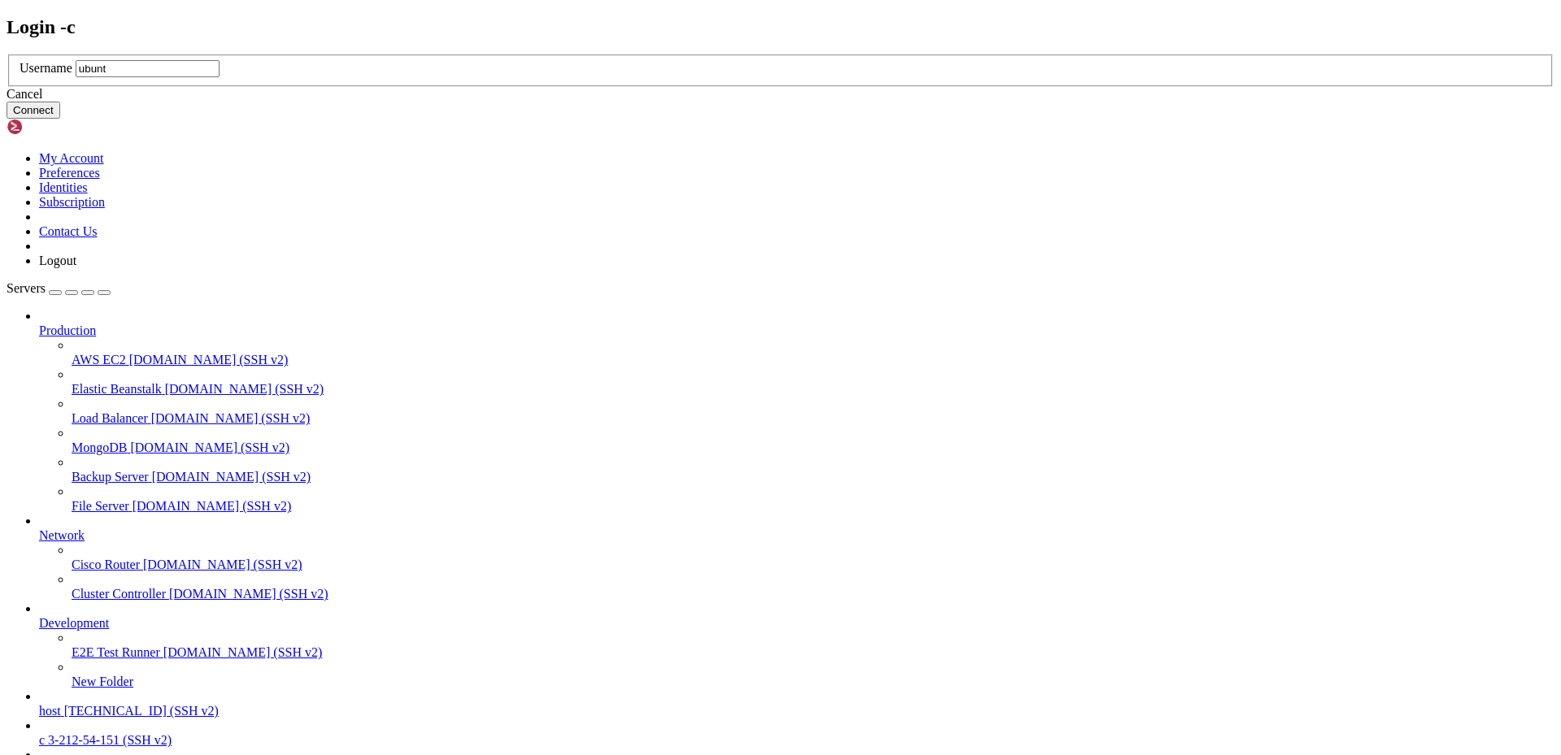
type input "ubuntu"
click button "Connect" at bounding box center [34, 110] width 54 height 17
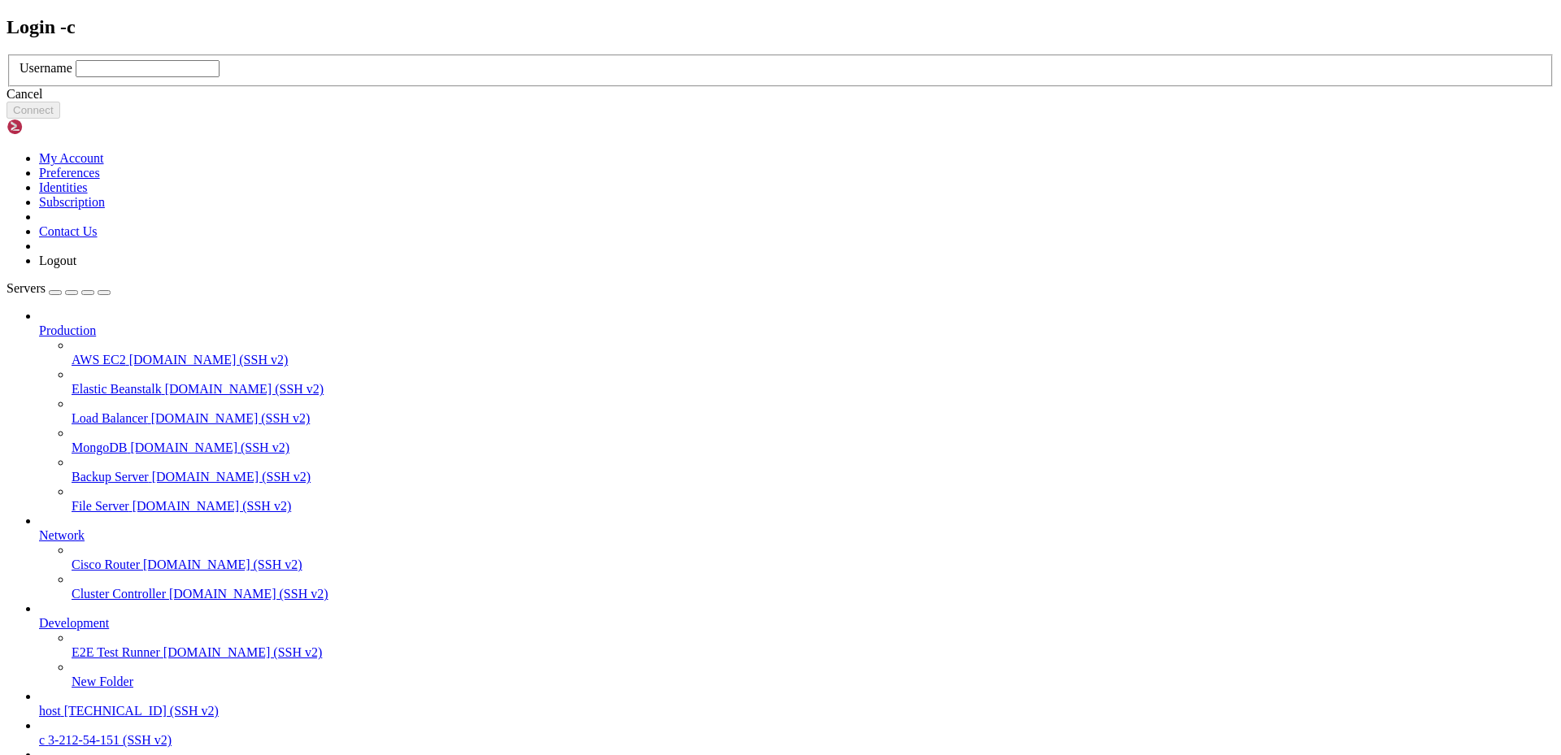
click at [789, 102] on div "Cancel" at bounding box center [781, 94] width 1548 height 15
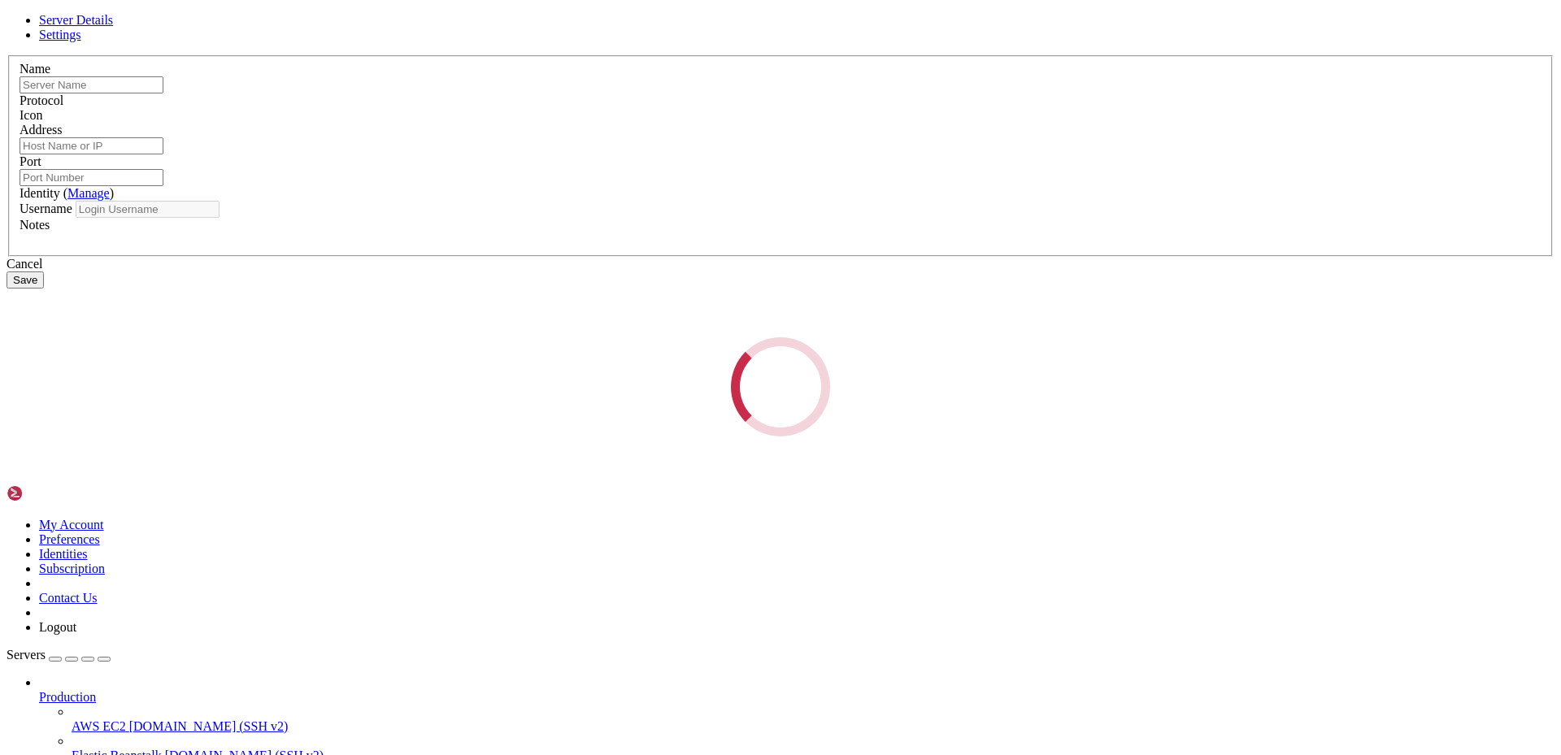
type input "c"
type input "3-212-54-151"
type input "22"
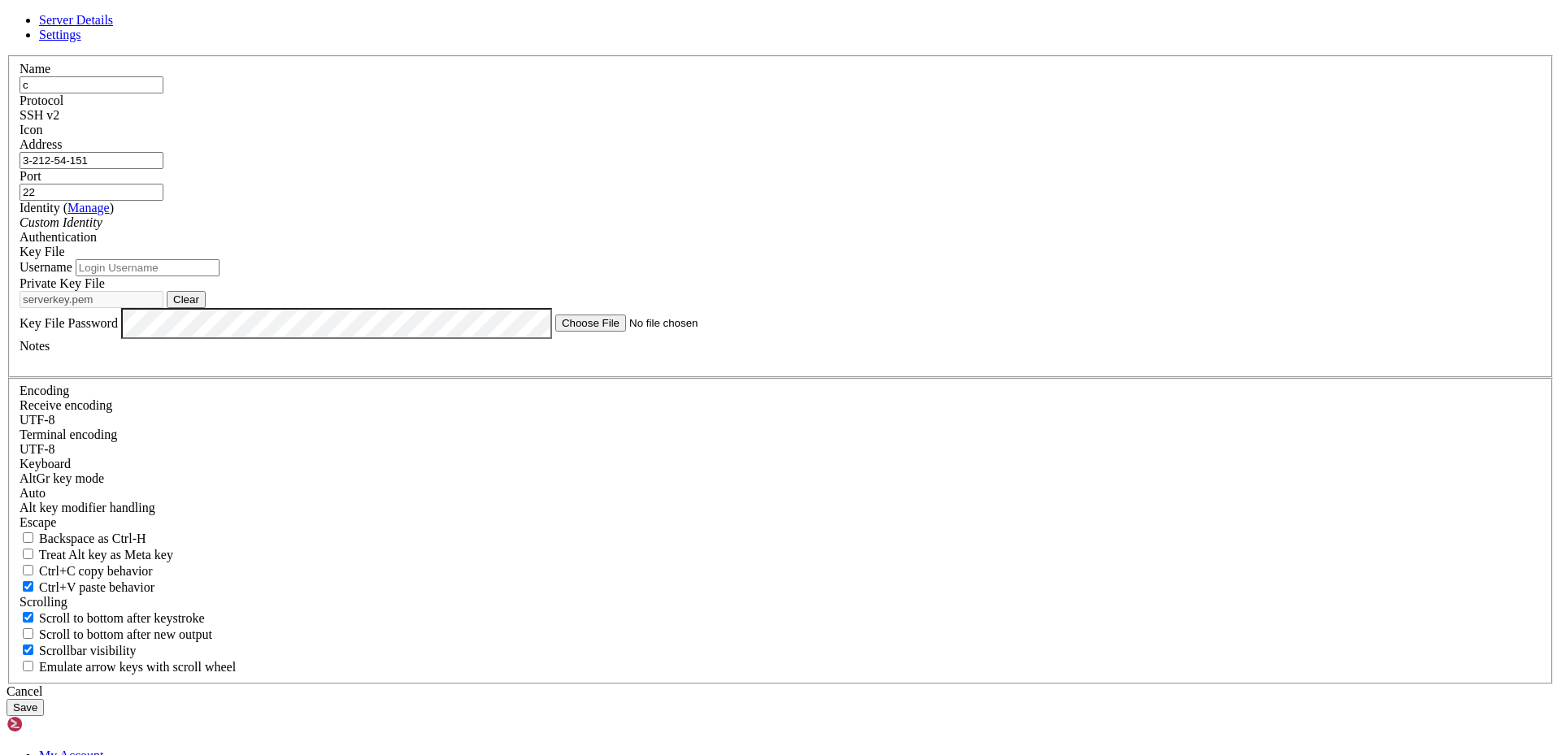
click at [220, 276] on input "Username" at bounding box center [148, 267] width 144 height 17
type input "ubuntu"
click at [163, 94] on input "c" at bounding box center [92, 84] width 144 height 17
type input "Cyber Yellow"
click at [44, 699] on button "Save" at bounding box center [25, 707] width 37 height 17
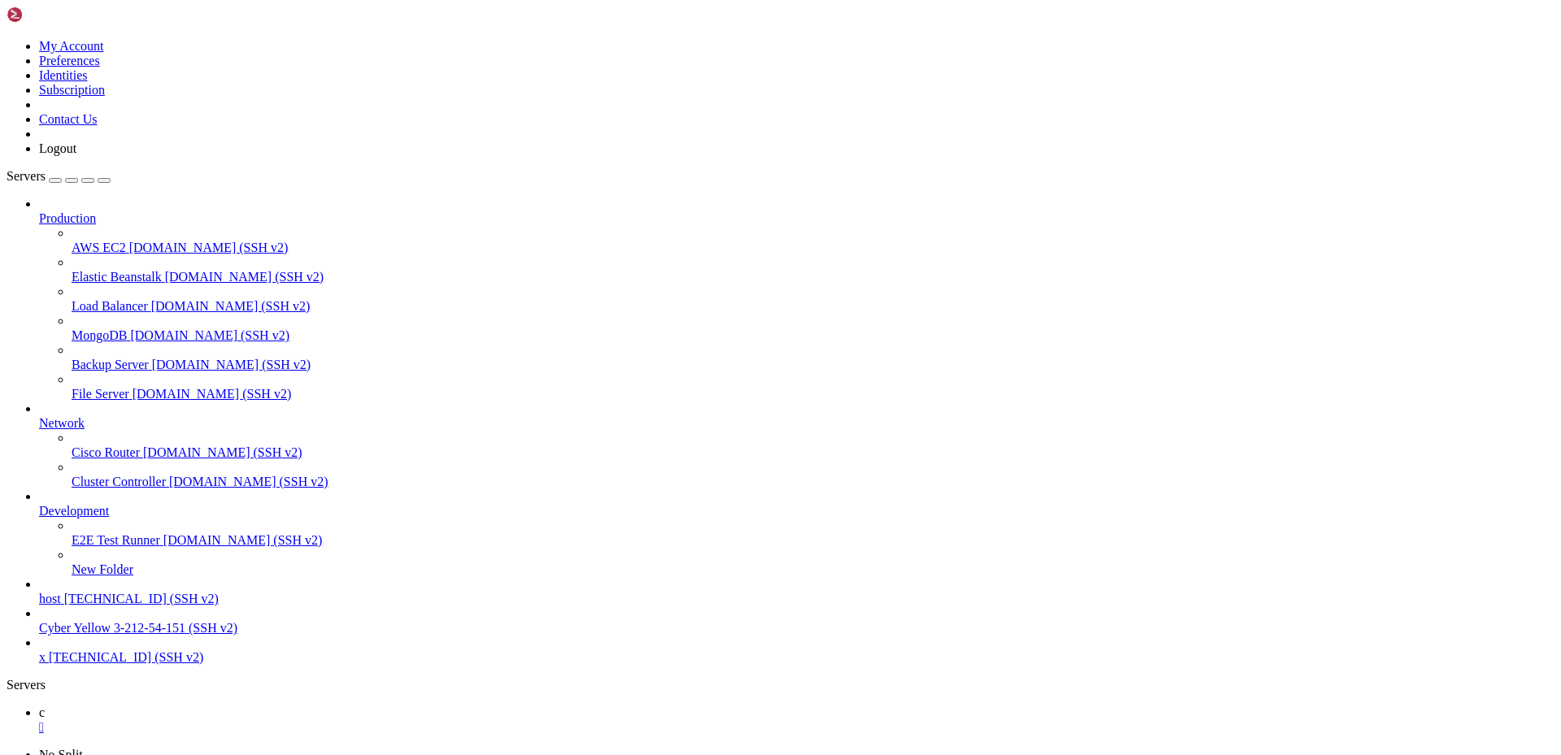
click at [114, 635] on span "3-212-54-151 (SSH v2)" at bounding box center [176, 628] width 124 height 14
click at [250, 720] on div "" at bounding box center [797, 727] width 1516 height 15
